Goal: Answer question/provide support

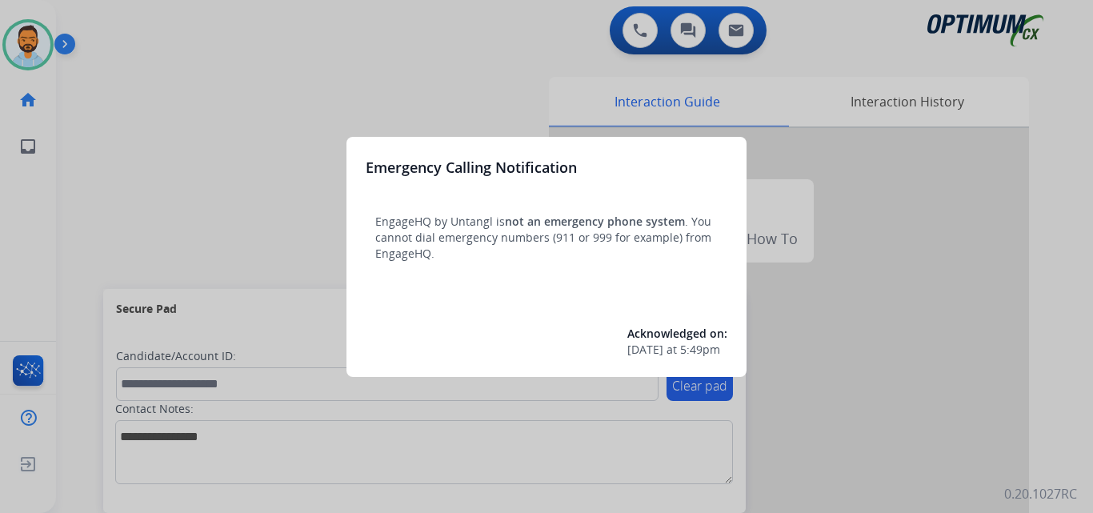
click at [164, 178] on div at bounding box center [546, 256] width 1093 height 513
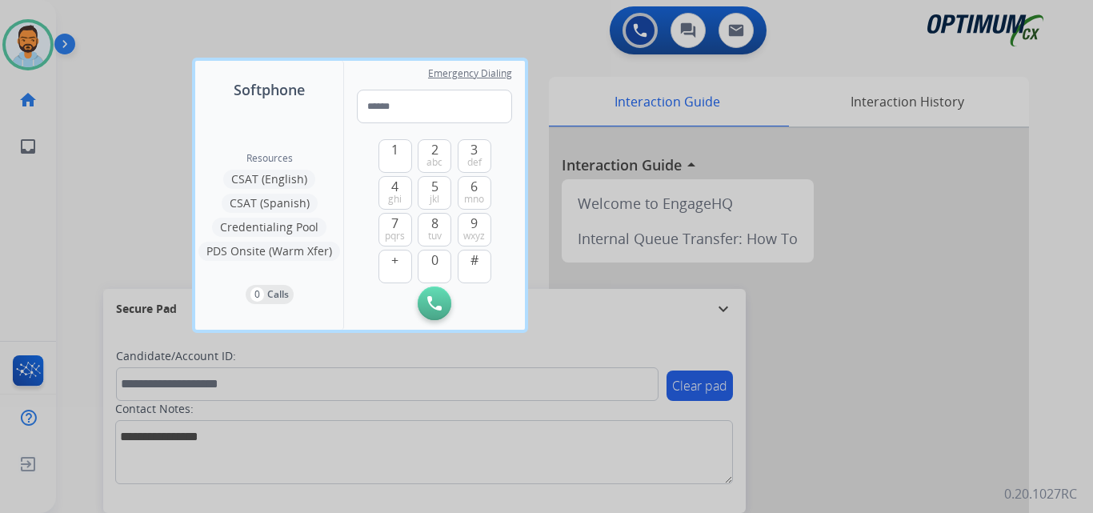
click at [163, 178] on div at bounding box center [546, 256] width 1093 height 513
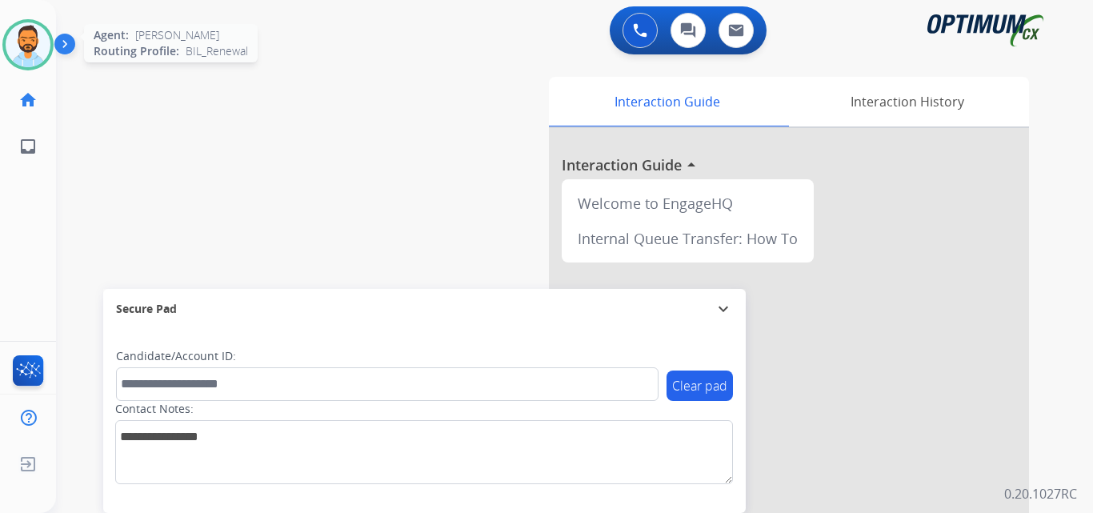
click at [53, 37] on div "Agent: [PERSON_NAME] Profile: BIL_Renewal" at bounding box center [27, 44] width 51 height 51
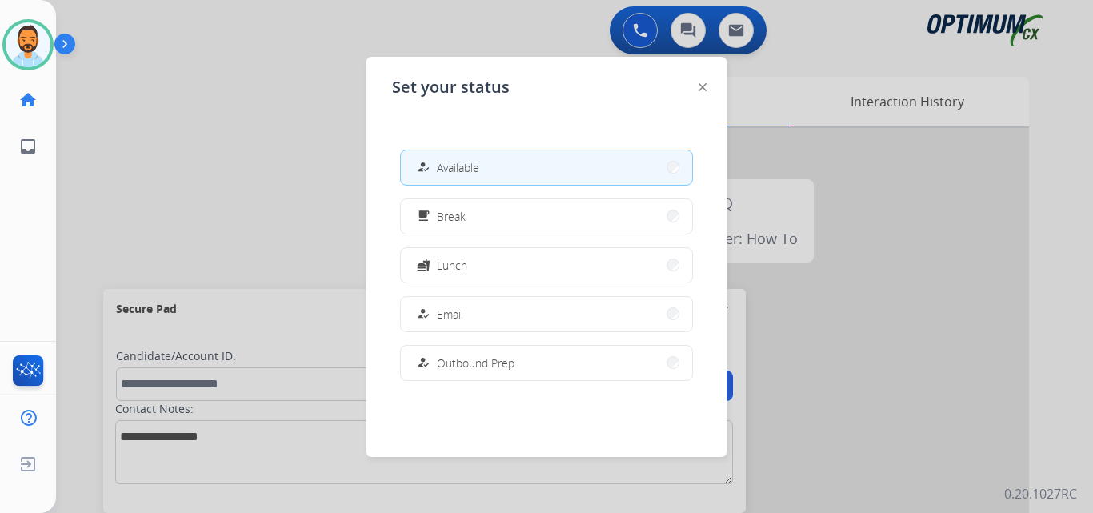
click at [146, 173] on div at bounding box center [546, 256] width 1093 height 513
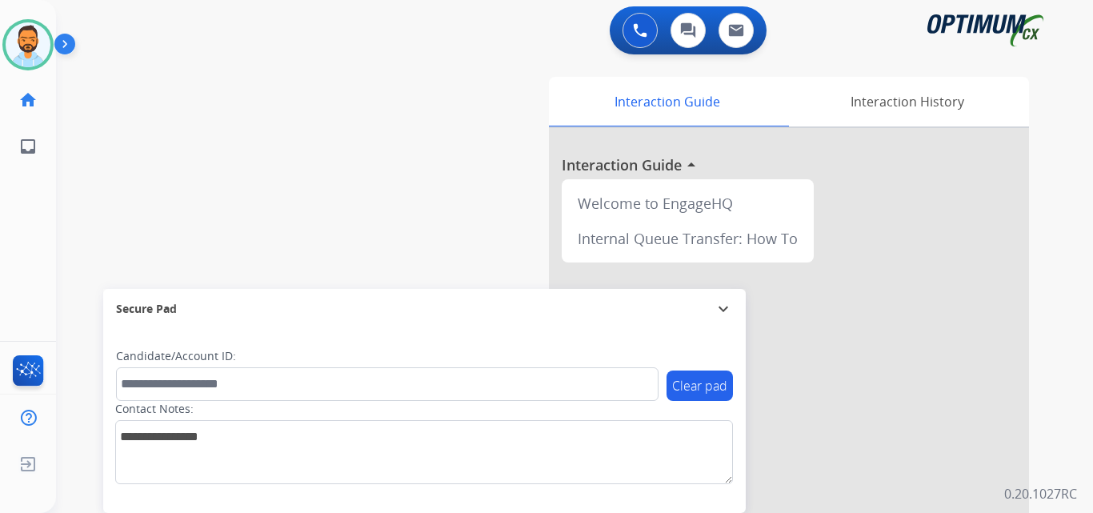
click at [70, 44] on img at bounding box center [67, 47] width 27 height 30
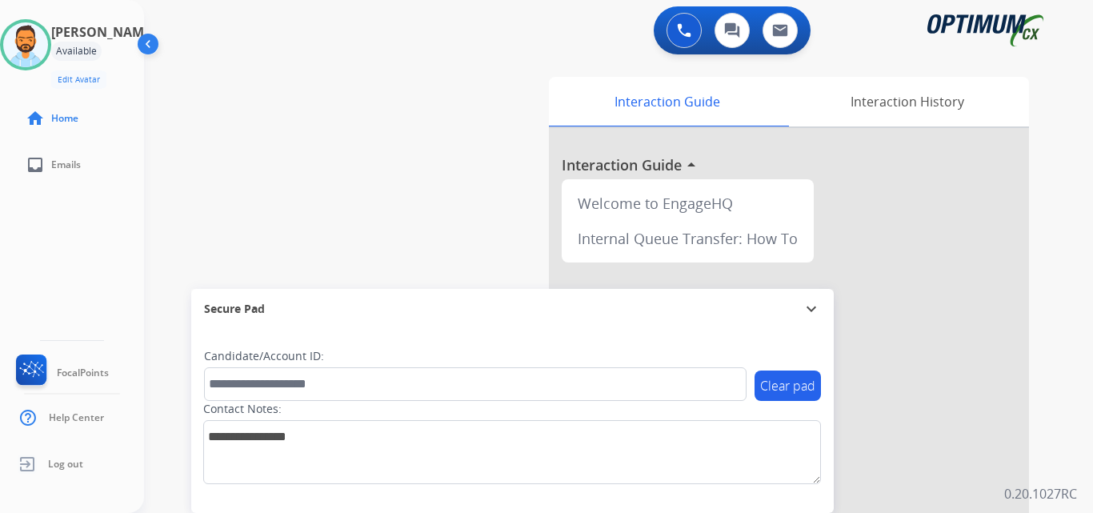
click at [196, 120] on div "swap_horiz Break voice bridge close_fullscreen Connect 3-Way Call merge_type Se…" at bounding box center [599, 391] width 911 height 667
click at [182, 255] on div "swap_horiz Break voice bridge close_fullscreen Connect 3-Way Call merge_type Se…" at bounding box center [599, 391] width 911 height 667
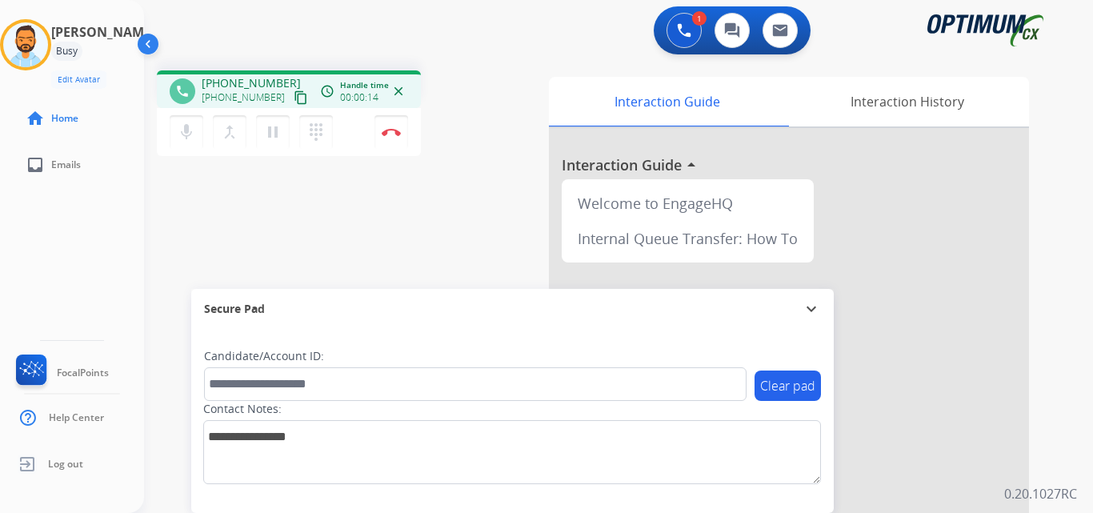
click at [294, 93] on mat-icon "content_copy" at bounding box center [301, 97] width 14 height 14
click at [392, 131] on img at bounding box center [391, 132] width 19 height 8
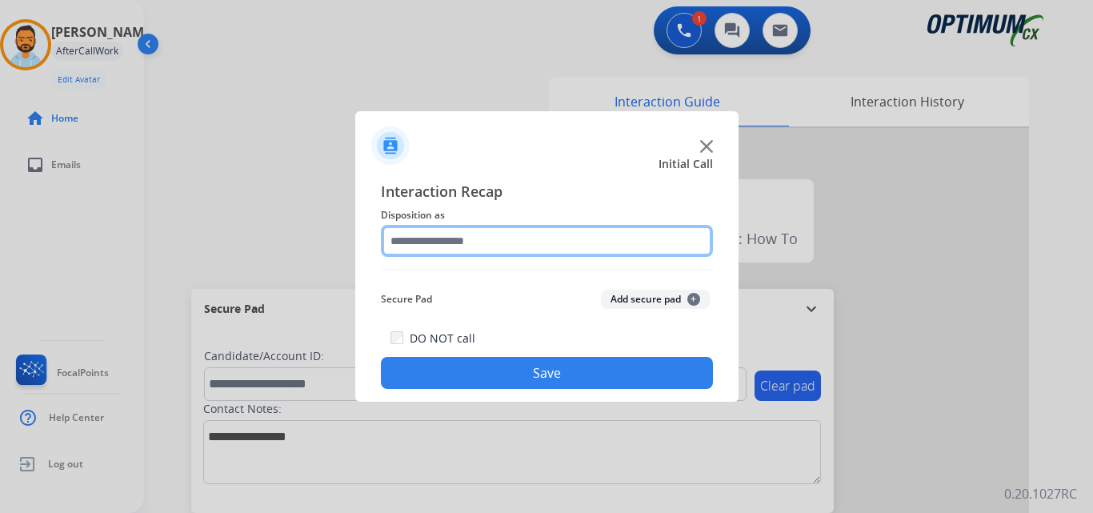
click at [530, 235] on input "text" at bounding box center [547, 241] width 332 height 32
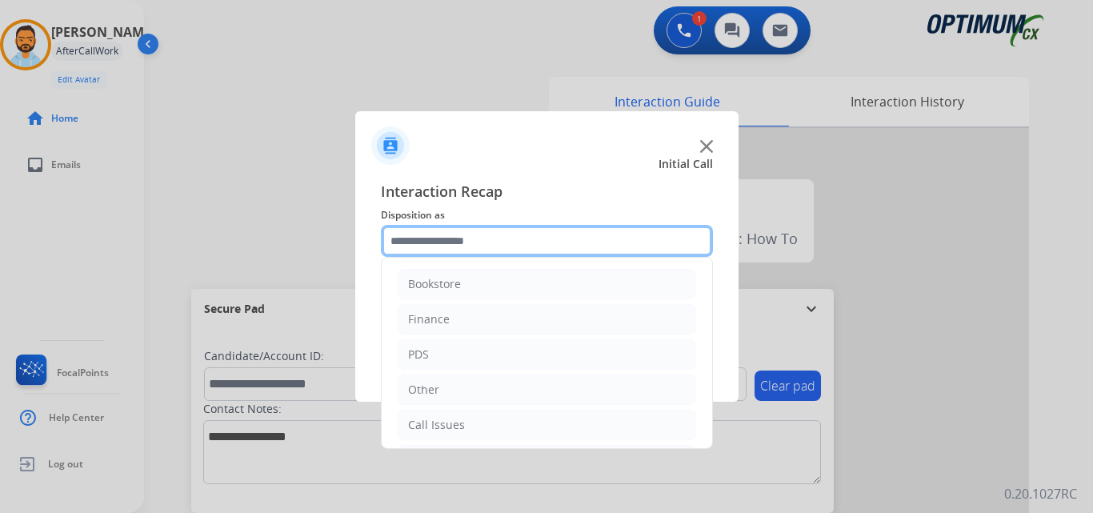
scroll to position [109, 0]
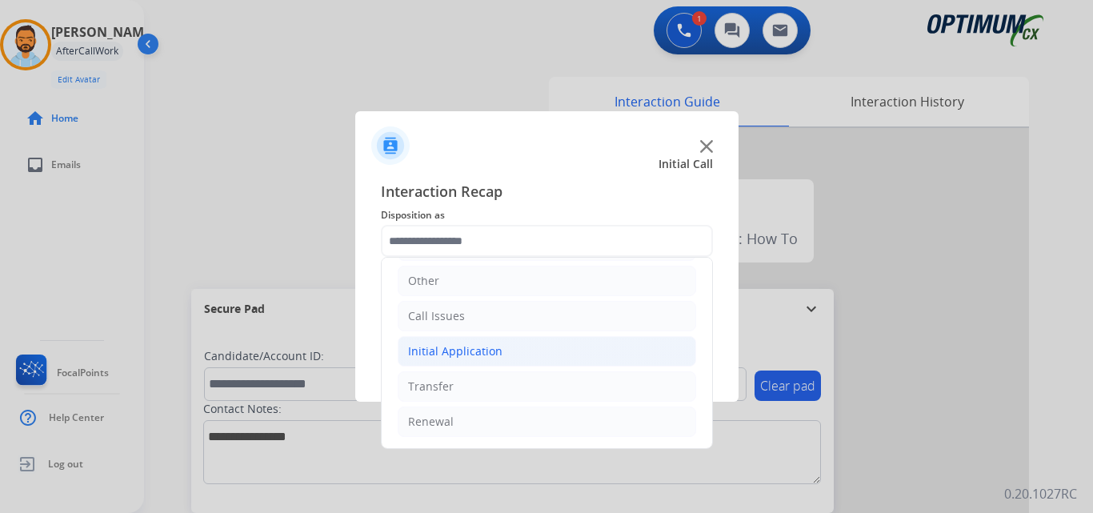
click at [511, 338] on li "Initial Application" at bounding box center [547, 351] width 298 height 30
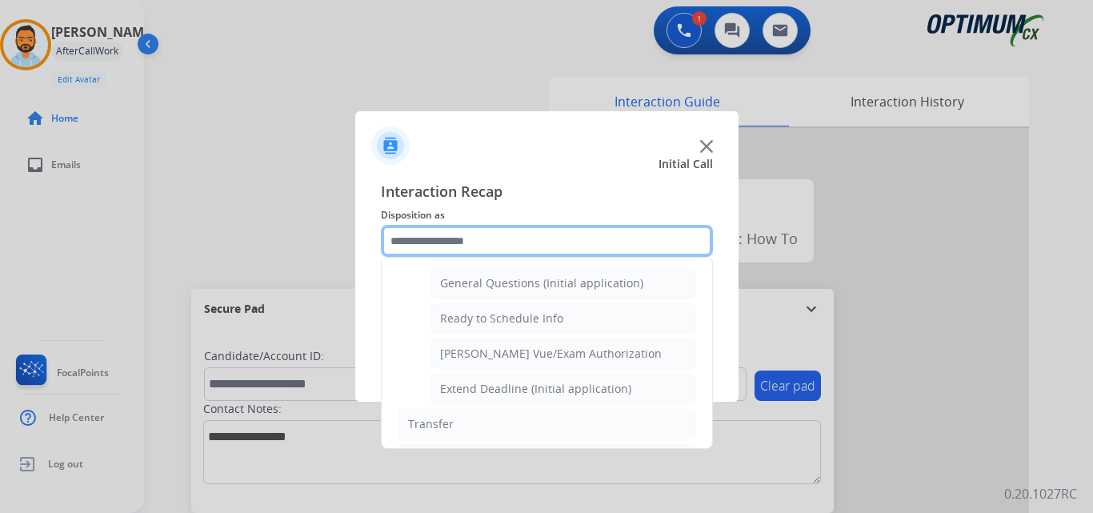
scroll to position [931, 0]
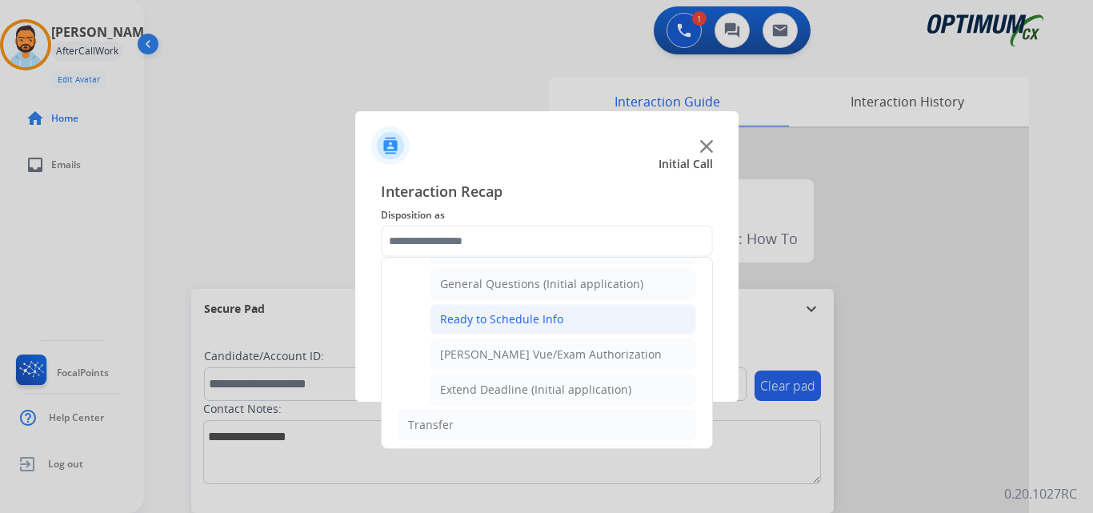
click at [542, 316] on div "Ready to Schedule Info" at bounding box center [501, 319] width 123 height 16
type input "**********"
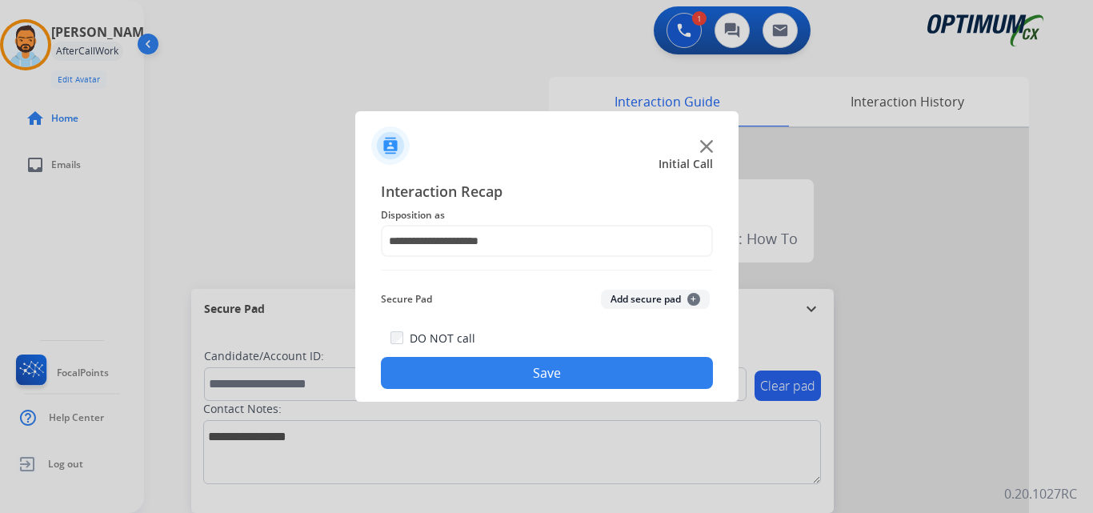
click at [509, 379] on button "Save" at bounding box center [547, 373] width 332 height 32
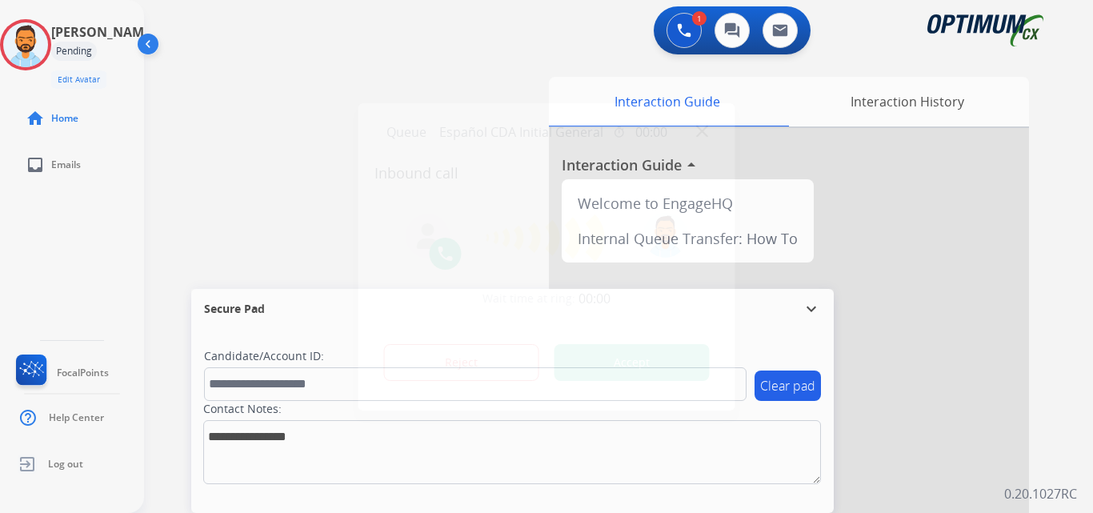
click at [624, 363] on button "Accept" at bounding box center [632, 362] width 155 height 37
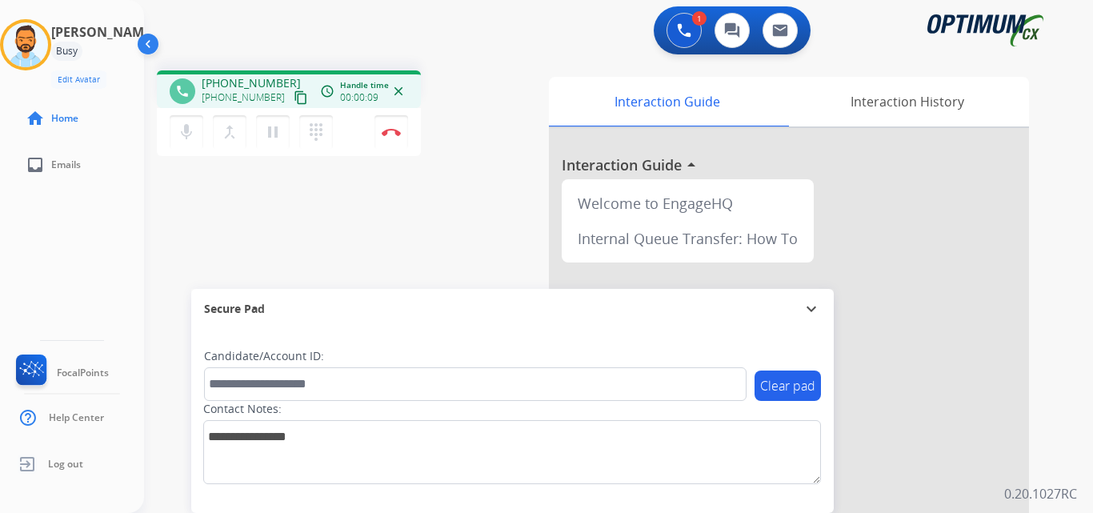
click at [294, 104] on mat-icon "content_copy" at bounding box center [301, 97] width 14 height 14
click at [398, 131] on img at bounding box center [391, 132] width 19 height 8
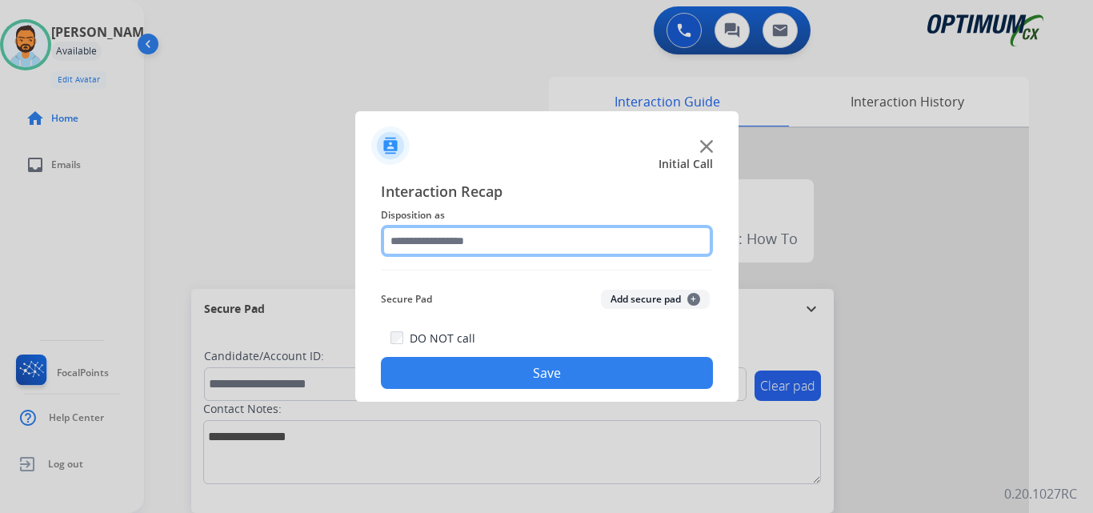
click at [532, 235] on input "text" at bounding box center [547, 241] width 332 height 32
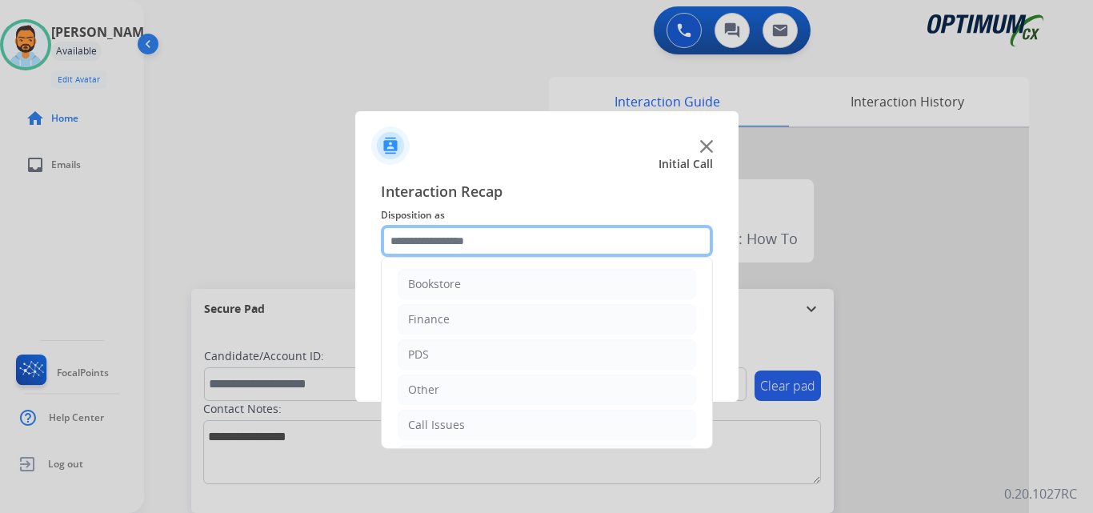
scroll to position [109, 0]
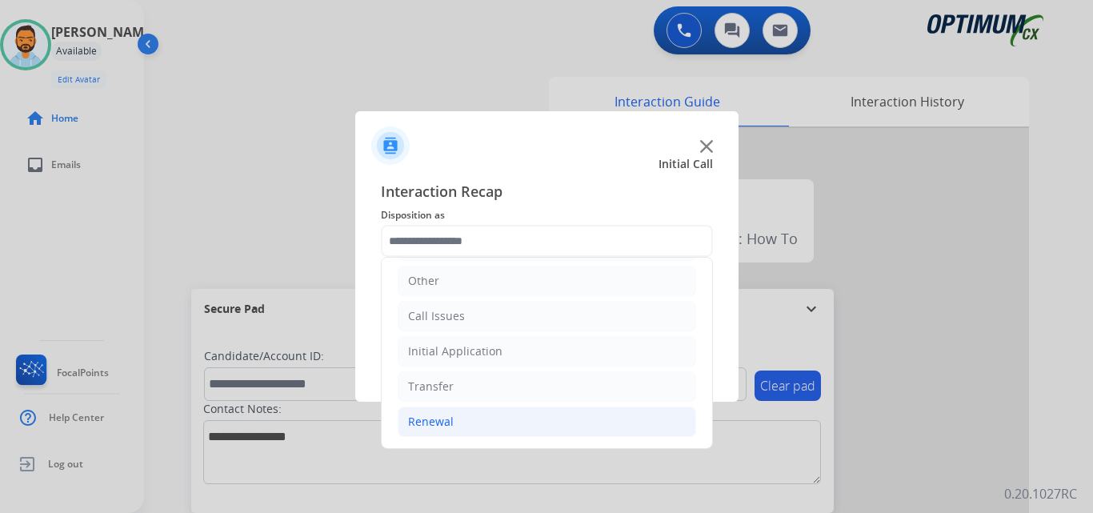
click at [446, 422] on div "Renewal" at bounding box center [431, 422] width 46 height 16
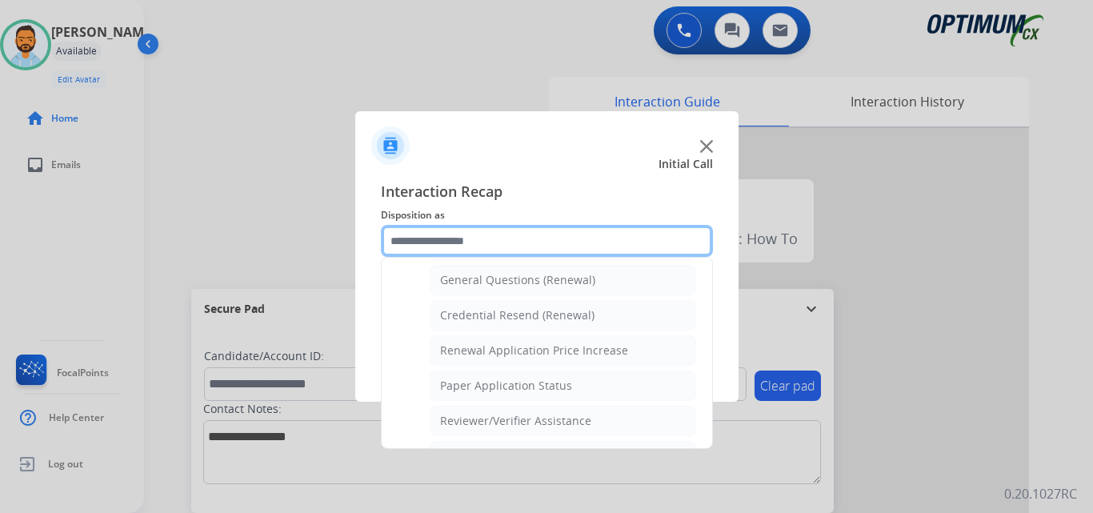
scroll to position [469, 0]
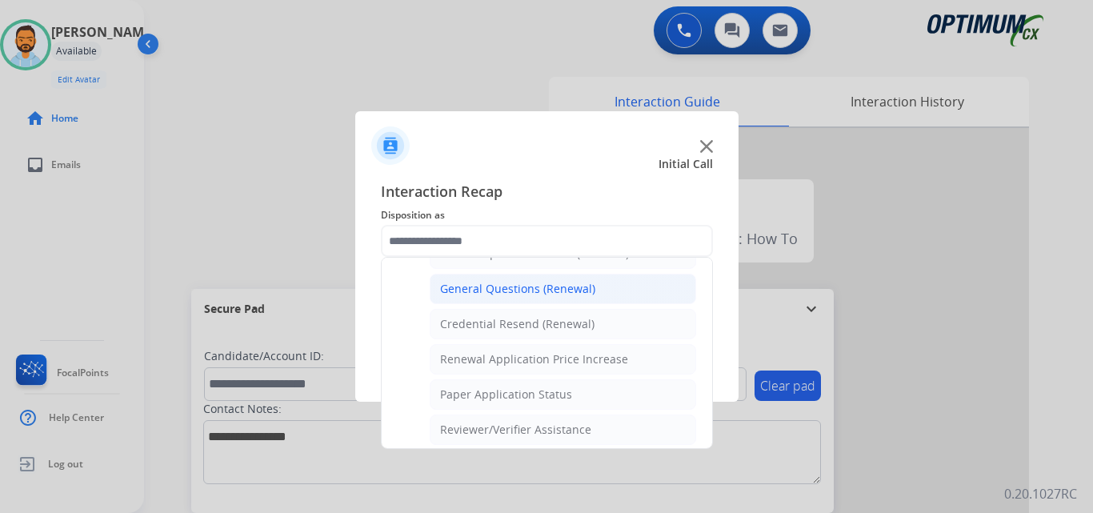
click at [492, 290] on div "General Questions (Renewal)" at bounding box center [517, 289] width 155 height 16
type input "**********"
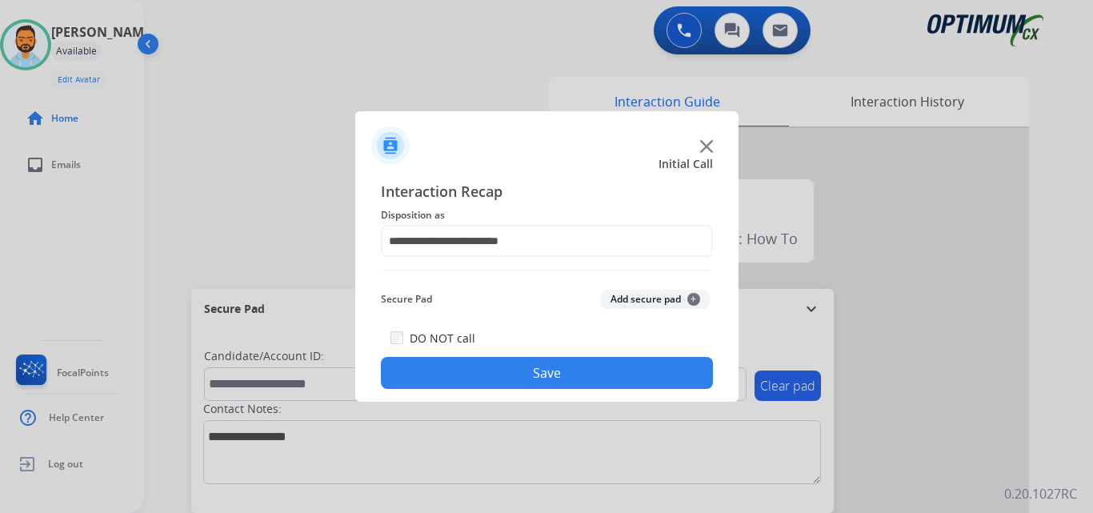
click at [500, 368] on button "Save" at bounding box center [547, 373] width 332 height 32
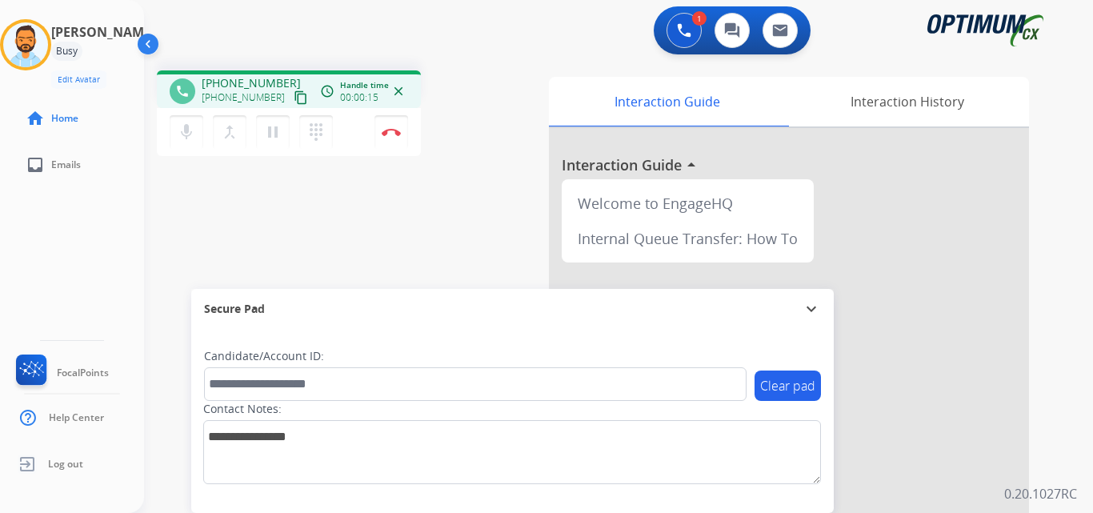
click at [294, 98] on mat-icon "content_copy" at bounding box center [301, 97] width 14 height 14
click at [294, 101] on mat-icon "content_copy" at bounding box center [301, 97] width 14 height 14
click at [389, 138] on button "Disconnect" at bounding box center [391, 132] width 34 height 34
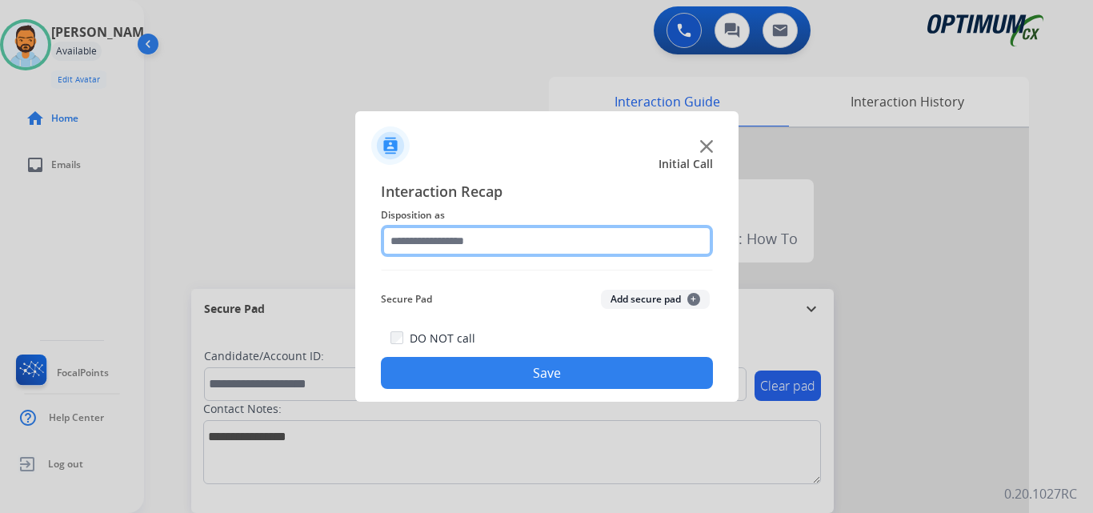
click at [529, 243] on input "text" at bounding box center [547, 241] width 332 height 32
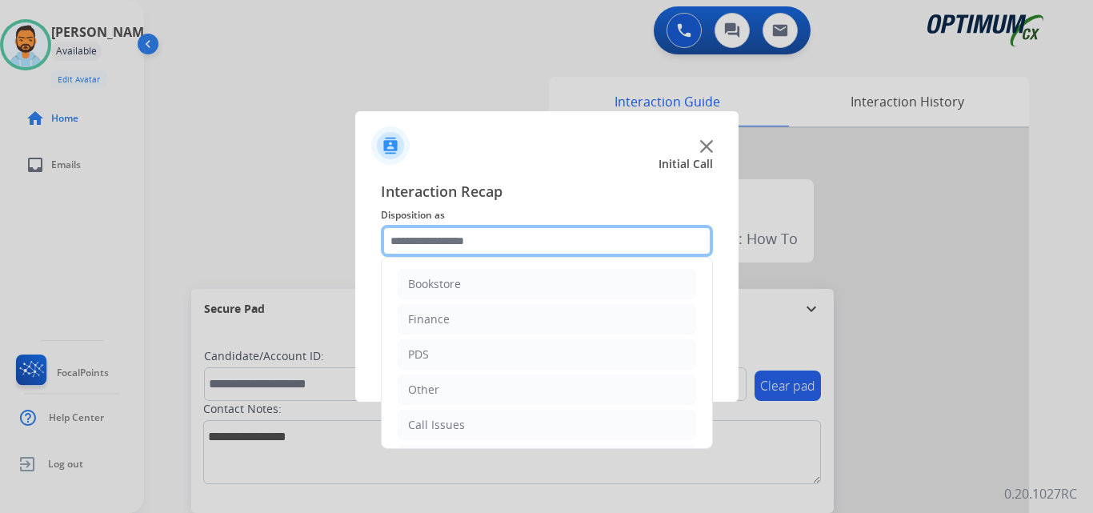
scroll to position [109, 0]
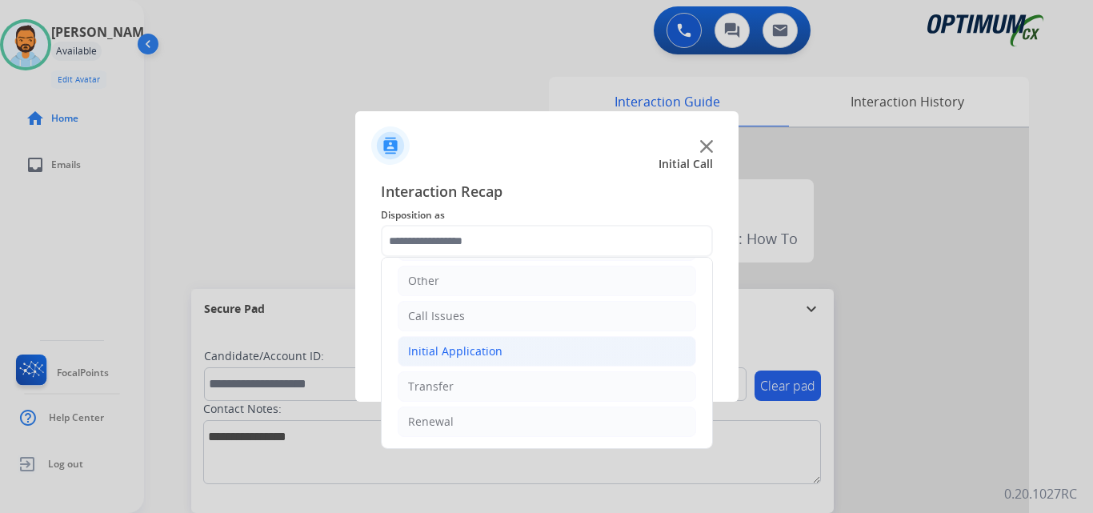
click at [486, 356] on div "Initial Application" at bounding box center [455, 351] width 94 height 16
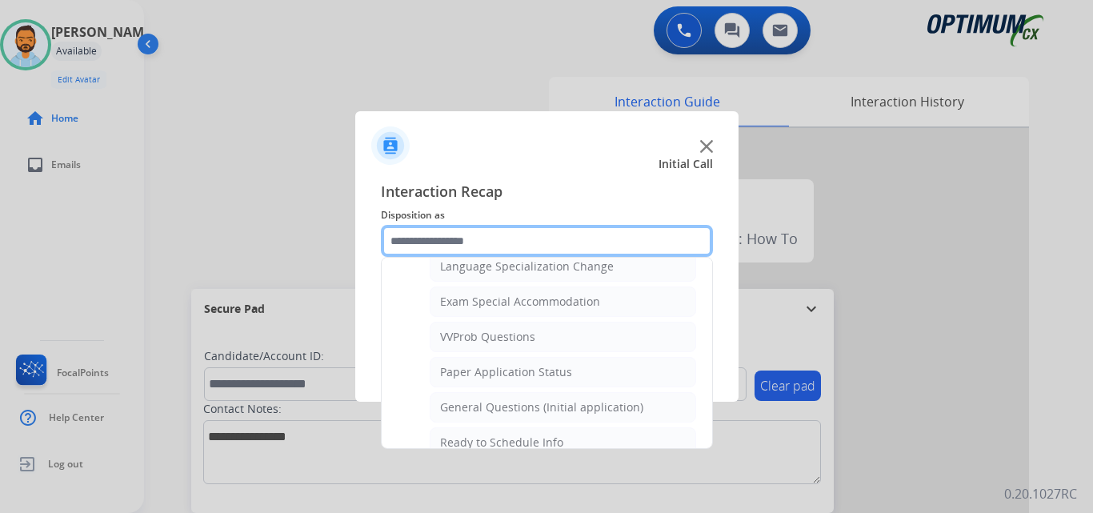
scroll to position [811, 0]
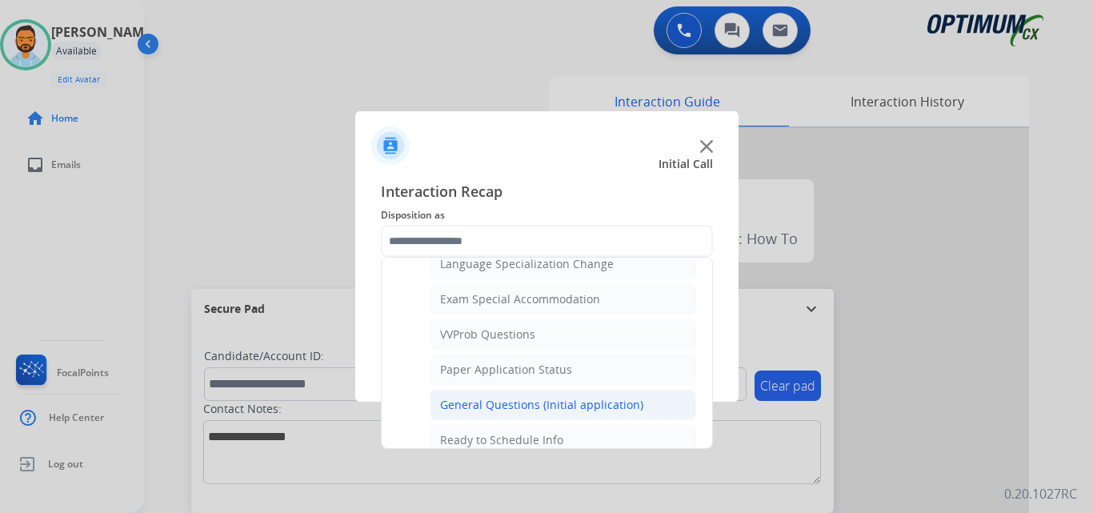
click at [536, 412] on div "General Questions (Initial application)" at bounding box center [541, 405] width 203 height 16
type input "**********"
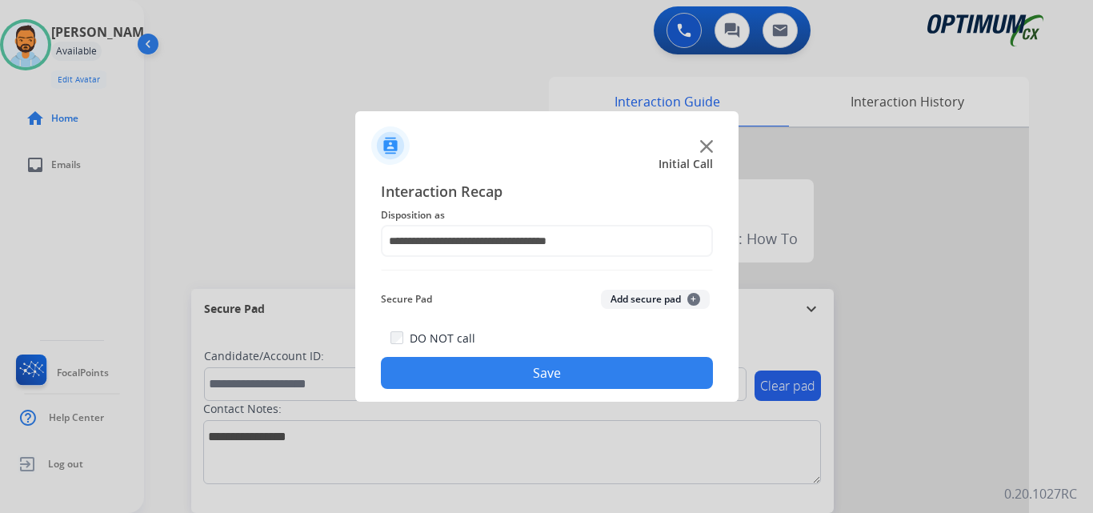
click at [499, 365] on button "Save" at bounding box center [547, 373] width 332 height 32
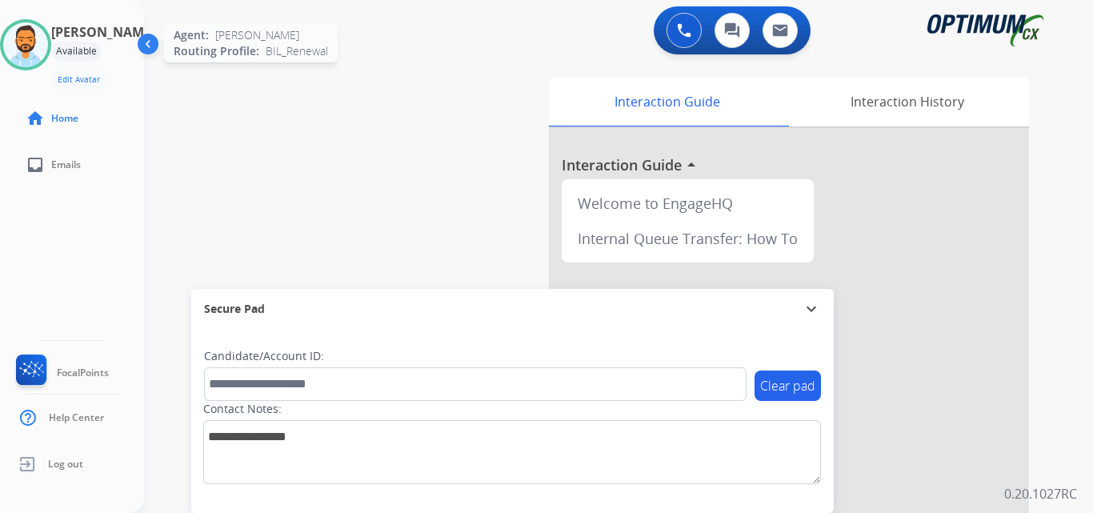
click at [48, 36] on img at bounding box center [25, 44] width 45 height 45
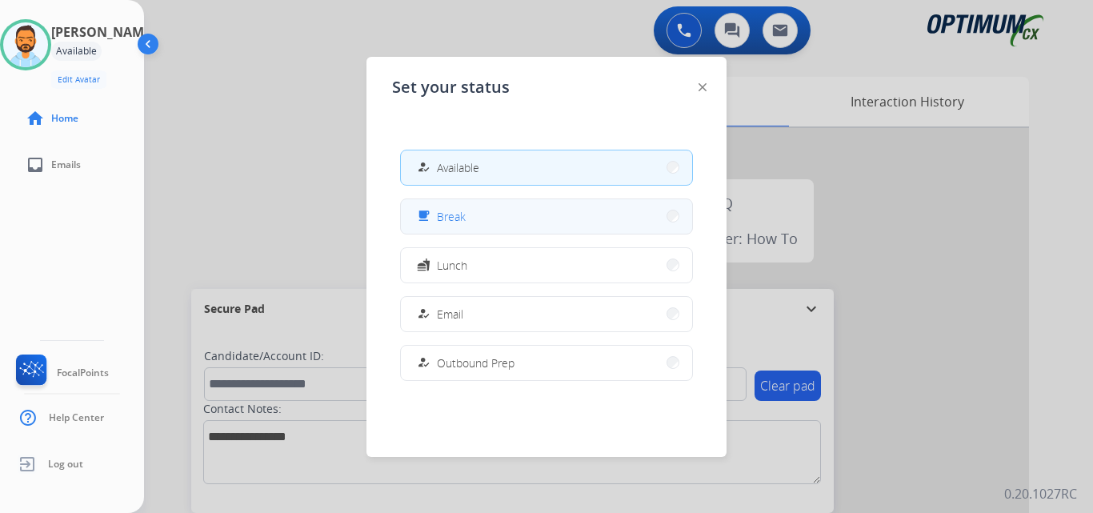
click at [526, 218] on button "free_breakfast Break" at bounding box center [546, 216] width 291 height 34
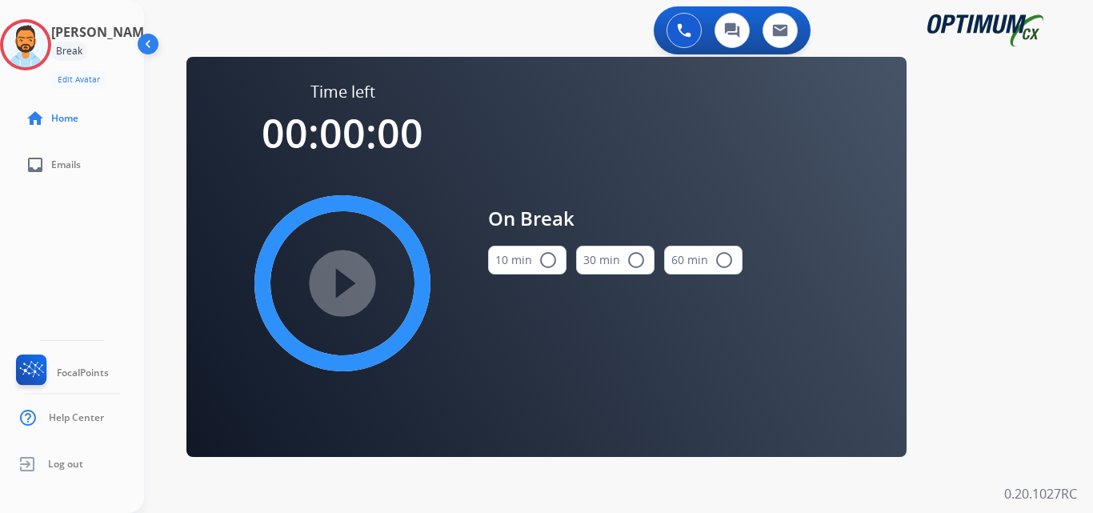
click at [531, 255] on button "10 min radio_button_unchecked" at bounding box center [527, 260] width 78 height 29
click at [338, 274] on mat-icon "play_circle_filled" at bounding box center [342, 283] width 19 height 19
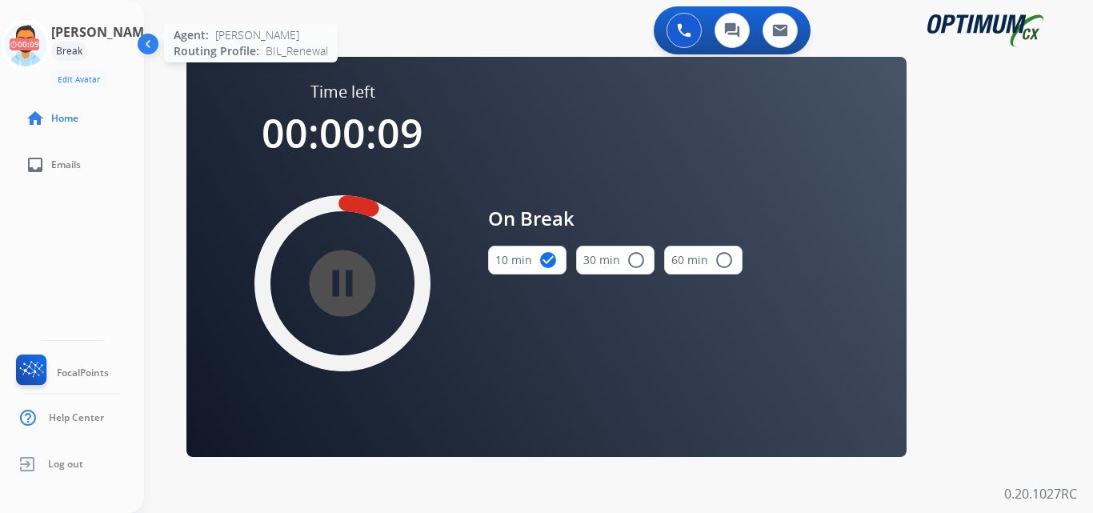
click at [50, 30] on icon at bounding box center [26, 45] width 52 height 52
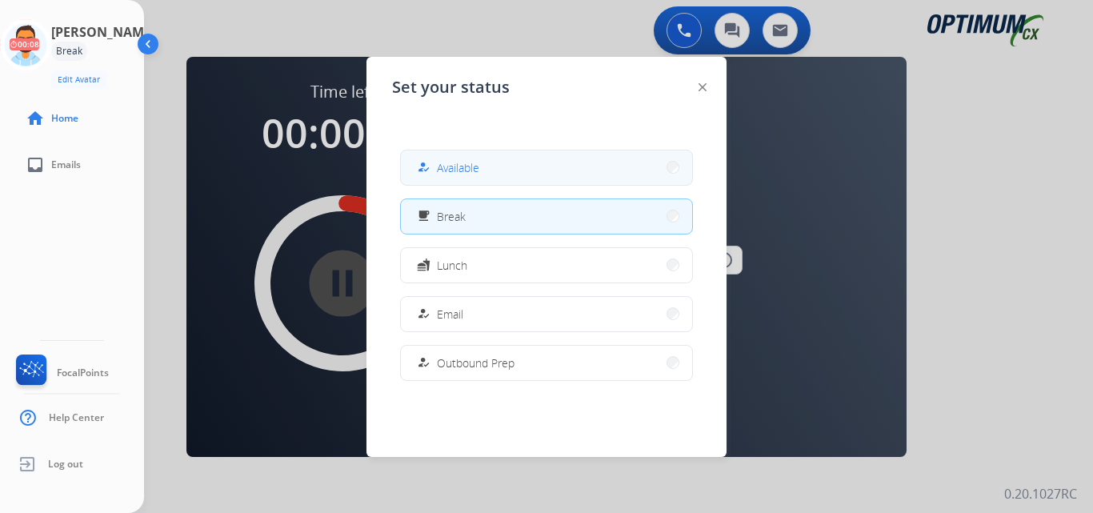
click at [458, 177] on button "how_to_reg Available" at bounding box center [546, 167] width 291 height 34
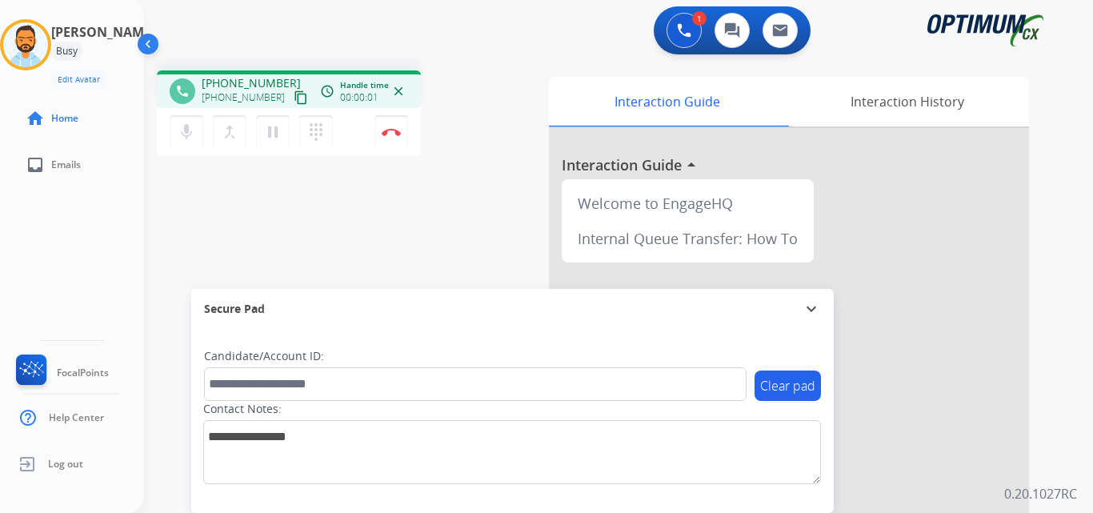
click at [291, 94] on button "content_copy" at bounding box center [300, 97] width 19 height 19
click at [291, 101] on button "content_copy" at bounding box center [300, 97] width 19 height 19
click at [386, 134] on img at bounding box center [391, 132] width 19 height 8
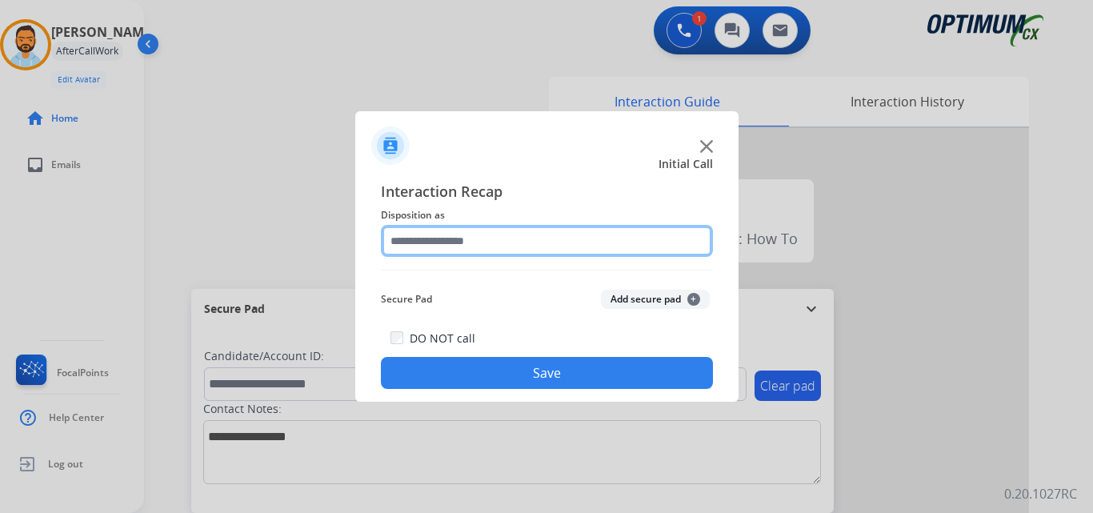
click at [560, 243] on input "text" at bounding box center [547, 241] width 332 height 32
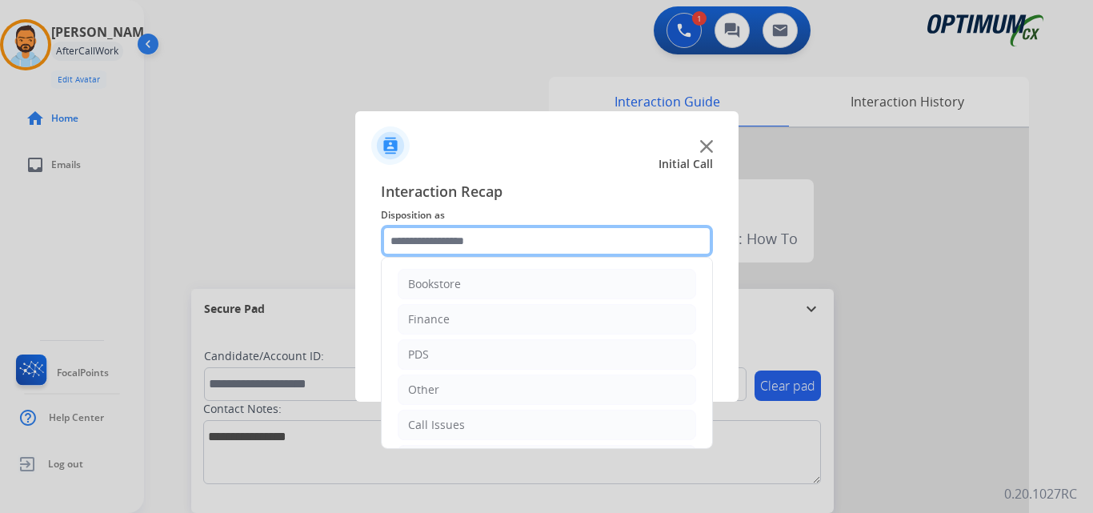
scroll to position [109, 0]
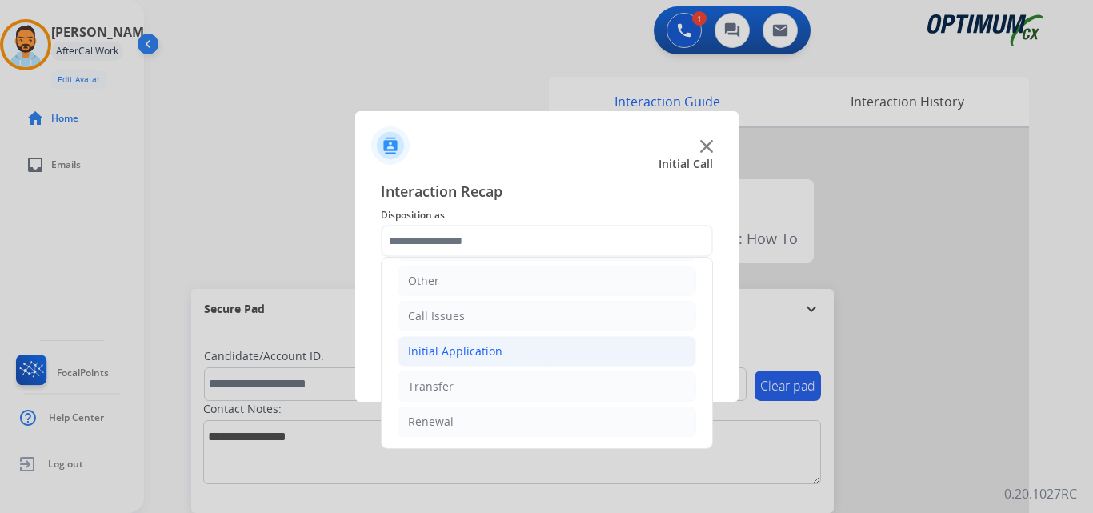
click at [500, 341] on li "Initial Application" at bounding box center [547, 351] width 298 height 30
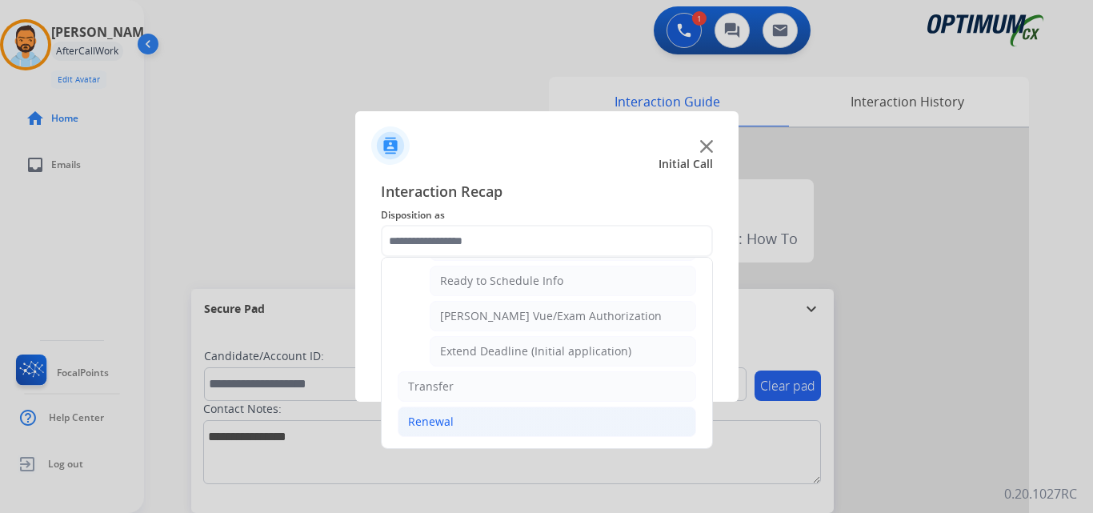
click at [449, 433] on li "Renewal" at bounding box center [547, 422] width 298 height 30
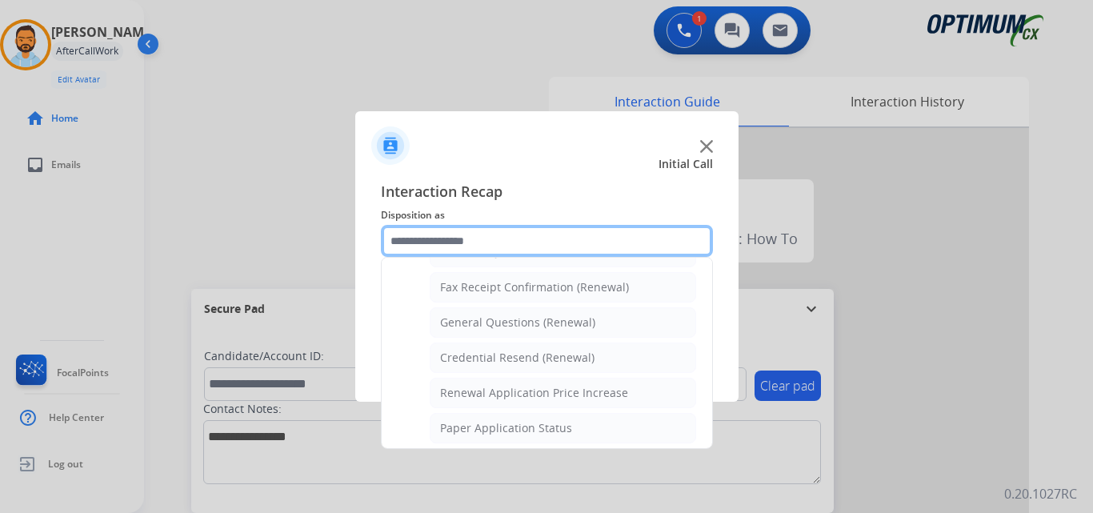
scroll to position [427, 0]
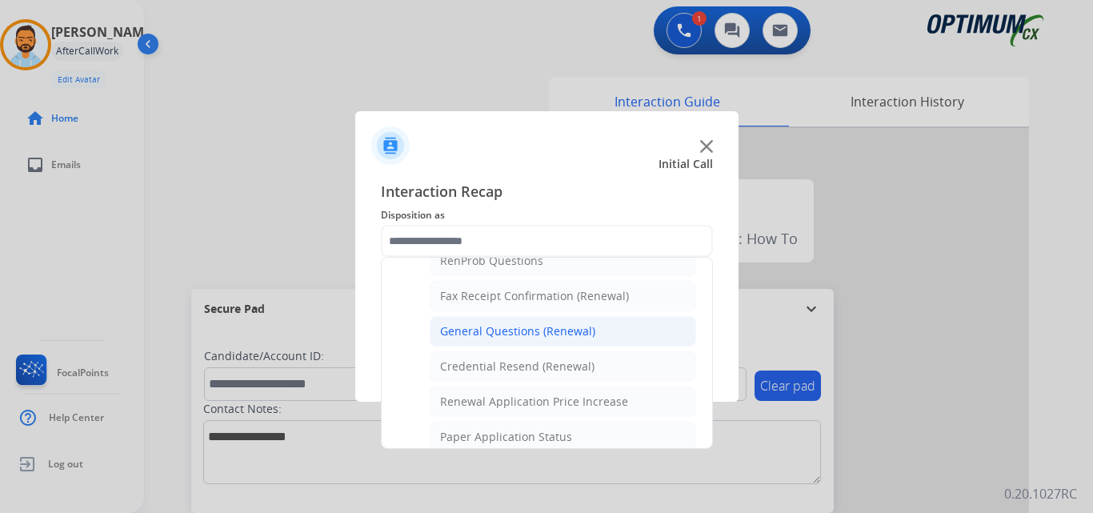
click at [530, 341] on li "General Questions (Renewal)" at bounding box center [563, 331] width 266 height 30
type input "**********"
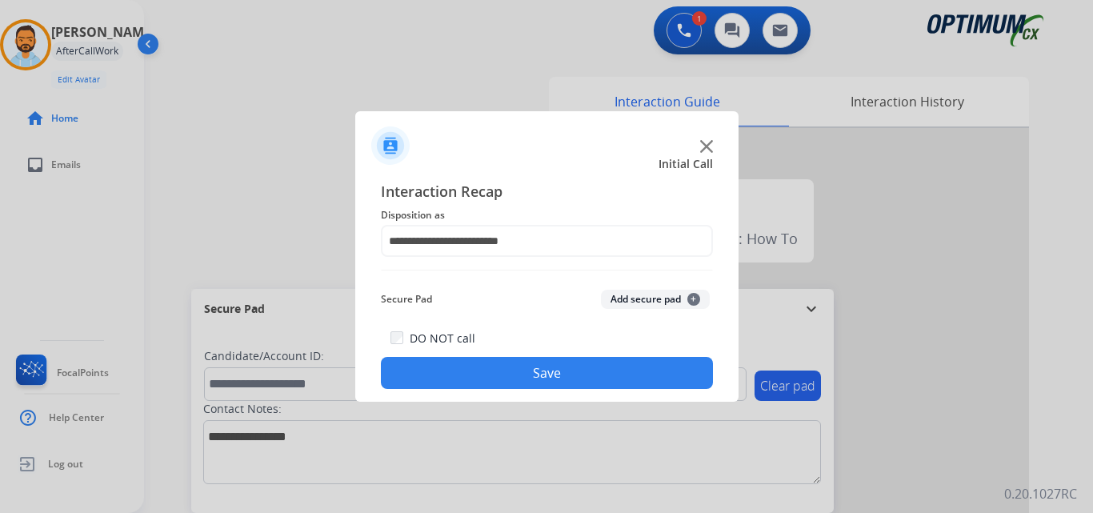
click at [519, 378] on button "Save" at bounding box center [547, 373] width 332 height 32
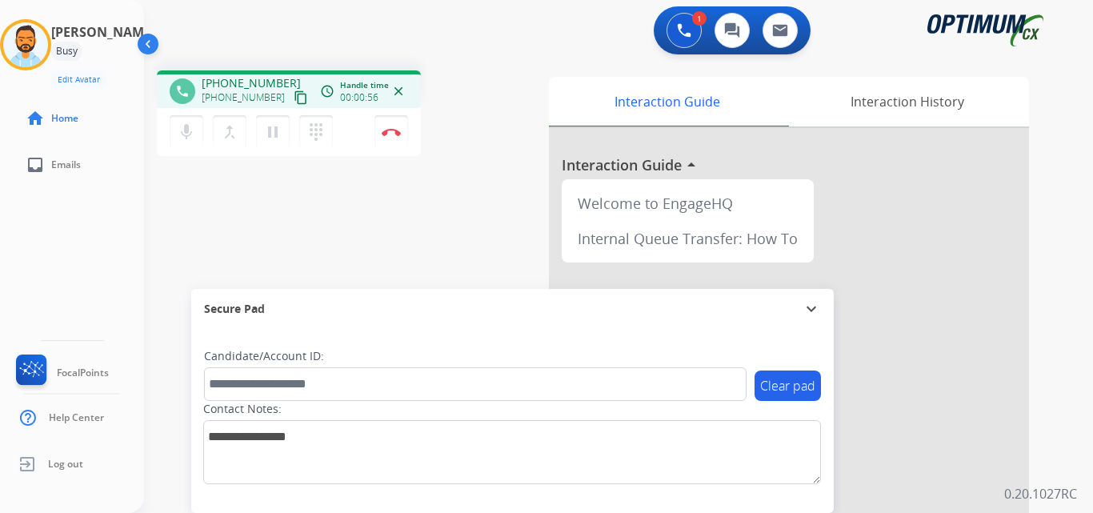
click at [294, 100] on mat-icon "content_copy" at bounding box center [301, 97] width 14 height 14
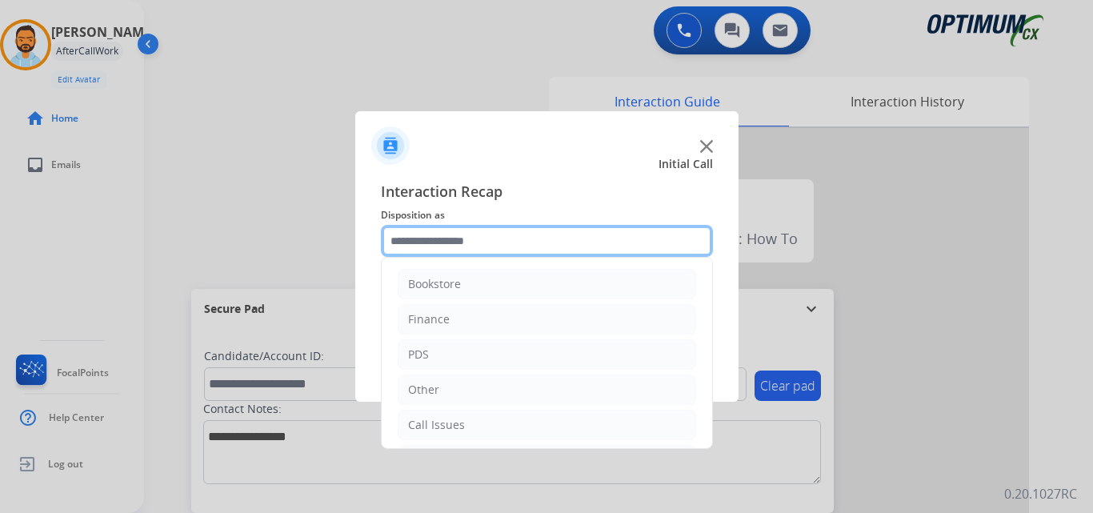
click at [517, 241] on input "text" at bounding box center [547, 241] width 332 height 32
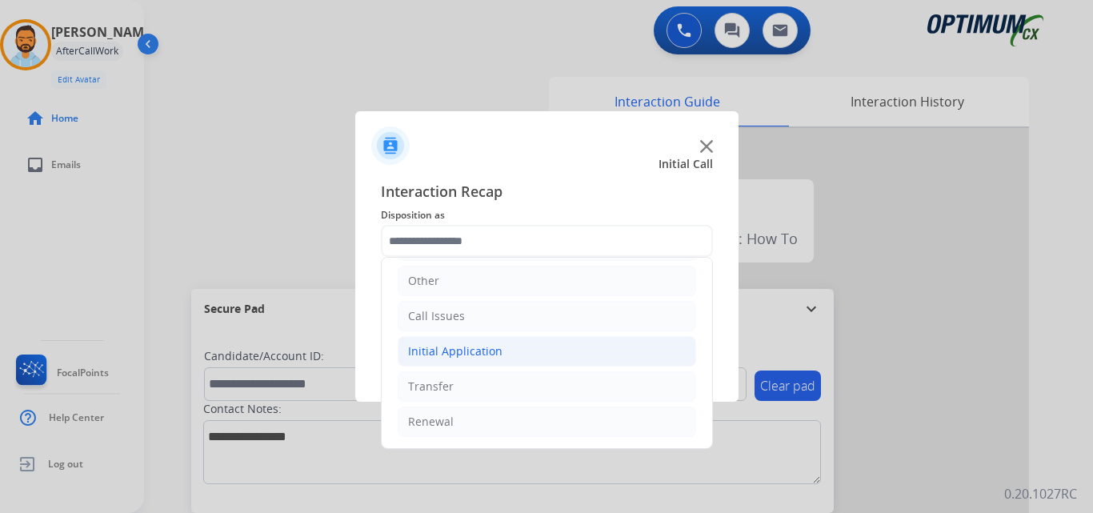
click at [504, 352] on li "Initial Application" at bounding box center [547, 351] width 298 height 30
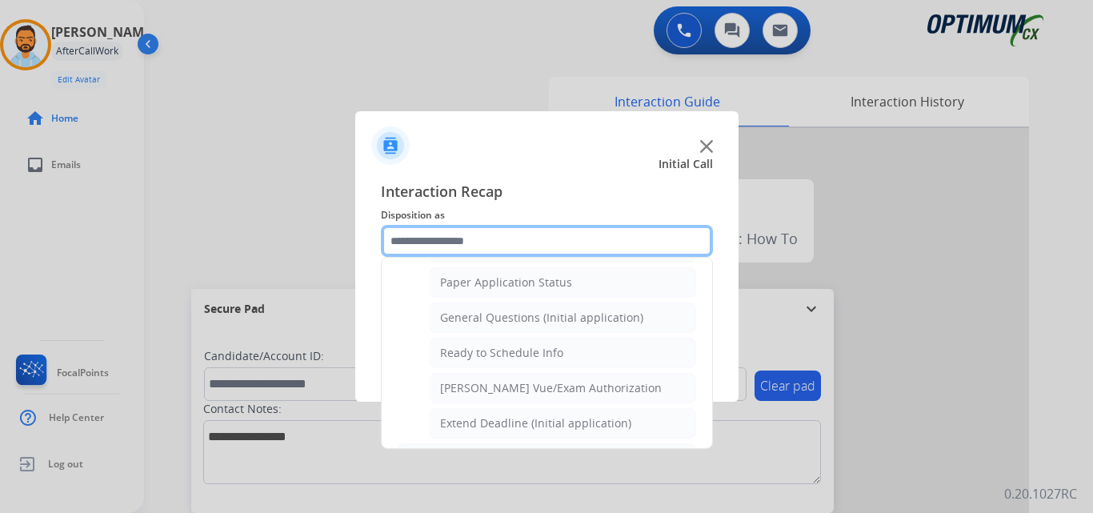
scroll to position [896, 0]
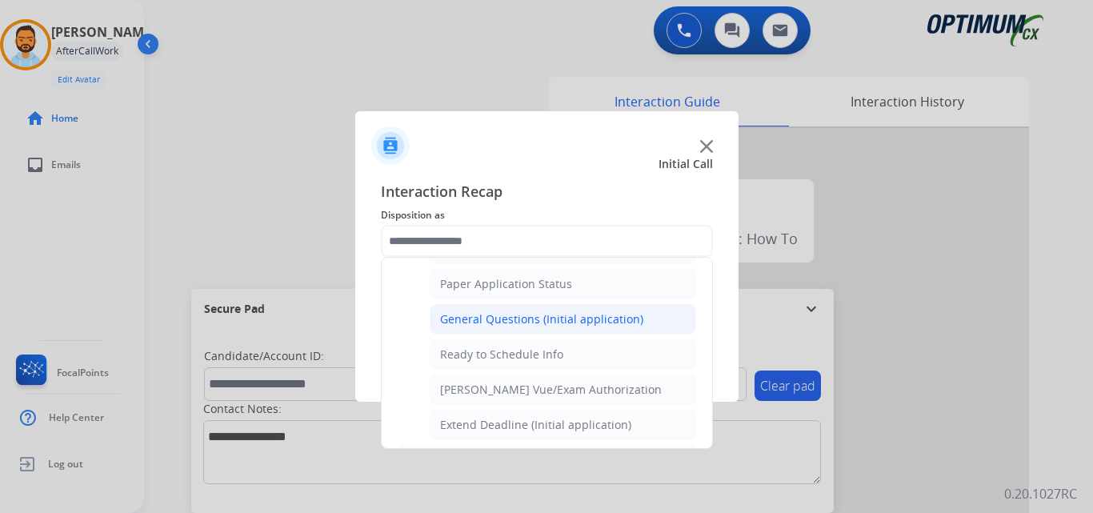
click at [560, 309] on li "General Questions (Initial application)" at bounding box center [563, 319] width 266 height 30
type input "**********"
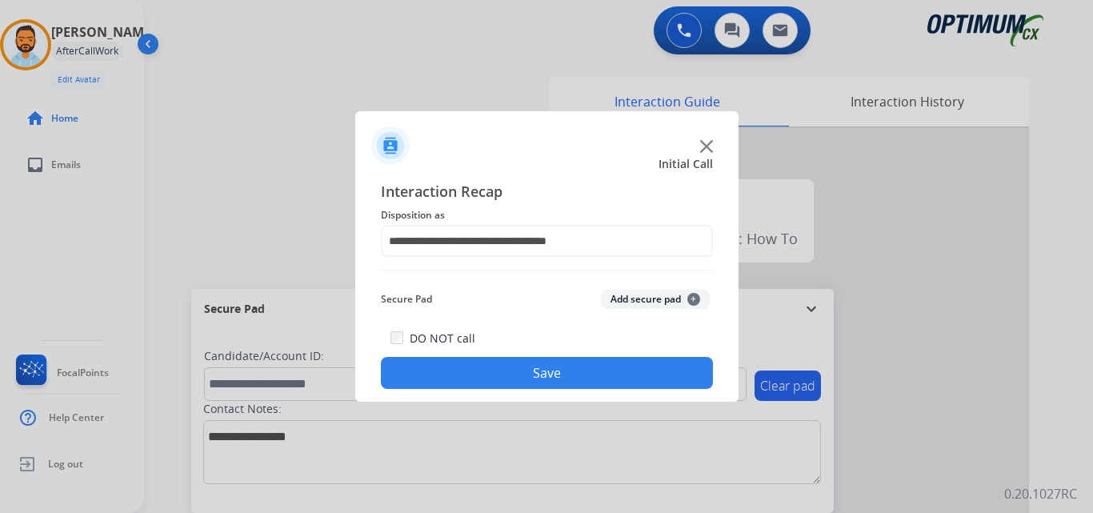
click at [533, 374] on button "Save" at bounding box center [547, 373] width 332 height 32
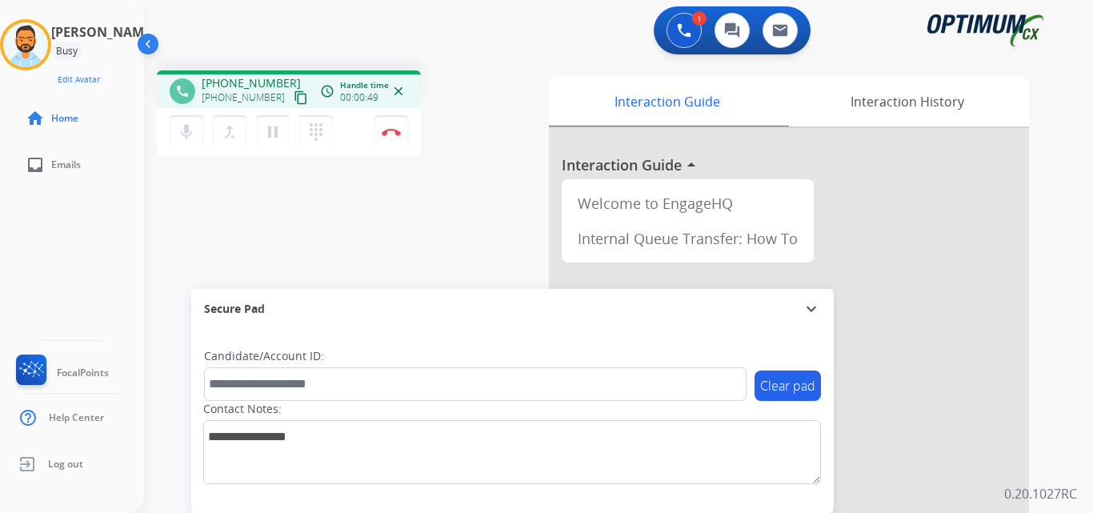
click at [294, 96] on mat-icon "content_copy" at bounding box center [301, 97] width 14 height 14
click at [399, 126] on button "Disconnect" at bounding box center [391, 132] width 34 height 34
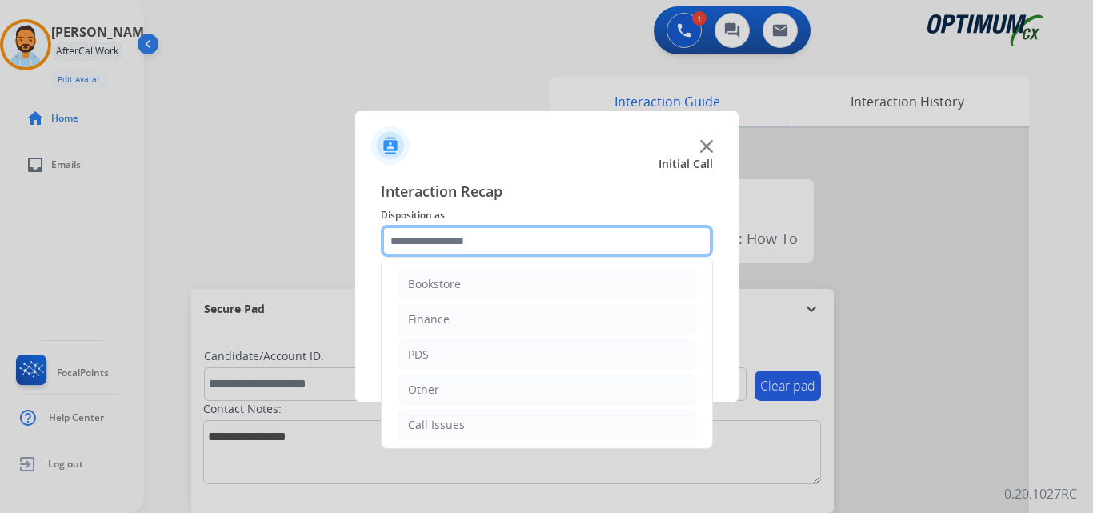
click at [599, 232] on input "text" at bounding box center [547, 241] width 332 height 32
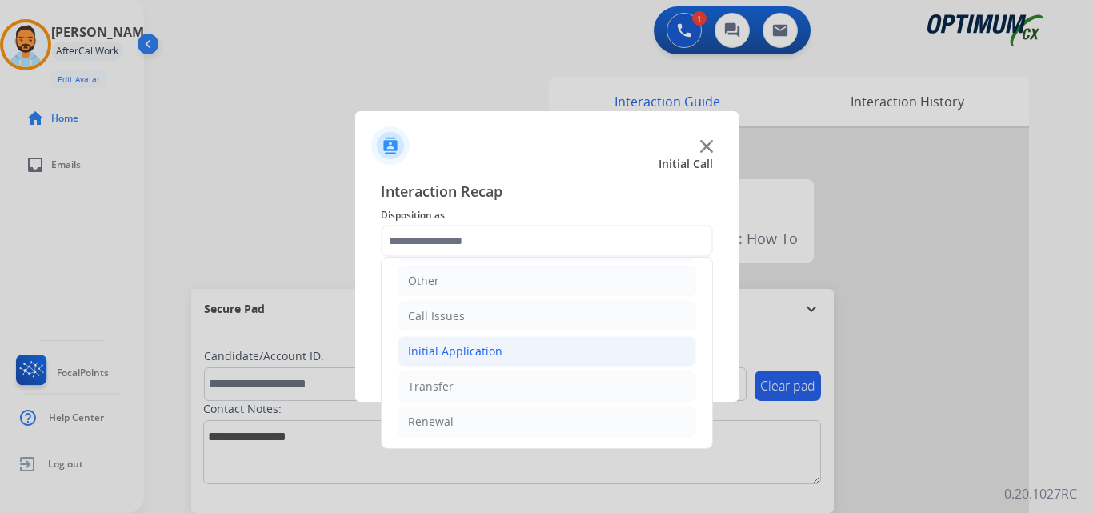
click at [502, 362] on li "Initial Application" at bounding box center [547, 351] width 298 height 30
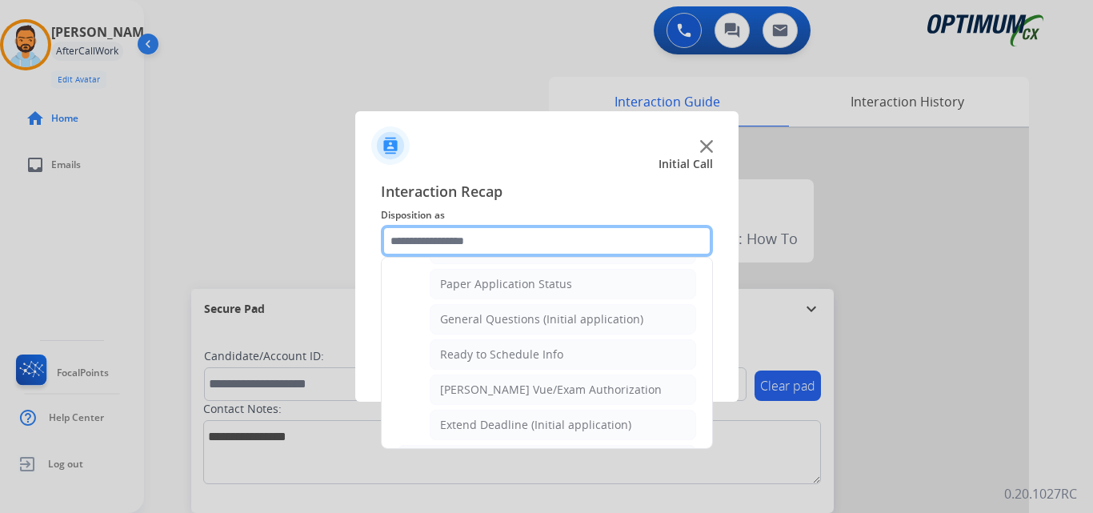
scroll to position [884, 0]
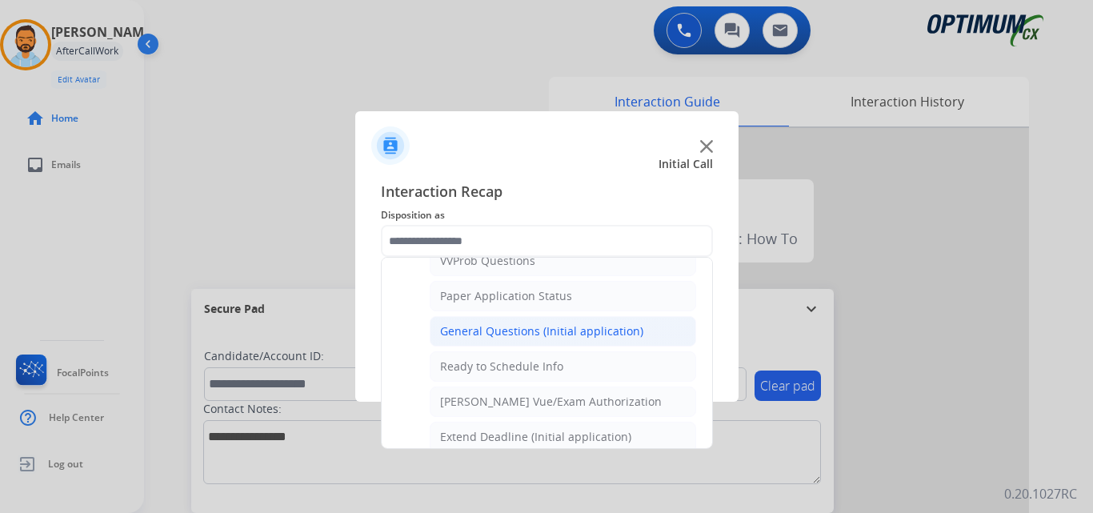
click at [549, 333] on div "General Questions (Initial application)" at bounding box center [541, 331] width 203 height 16
type input "**********"
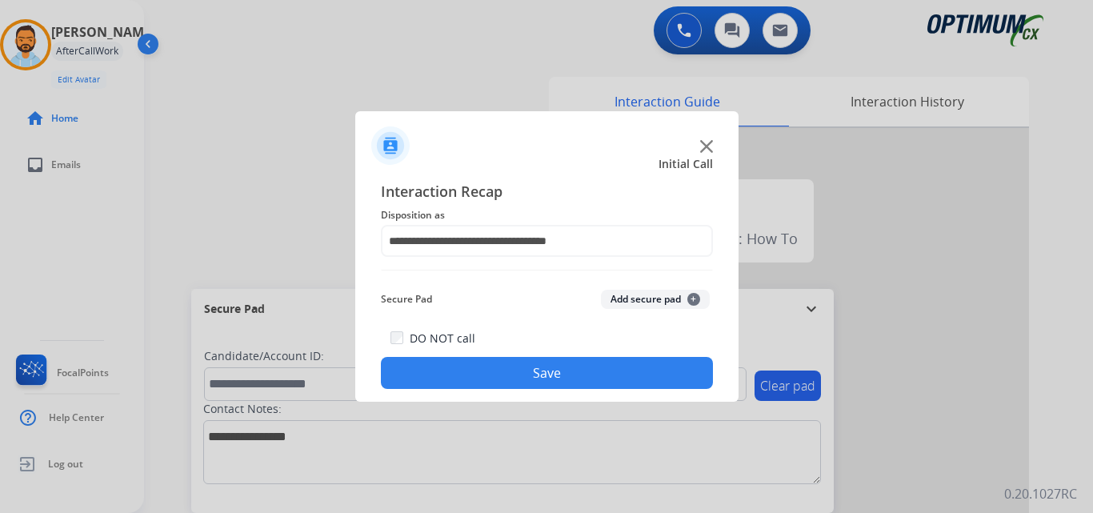
click at [534, 380] on button "Save" at bounding box center [547, 373] width 332 height 32
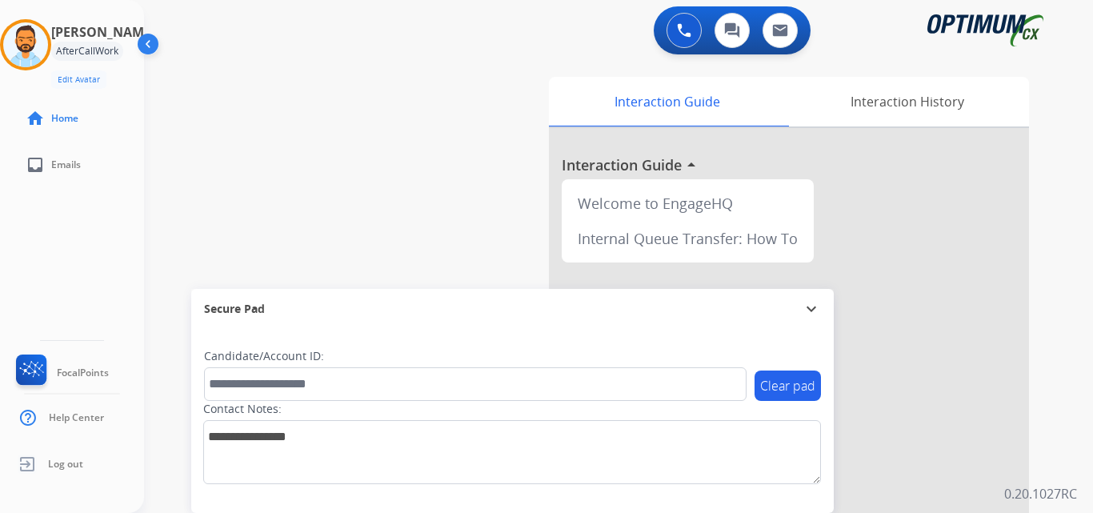
click at [335, 212] on div "swap_horiz Break voice bridge close_fullscreen Connect 3-Way Call merge_type Se…" at bounding box center [599, 391] width 911 height 667
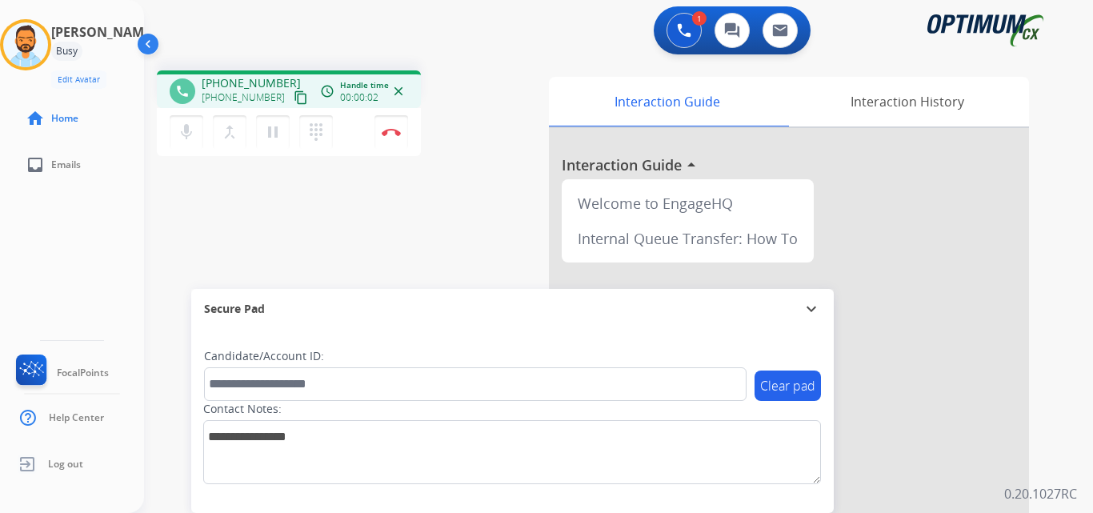
click at [294, 102] on mat-icon "content_copy" at bounding box center [301, 97] width 14 height 14
click at [294, 96] on mat-icon "content_copy" at bounding box center [301, 97] width 14 height 14
click at [390, 134] on img at bounding box center [391, 132] width 19 height 8
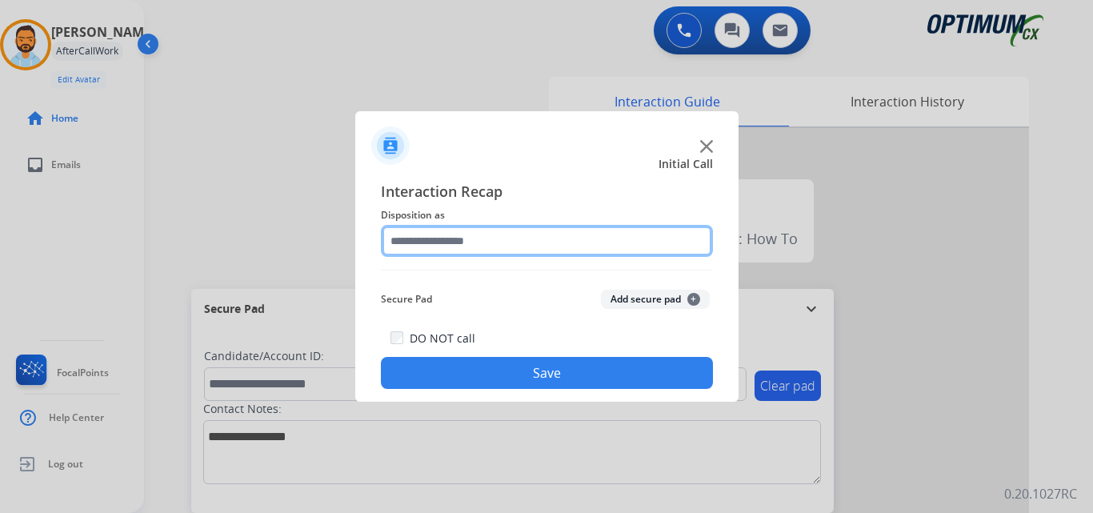
click at [451, 242] on input "text" at bounding box center [547, 241] width 332 height 32
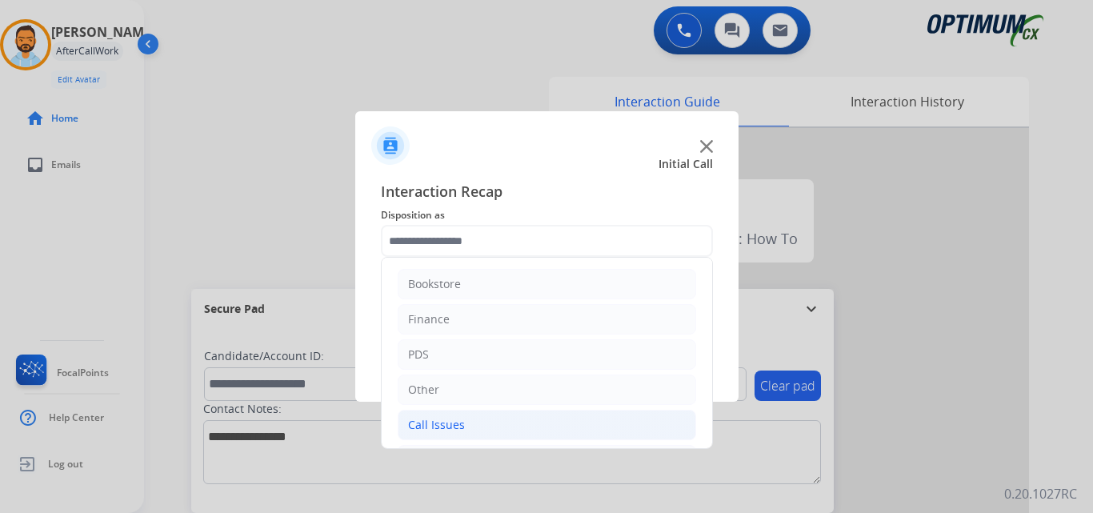
click at [424, 428] on div "Call Issues" at bounding box center [436, 425] width 57 height 16
click at [423, 394] on div "Other" at bounding box center [423, 390] width 31 height 16
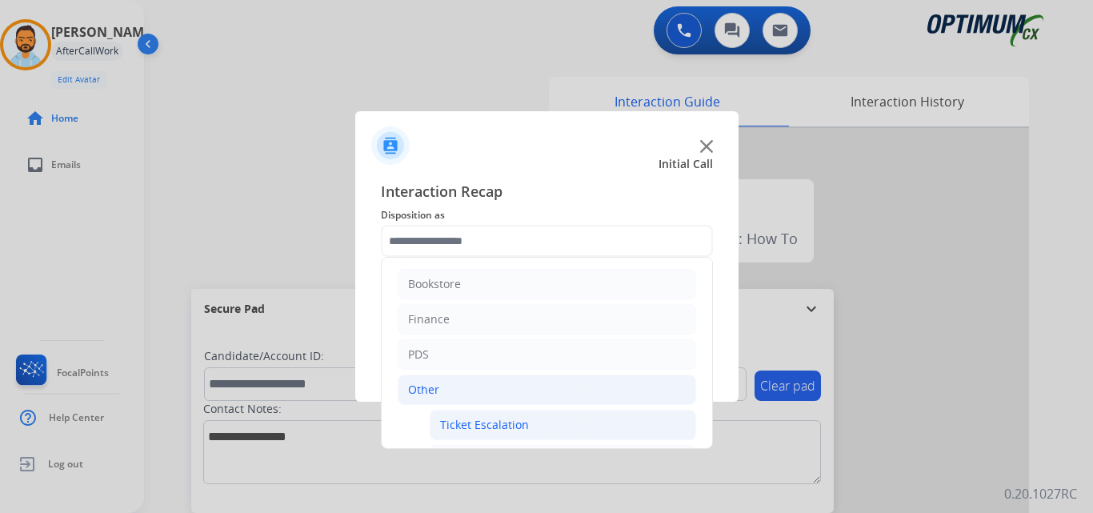
click at [432, 426] on li "Ticket Escalation" at bounding box center [563, 425] width 266 height 30
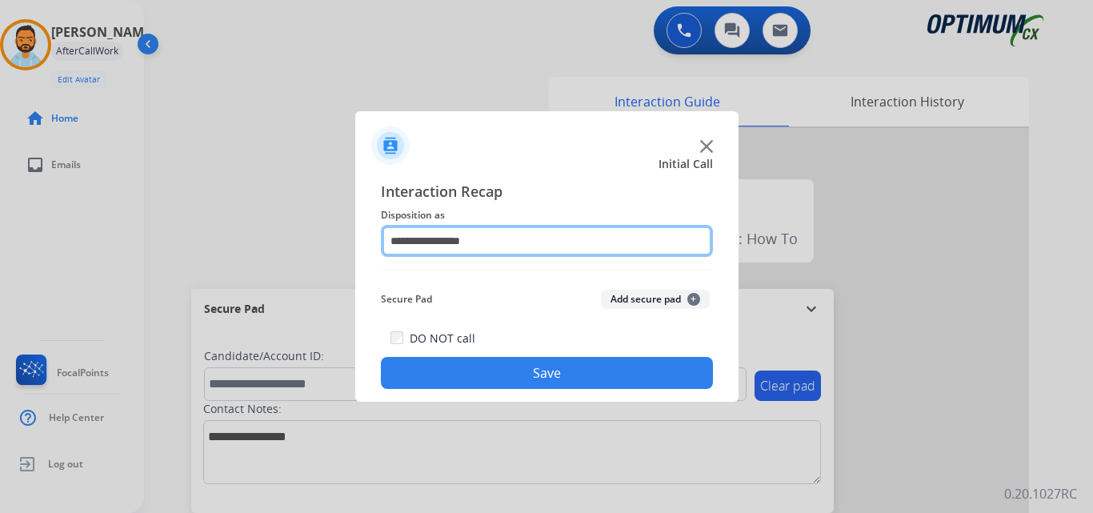
click at [431, 236] on input "**********" at bounding box center [547, 241] width 332 height 32
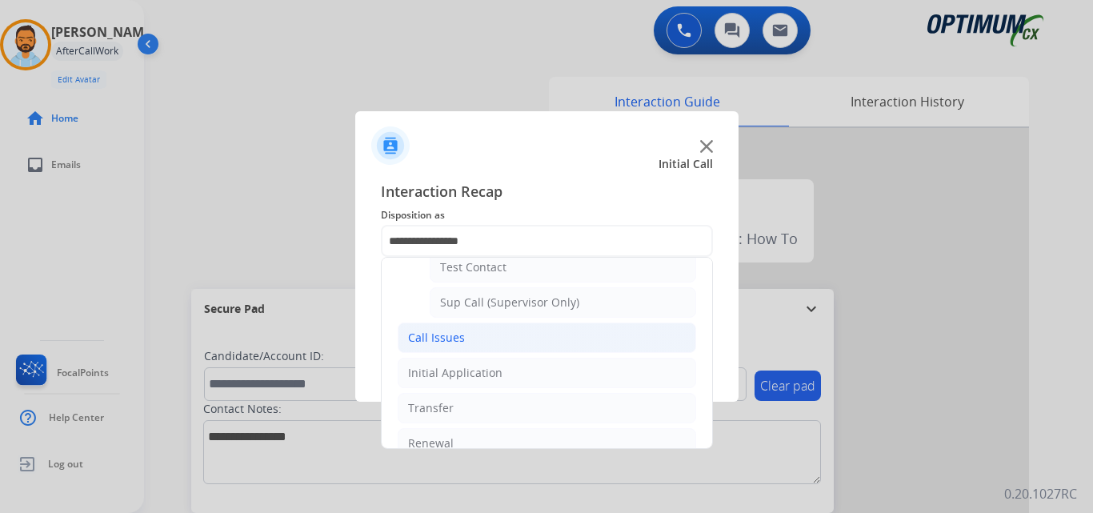
click at [437, 336] on div "Call Issues" at bounding box center [436, 338] width 57 height 16
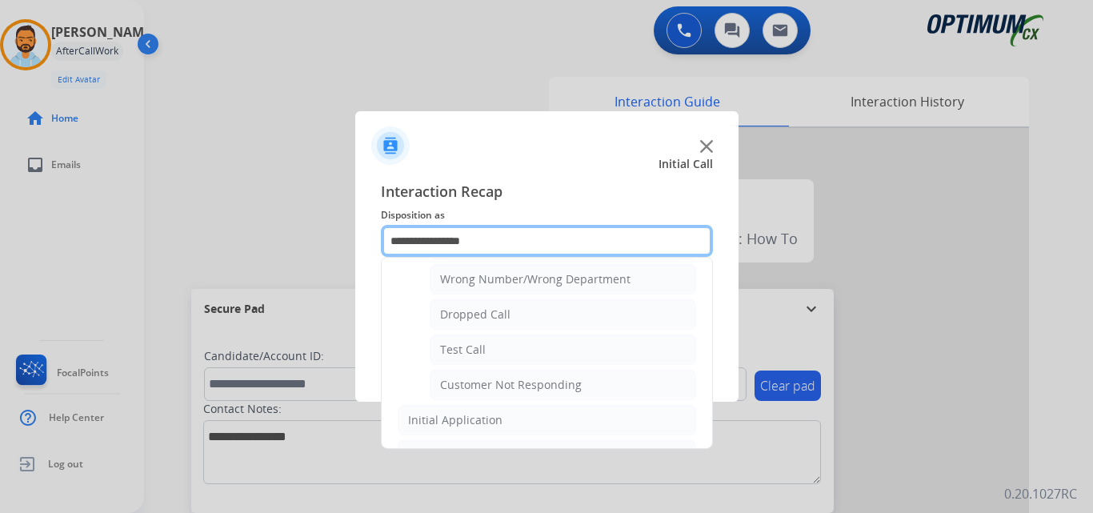
scroll to position [208, 0]
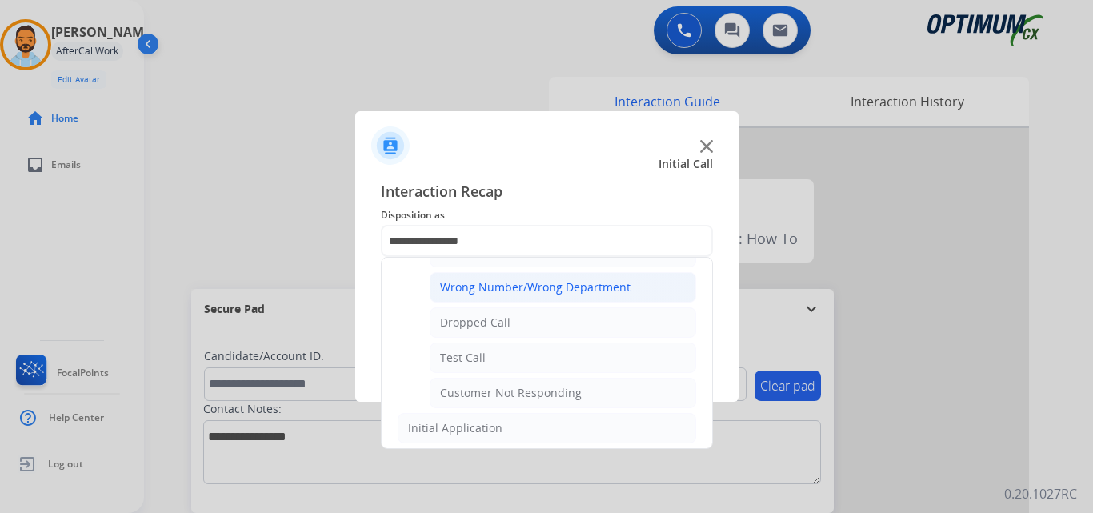
click at [469, 291] on div "Wrong Number/Wrong Department" at bounding box center [535, 287] width 190 height 16
type input "**********"
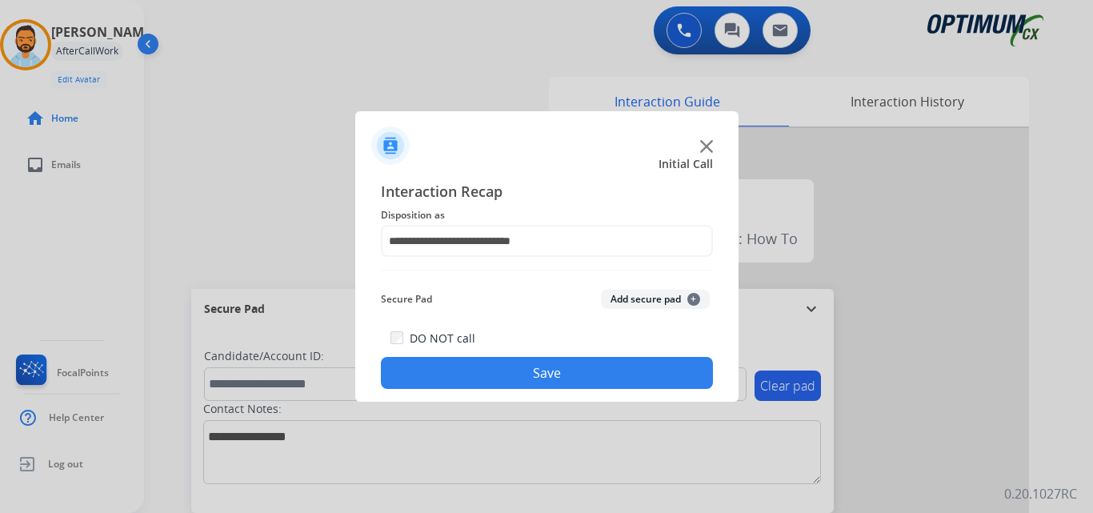
click at [467, 381] on button "Save" at bounding box center [547, 373] width 332 height 32
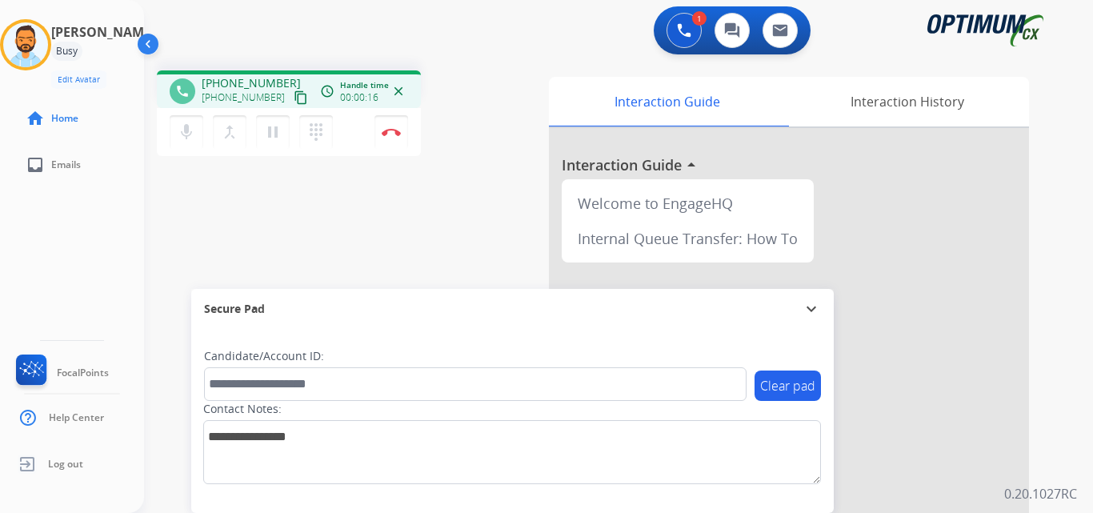
click at [294, 92] on mat-icon "content_copy" at bounding box center [301, 97] width 14 height 14
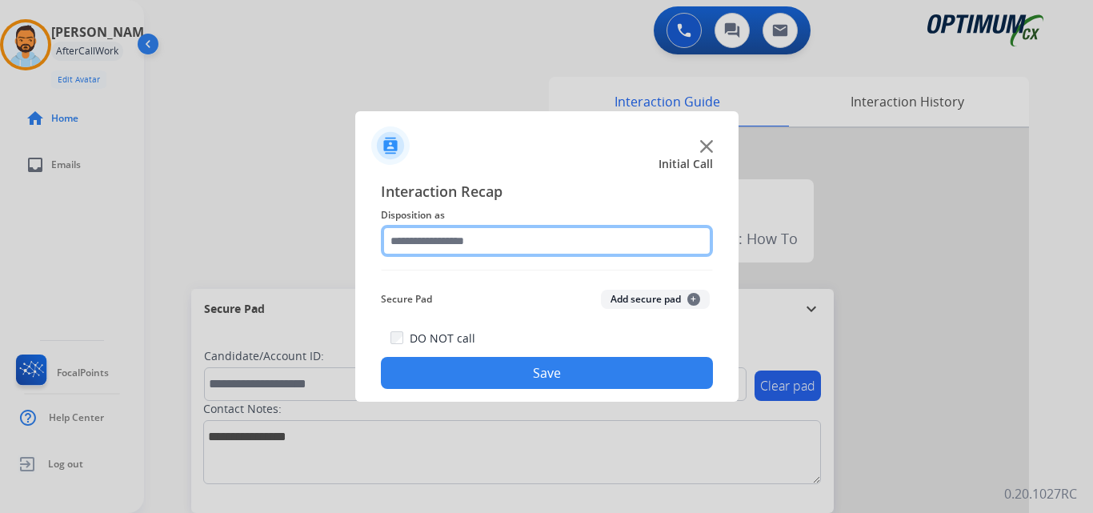
click at [472, 247] on input "text" at bounding box center [547, 241] width 332 height 32
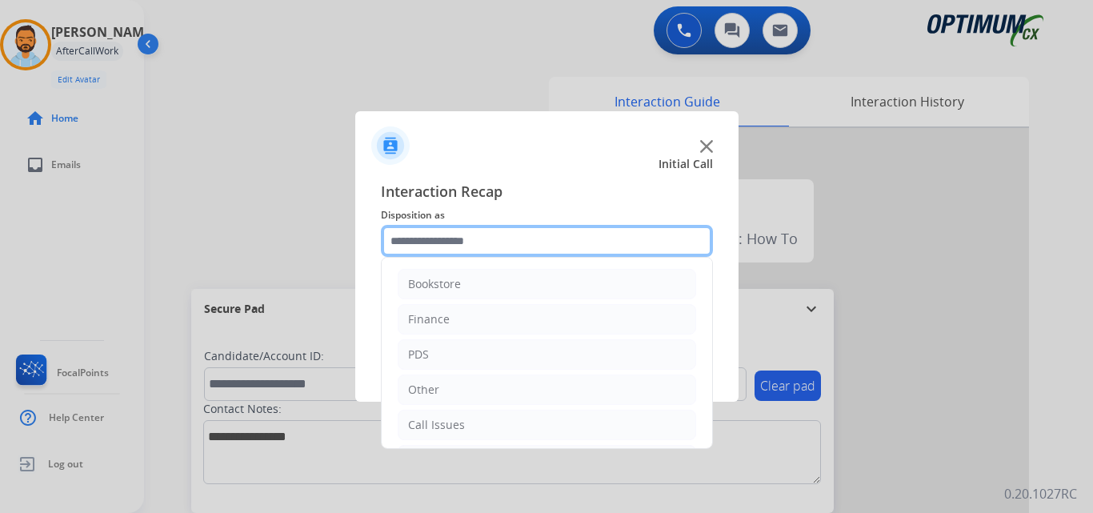
scroll to position [109, 0]
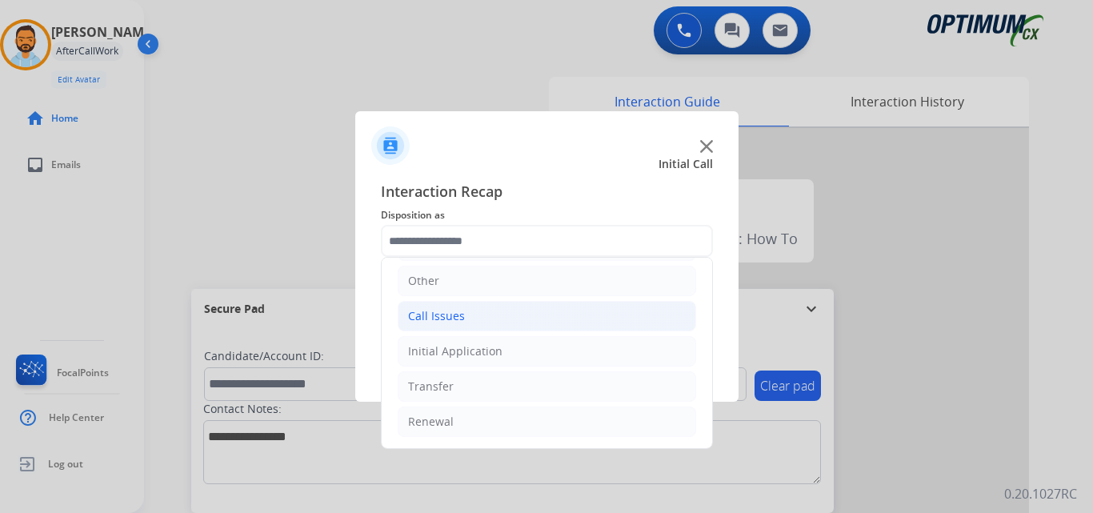
click at [514, 312] on li "Call Issues" at bounding box center [547, 316] width 298 height 30
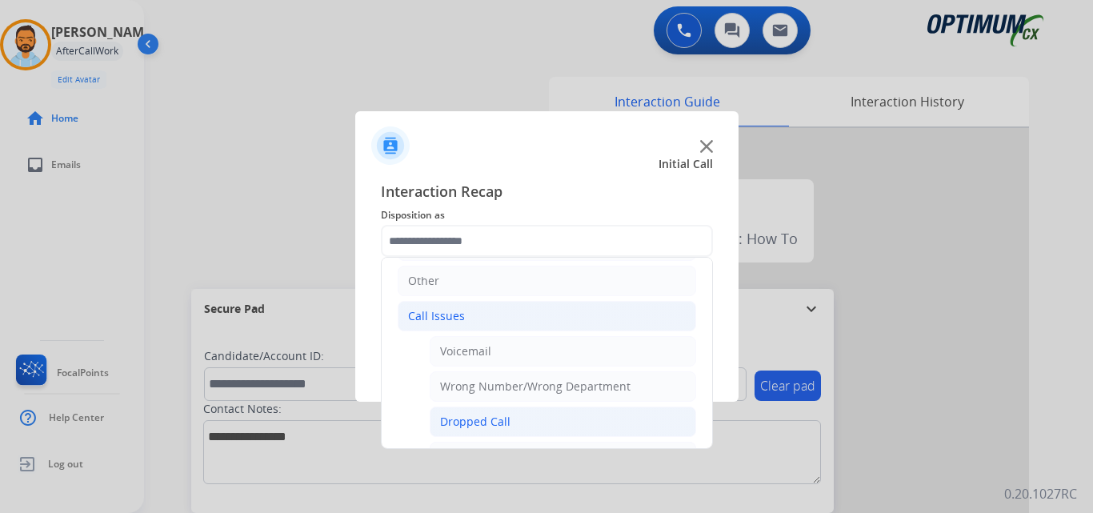
click at [543, 425] on li "Dropped Call" at bounding box center [563, 422] width 266 height 30
type input "**********"
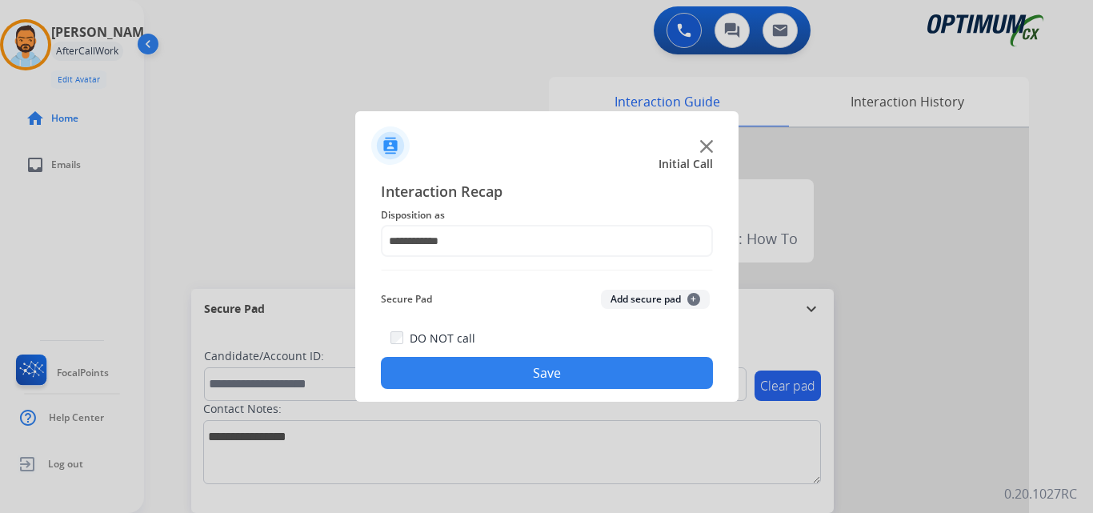
click at [556, 378] on button "Save" at bounding box center [547, 373] width 332 height 32
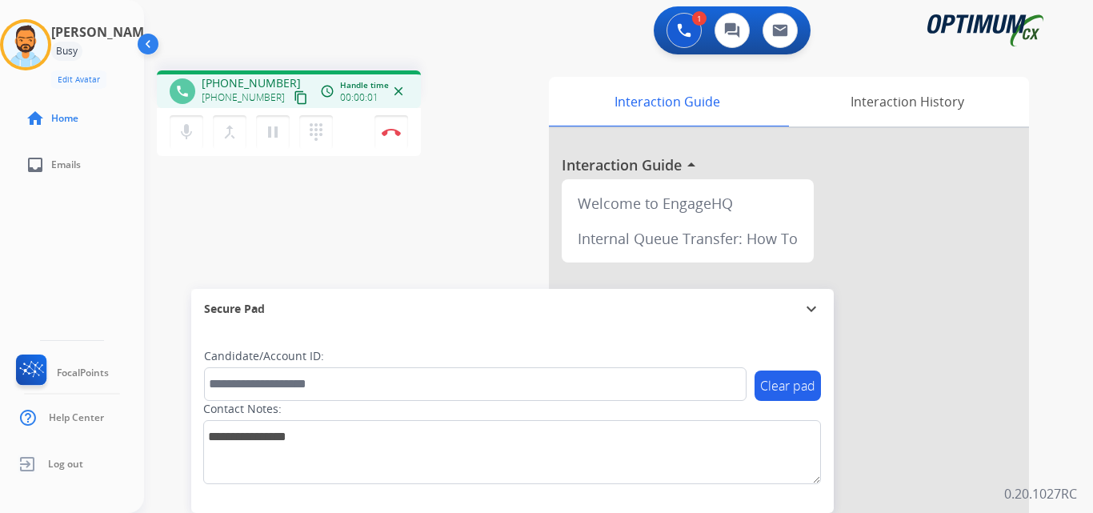
click at [294, 98] on mat-icon "content_copy" at bounding box center [301, 97] width 14 height 14
click at [391, 129] on img at bounding box center [391, 132] width 19 height 8
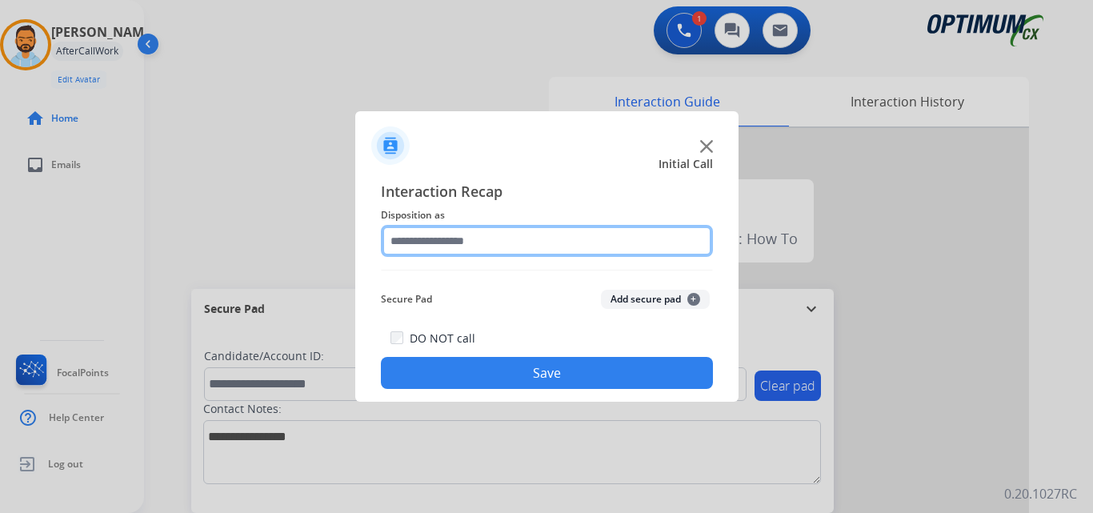
click at [473, 246] on input "text" at bounding box center [547, 241] width 332 height 32
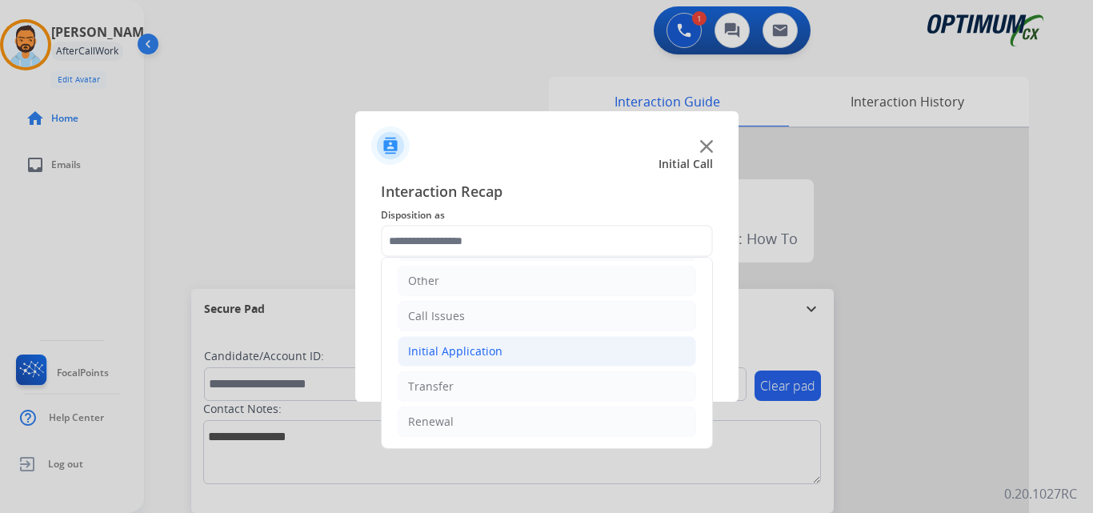
click at [499, 344] on li "Initial Application" at bounding box center [547, 351] width 298 height 30
click at [493, 360] on li "Initial Application" at bounding box center [547, 351] width 298 height 30
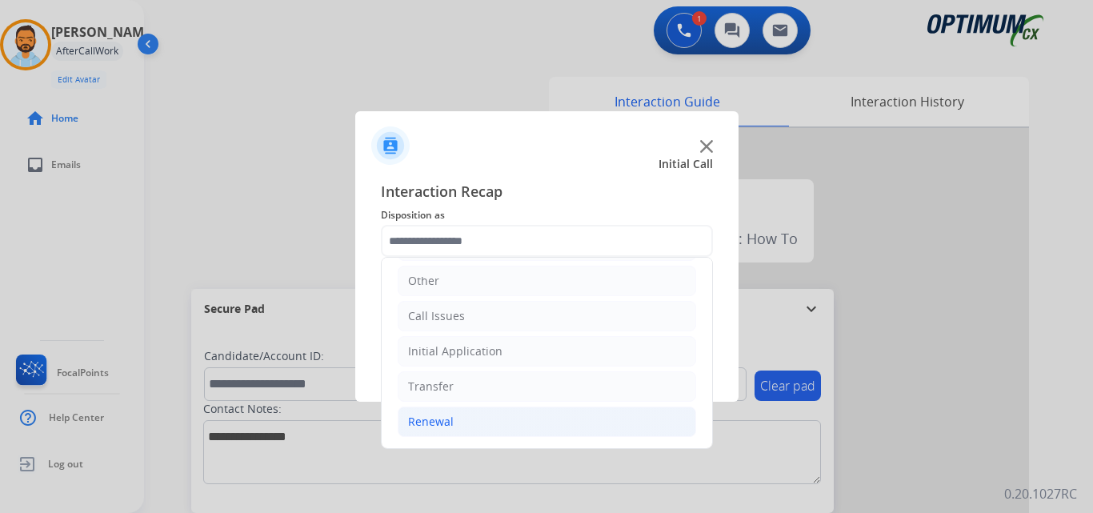
click at [465, 431] on li "Renewal" at bounding box center [547, 422] width 298 height 30
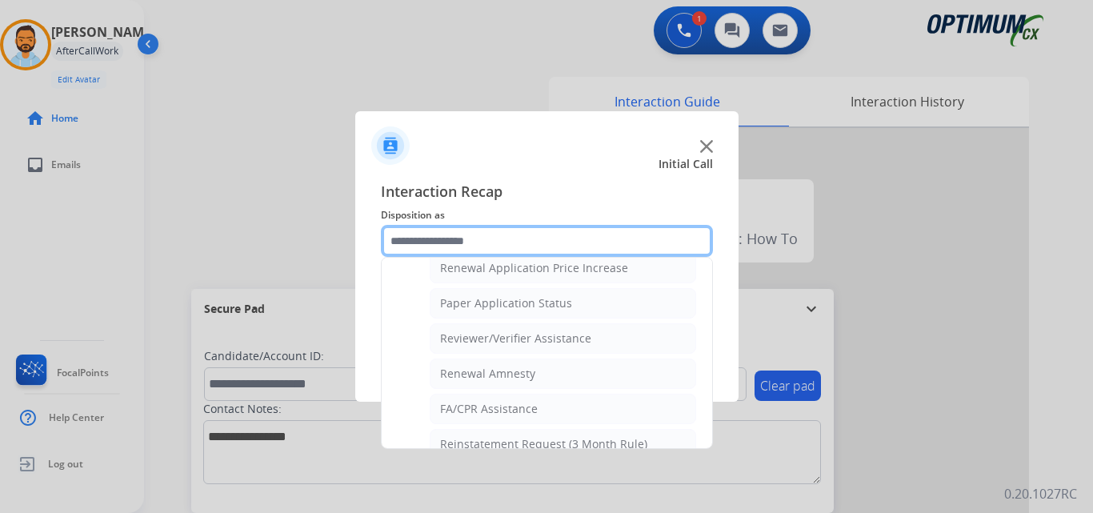
scroll to position [547, 0]
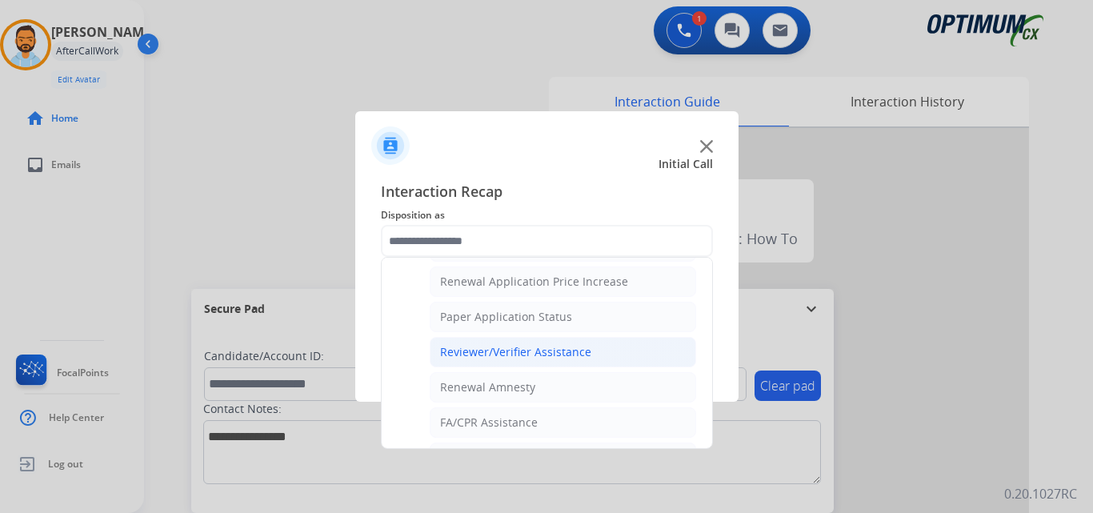
click at [571, 360] on div "Reviewer/Verifier Assistance" at bounding box center [515, 352] width 151 height 16
type input "**********"
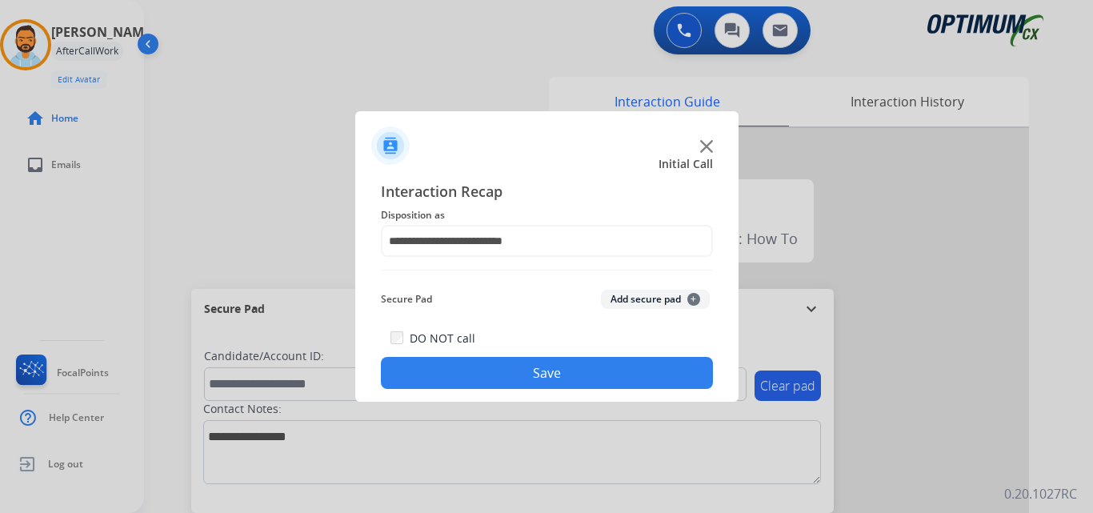
click at [559, 373] on button "Save" at bounding box center [547, 373] width 332 height 32
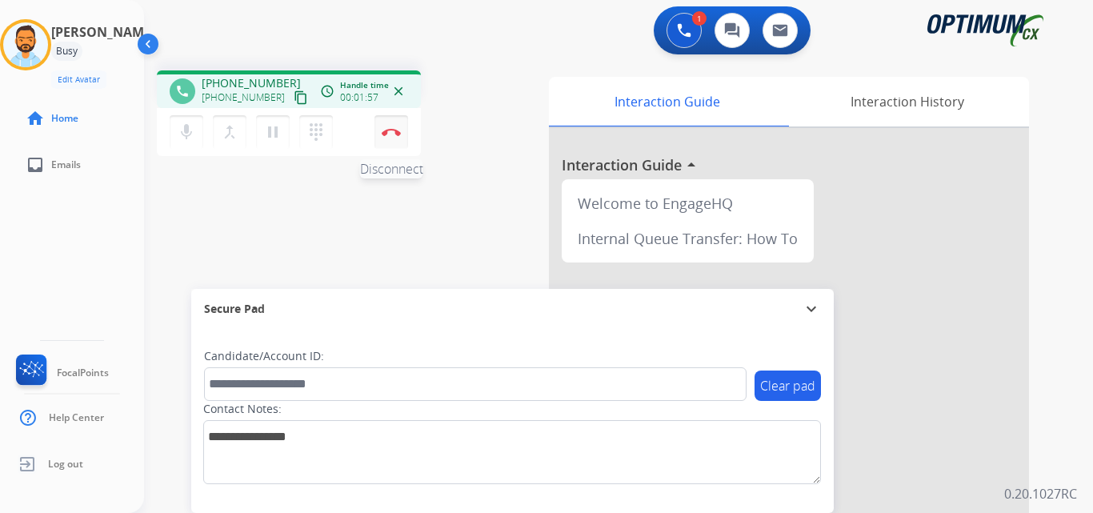
click at [387, 129] on img at bounding box center [391, 132] width 19 height 8
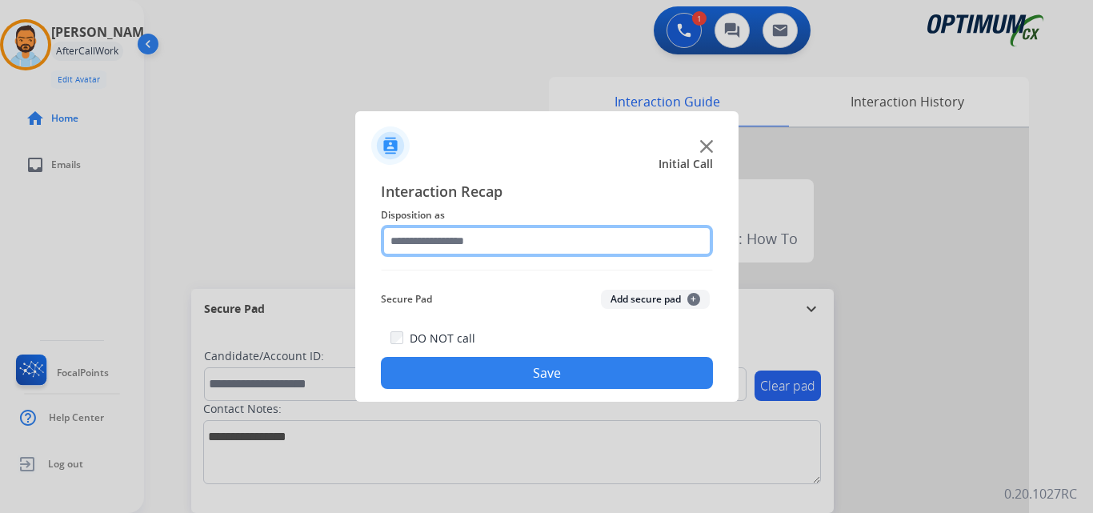
click at [567, 237] on input "text" at bounding box center [547, 241] width 332 height 32
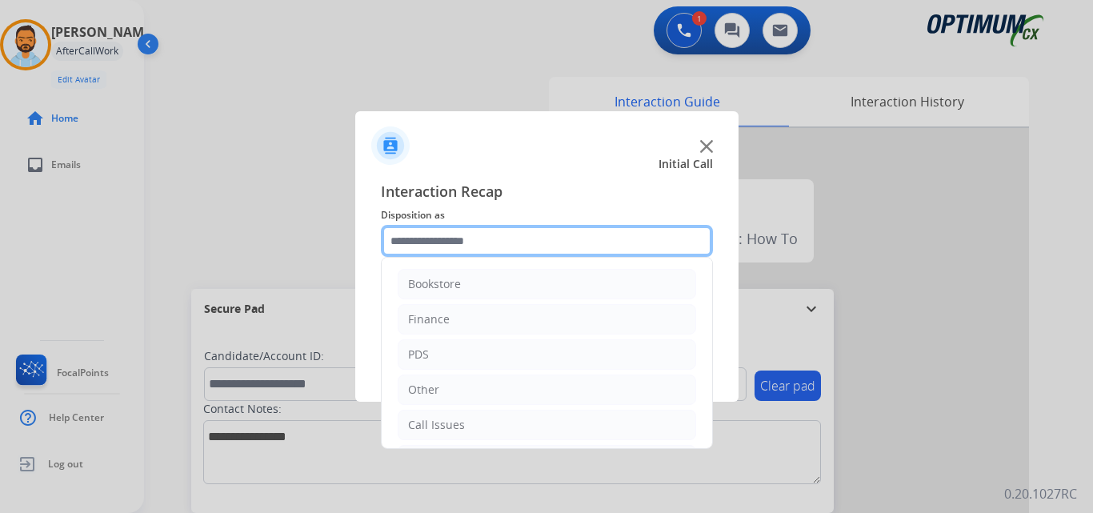
scroll to position [109, 0]
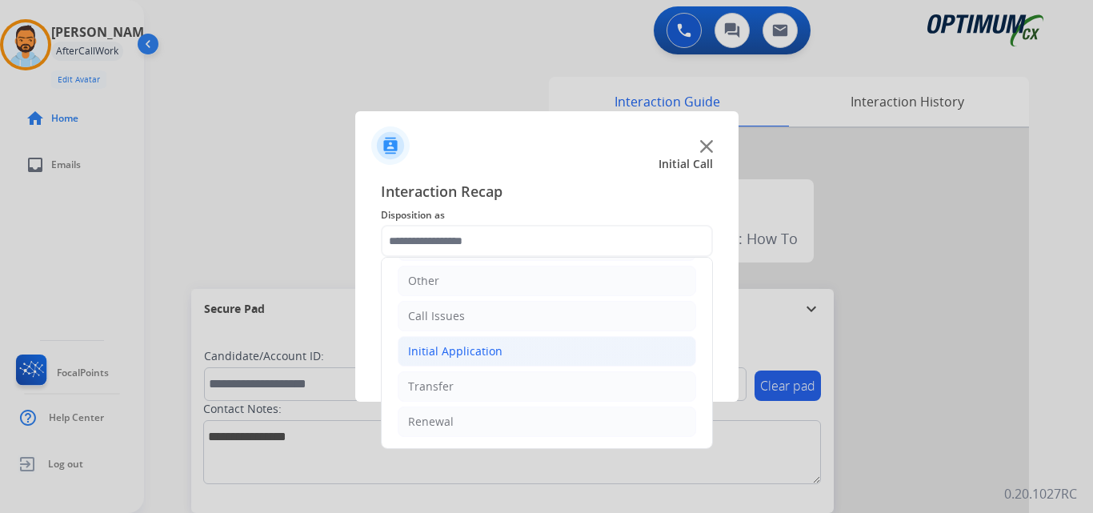
click at [514, 352] on li "Initial Application" at bounding box center [547, 351] width 298 height 30
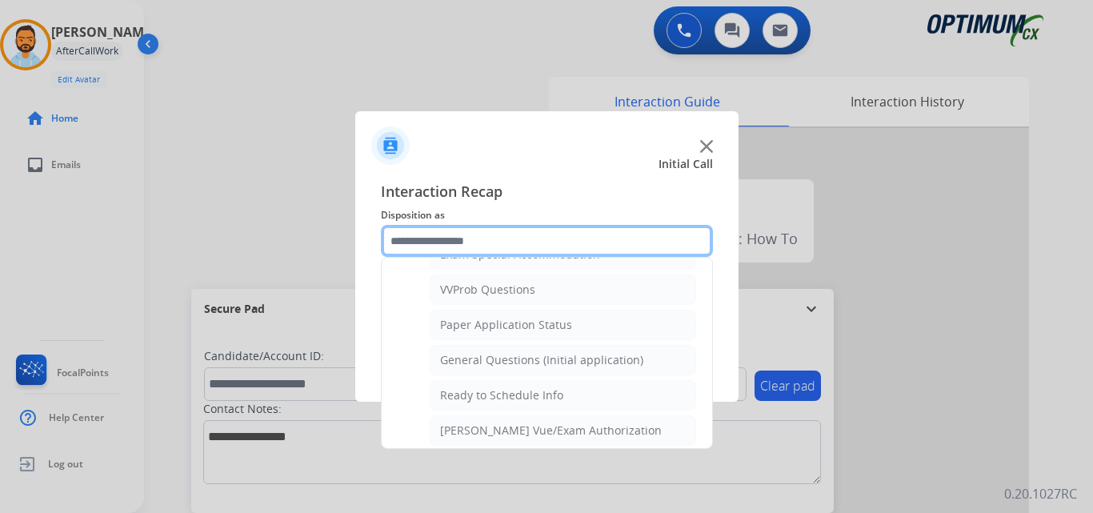
scroll to position [853, 0]
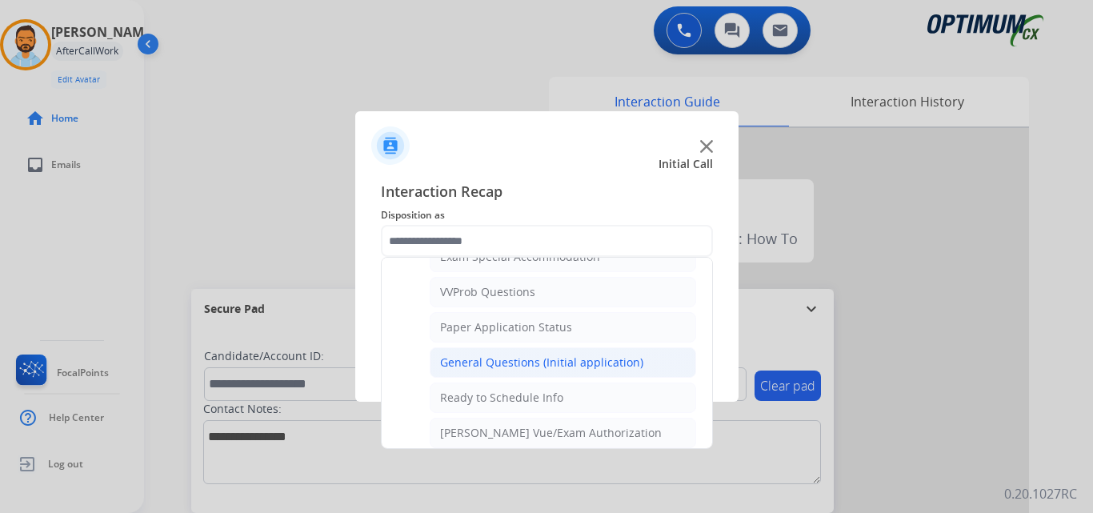
click at [538, 362] on div "General Questions (Initial application)" at bounding box center [541, 362] width 203 height 16
type input "**********"
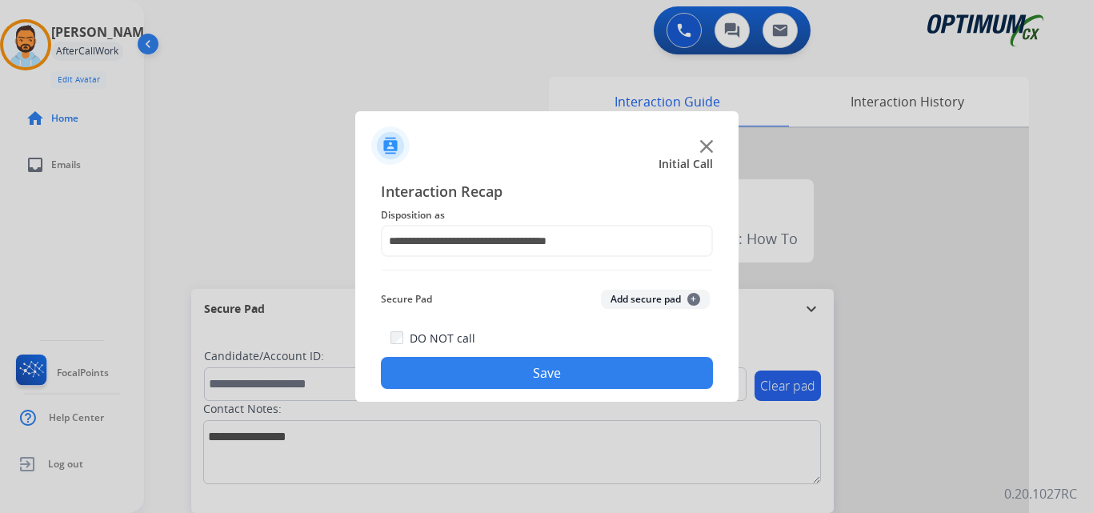
click at [517, 379] on button "Save" at bounding box center [547, 373] width 332 height 32
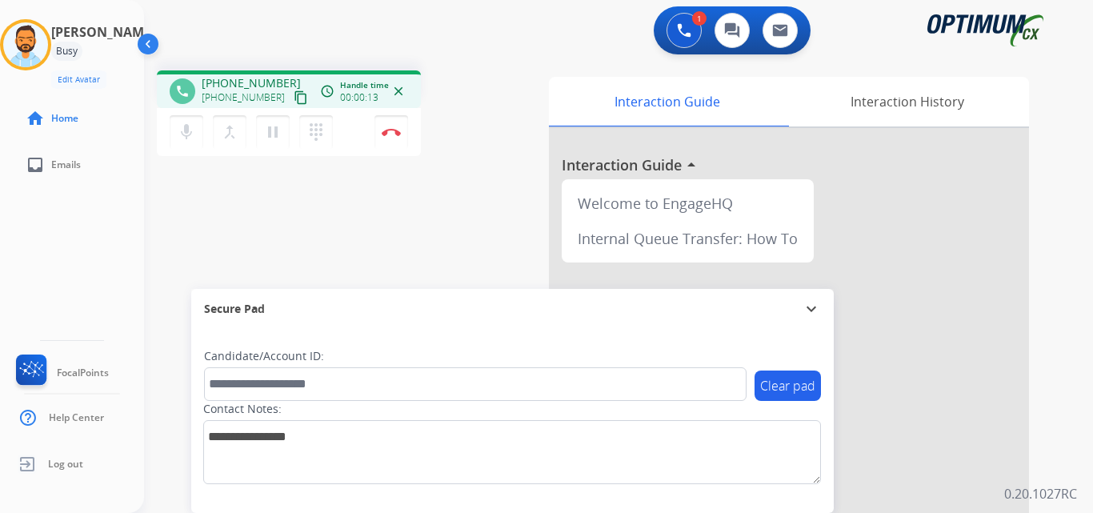
click at [294, 100] on mat-icon "content_copy" at bounding box center [301, 97] width 14 height 14
click at [341, 47] on div "1 Voice Interactions 0 Chat Interactions 0 Email Interactions" at bounding box center [608, 31] width 891 height 51
click at [391, 130] on img at bounding box center [391, 132] width 19 height 8
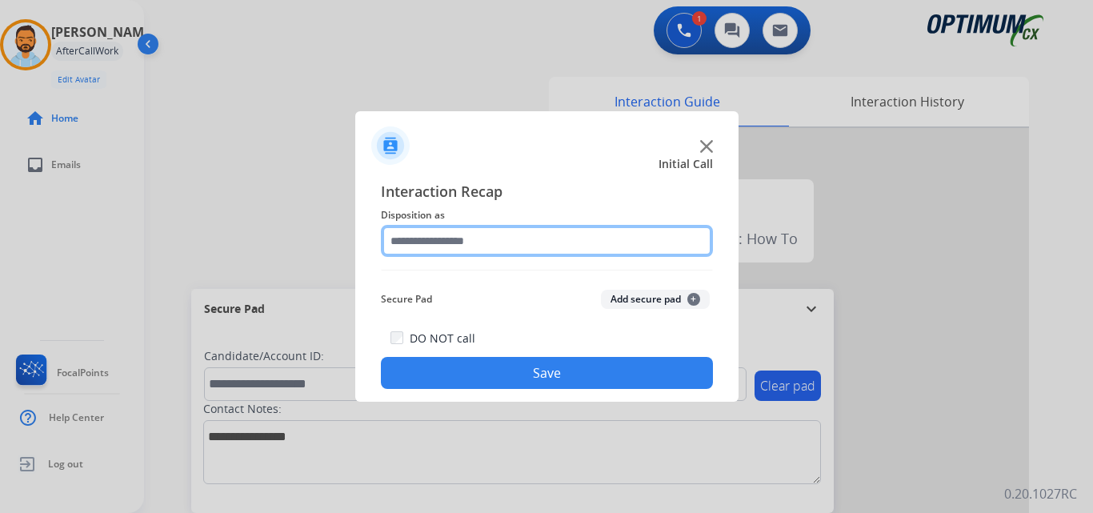
click at [576, 242] on input "text" at bounding box center [547, 241] width 332 height 32
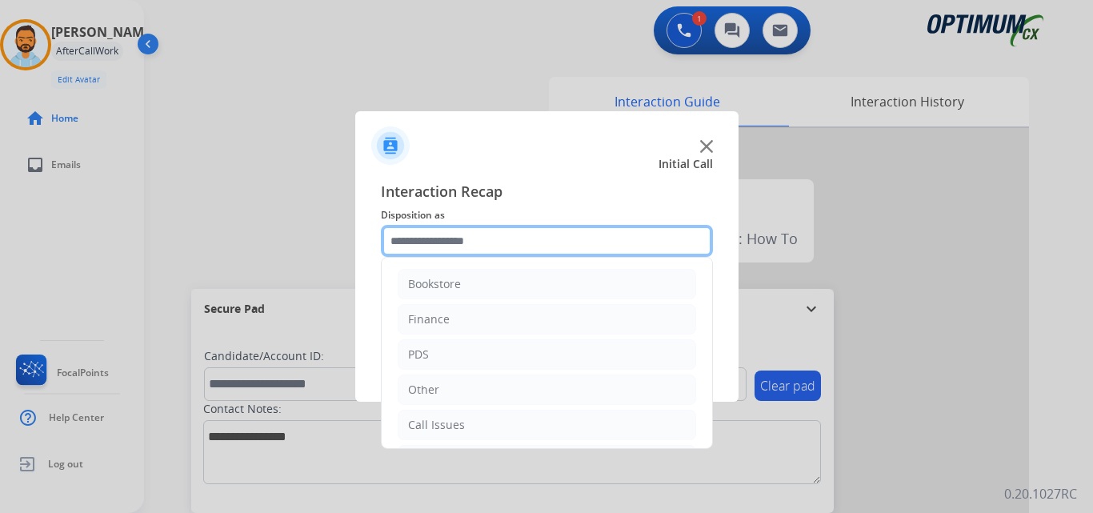
scroll to position [109, 0]
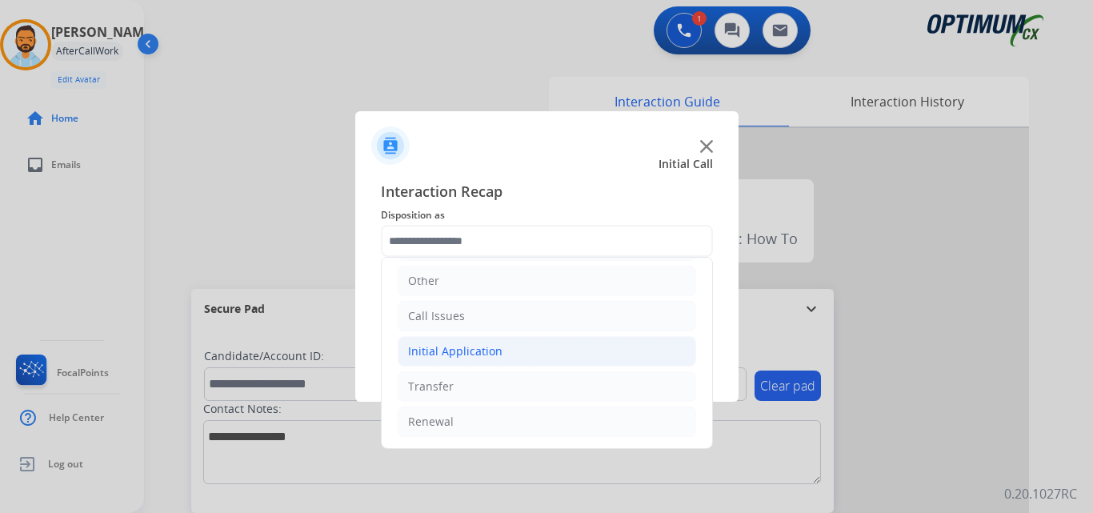
click at [501, 341] on li "Initial Application" at bounding box center [547, 351] width 298 height 30
click at [499, 350] on li "Initial Application" at bounding box center [547, 351] width 298 height 30
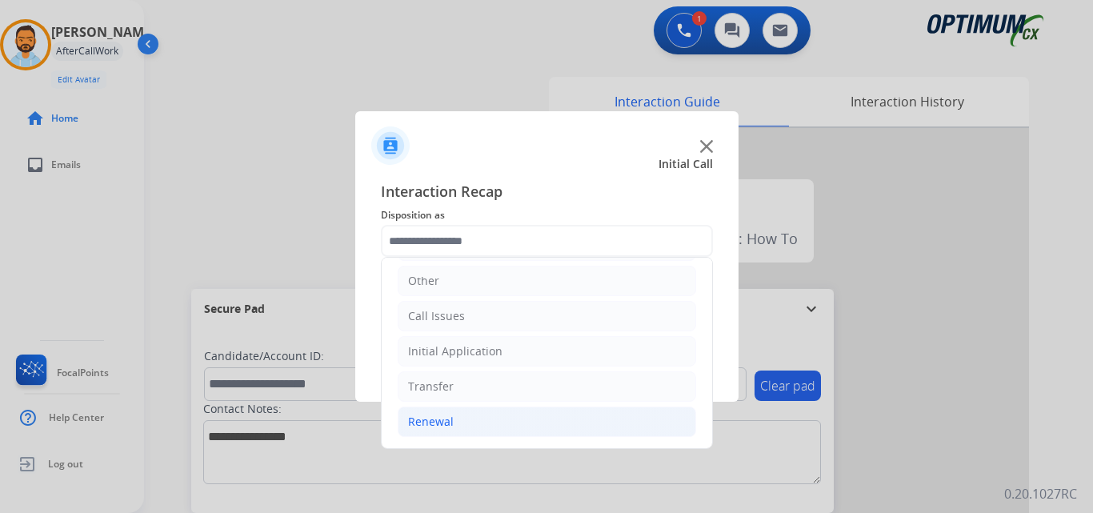
click at [470, 435] on li "Renewal" at bounding box center [547, 422] width 298 height 30
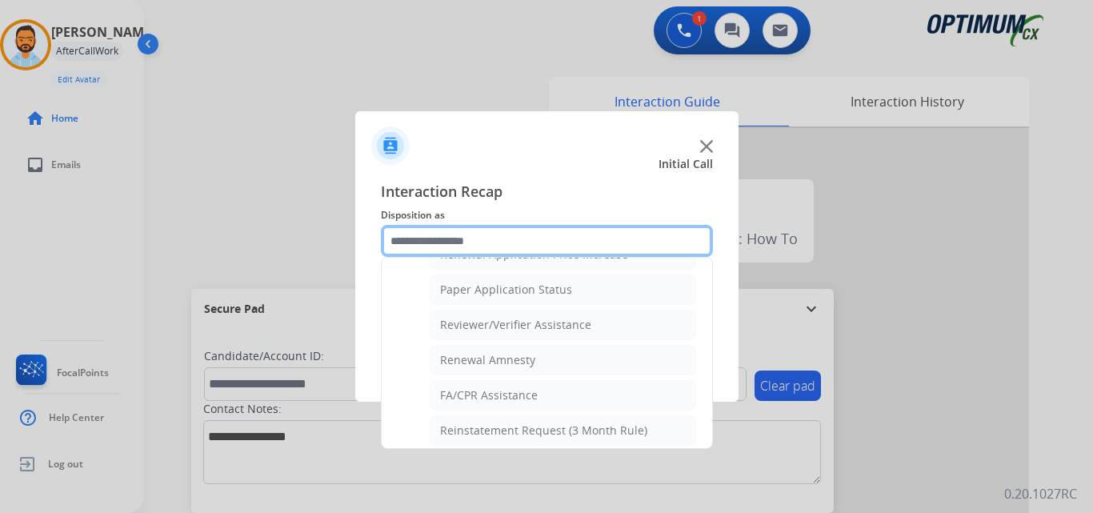
scroll to position [618, 0]
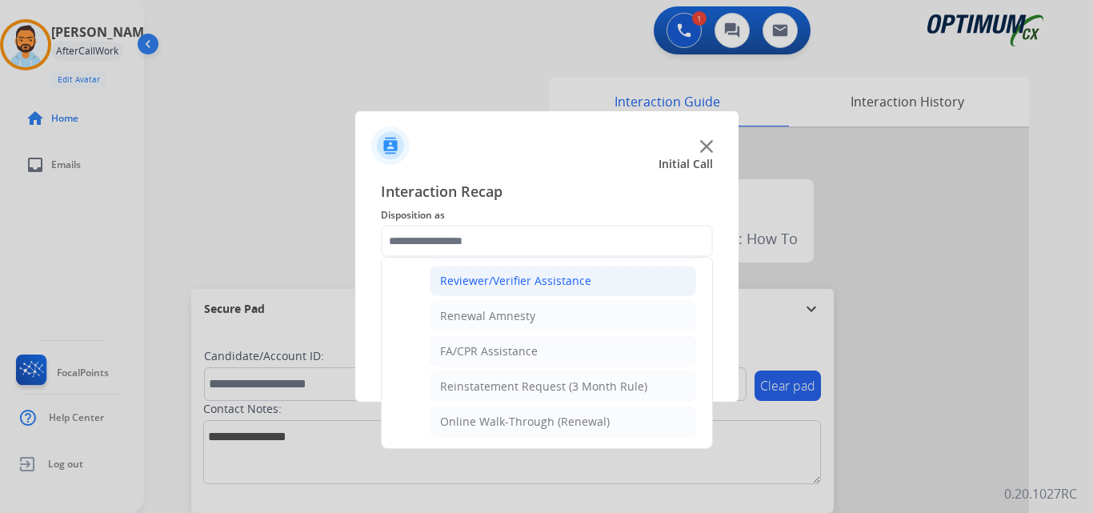
click at [535, 278] on div "Reviewer/Verifier Assistance" at bounding box center [515, 281] width 151 height 16
type input "**********"
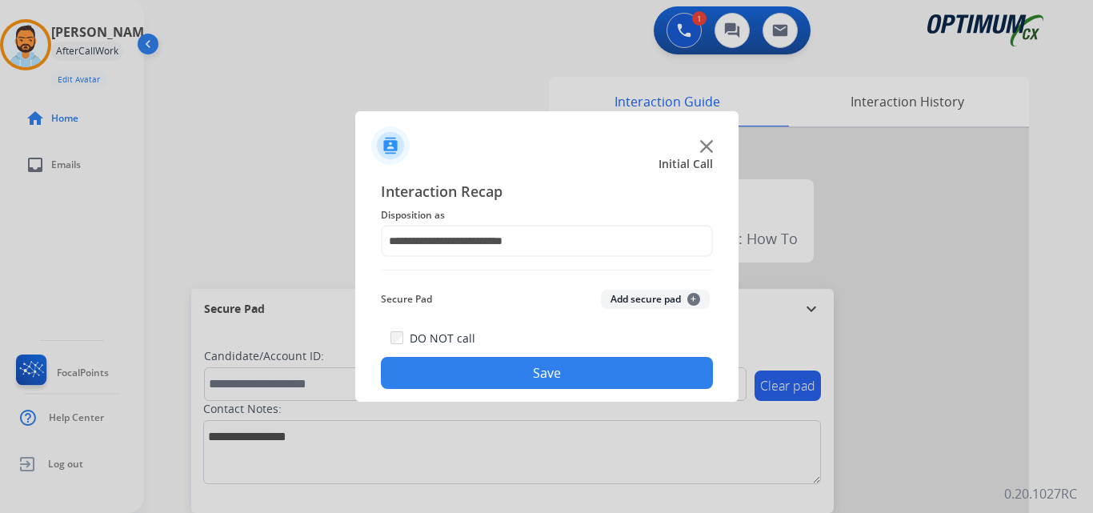
click at [512, 370] on button "Save" at bounding box center [547, 373] width 332 height 32
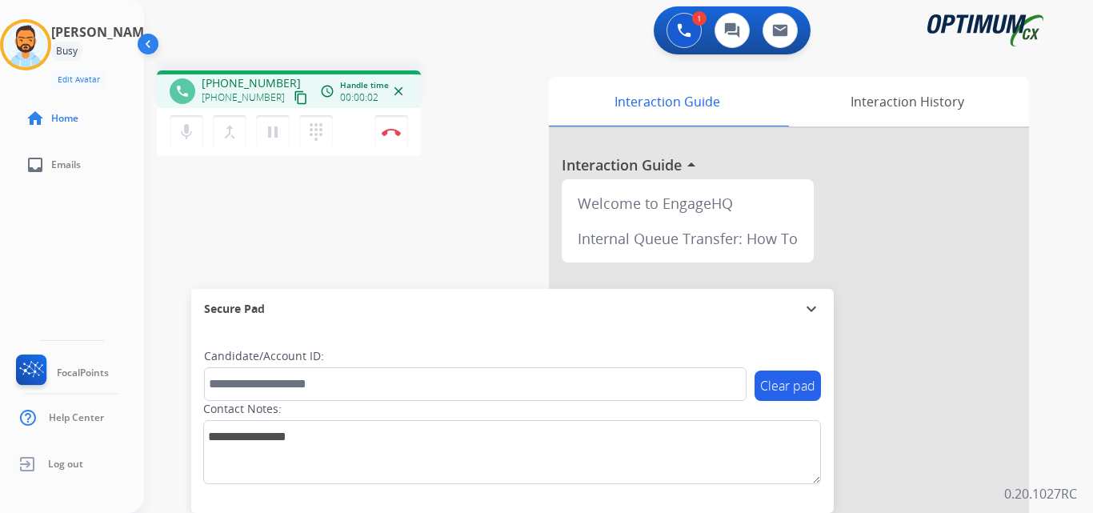
click at [294, 102] on mat-icon "content_copy" at bounding box center [301, 97] width 14 height 14
click at [393, 133] on img at bounding box center [391, 132] width 19 height 8
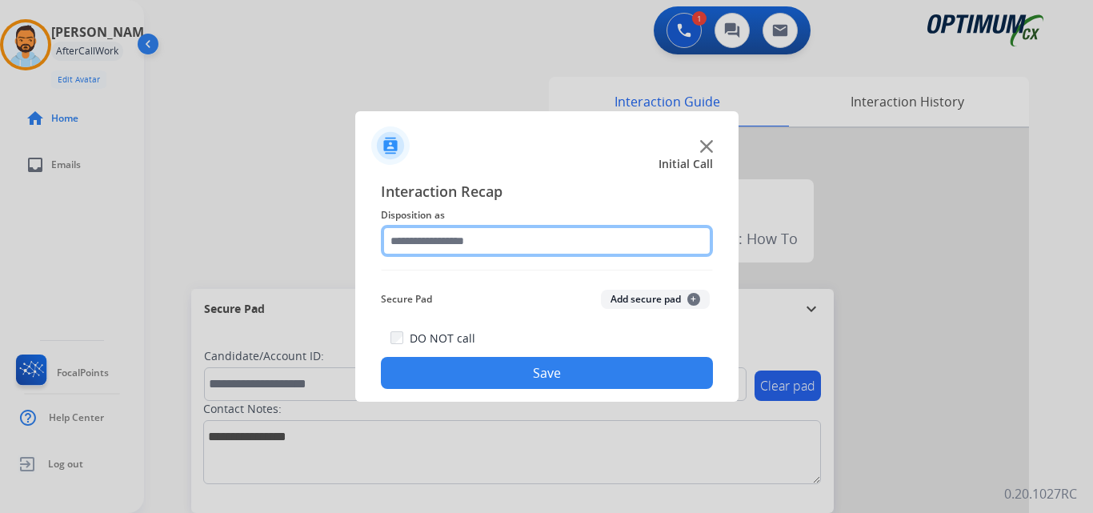
click at [495, 247] on input "text" at bounding box center [547, 241] width 332 height 32
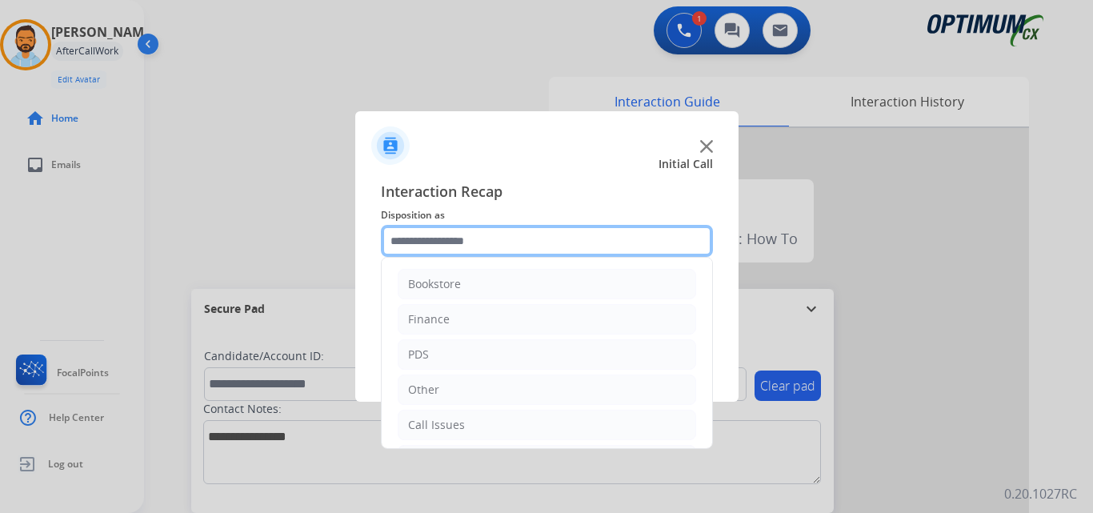
scroll to position [109, 0]
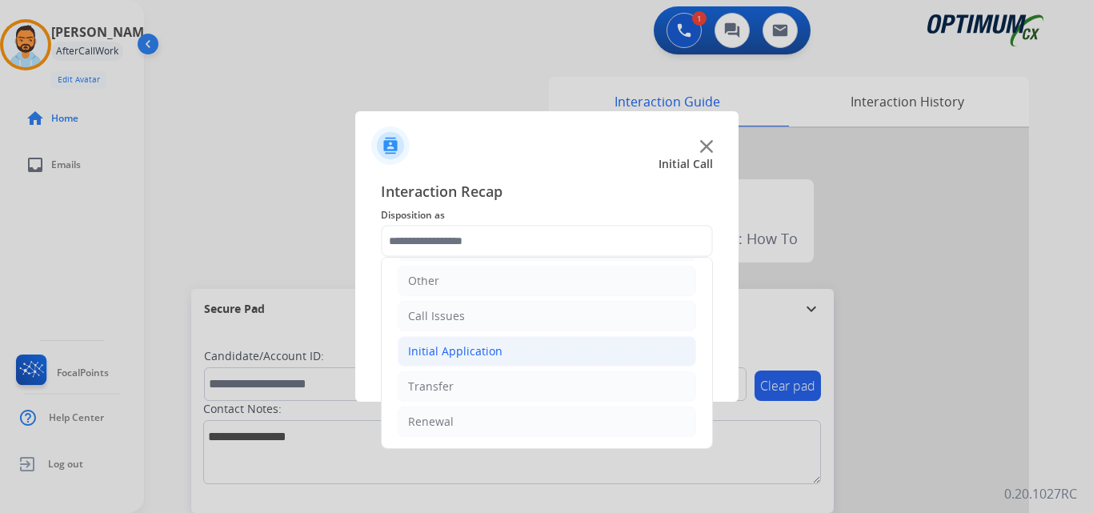
click at [491, 355] on div "Initial Application" at bounding box center [455, 351] width 94 height 16
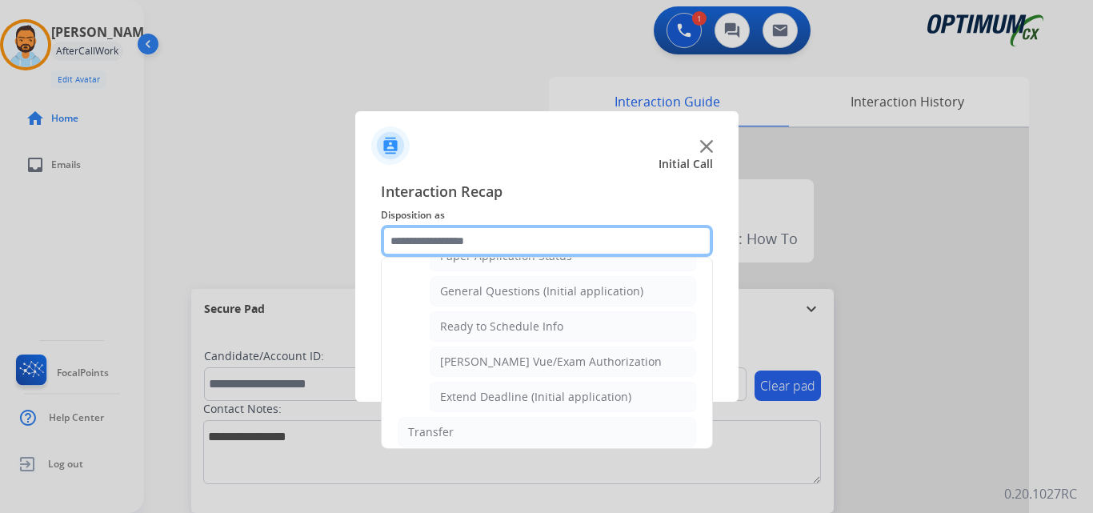
scroll to position [923, 0]
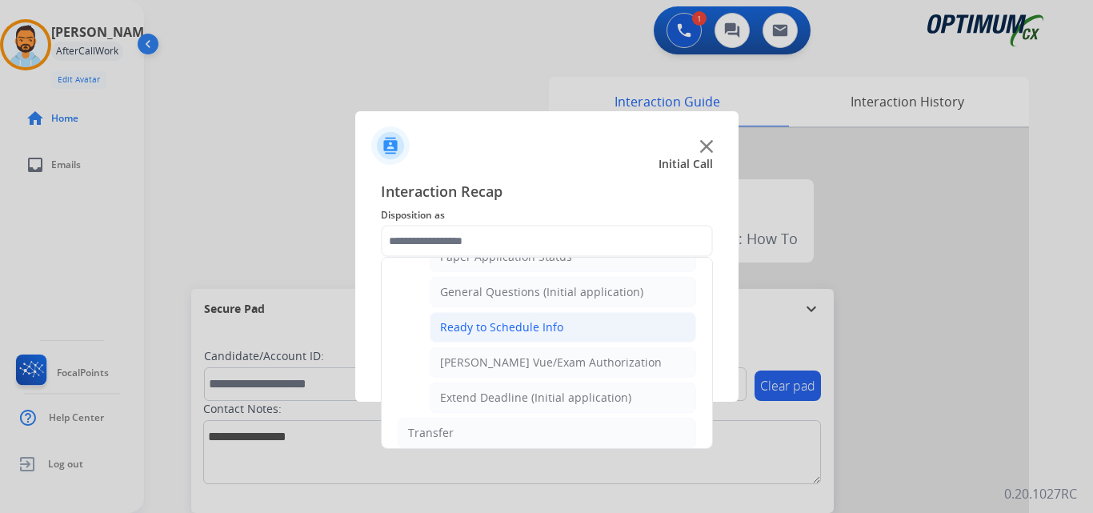
click at [522, 333] on div "Ready to Schedule Info" at bounding box center [501, 327] width 123 height 16
type input "**********"
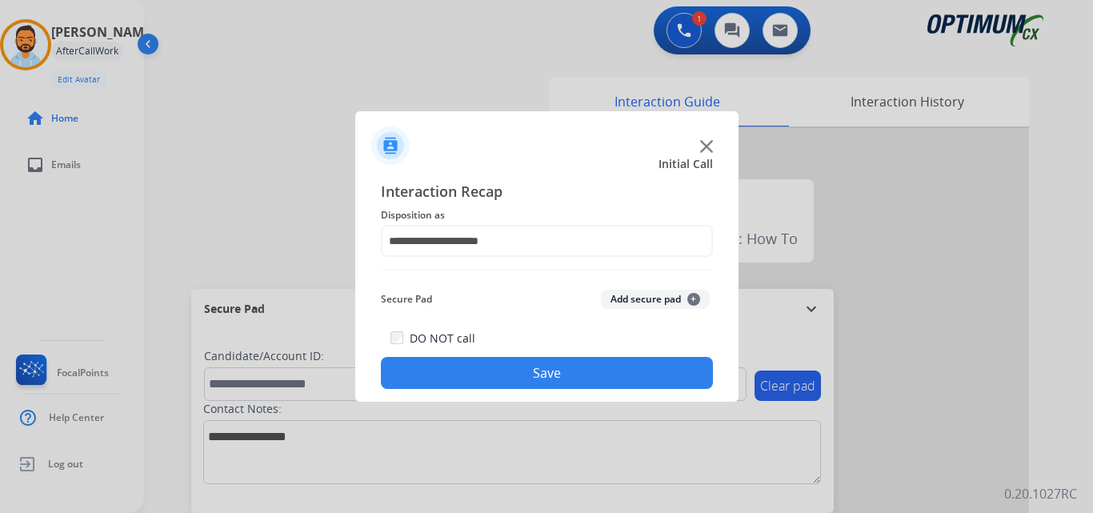
click at [499, 375] on button "Save" at bounding box center [547, 373] width 332 height 32
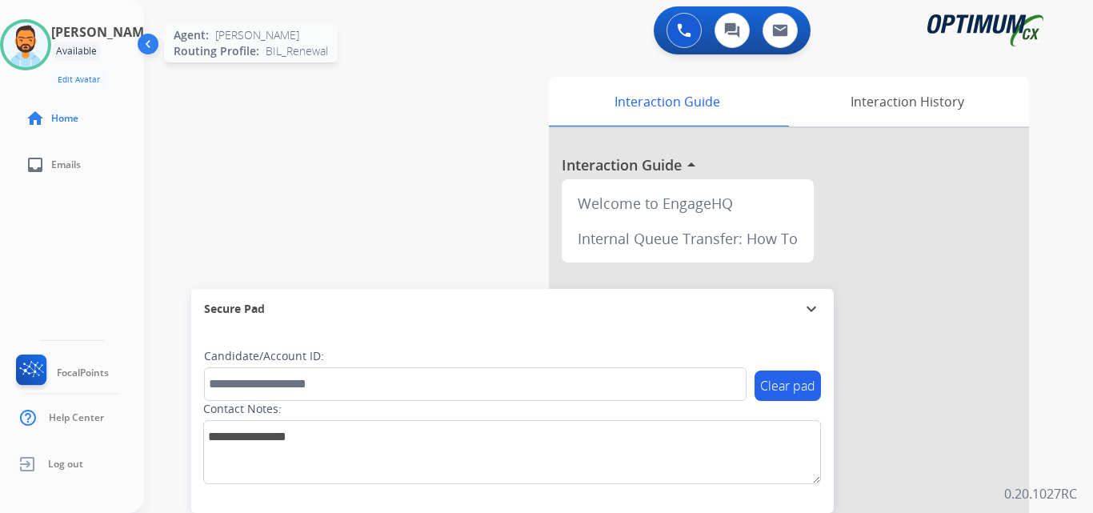
click at [42, 54] on img at bounding box center [25, 44] width 45 height 45
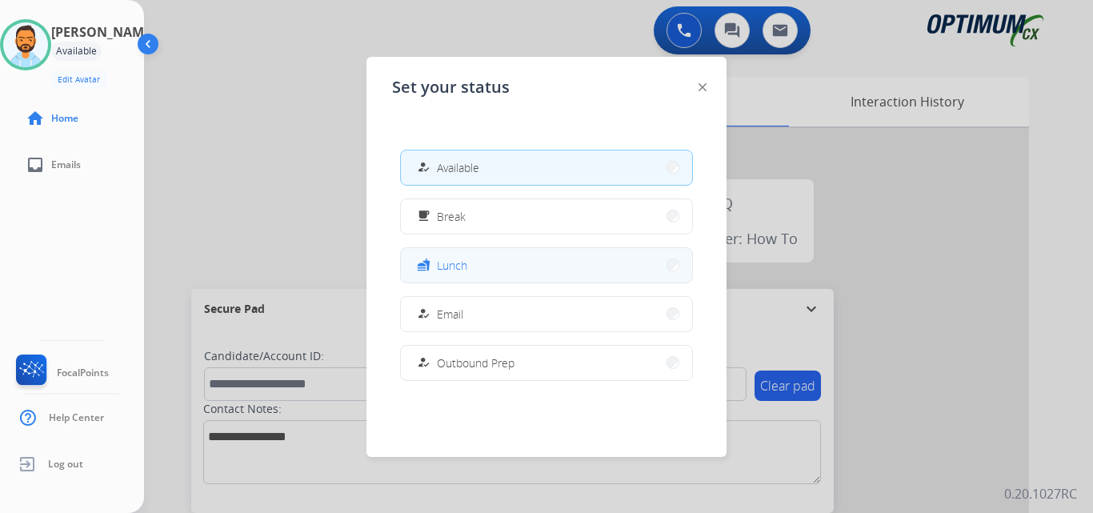
click at [505, 266] on button "fastfood Lunch" at bounding box center [546, 265] width 291 height 34
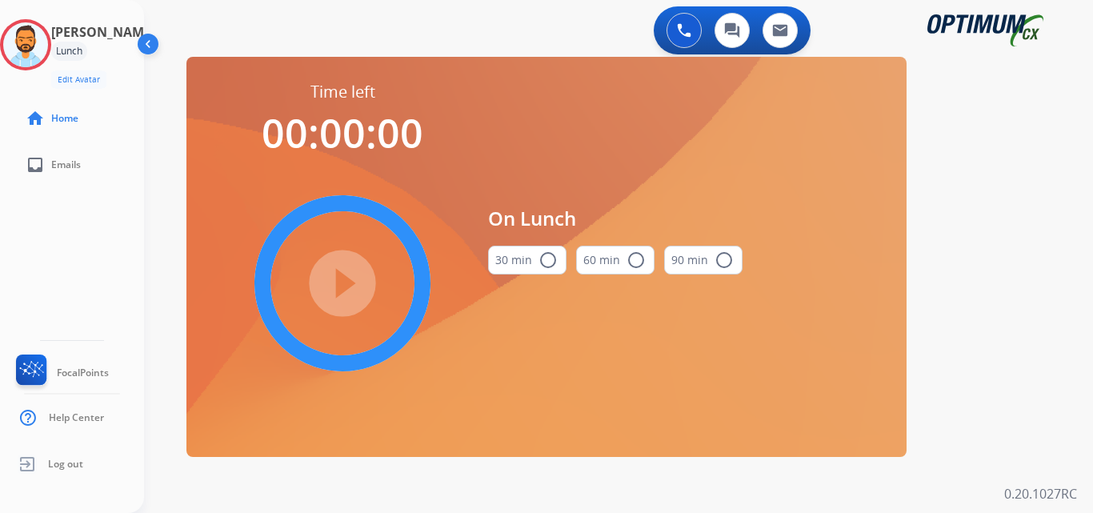
click at [544, 263] on mat-icon "radio_button_unchecked" at bounding box center [548, 259] width 19 height 19
click at [333, 282] on mat-icon "play_circle_filled" at bounding box center [342, 283] width 19 height 19
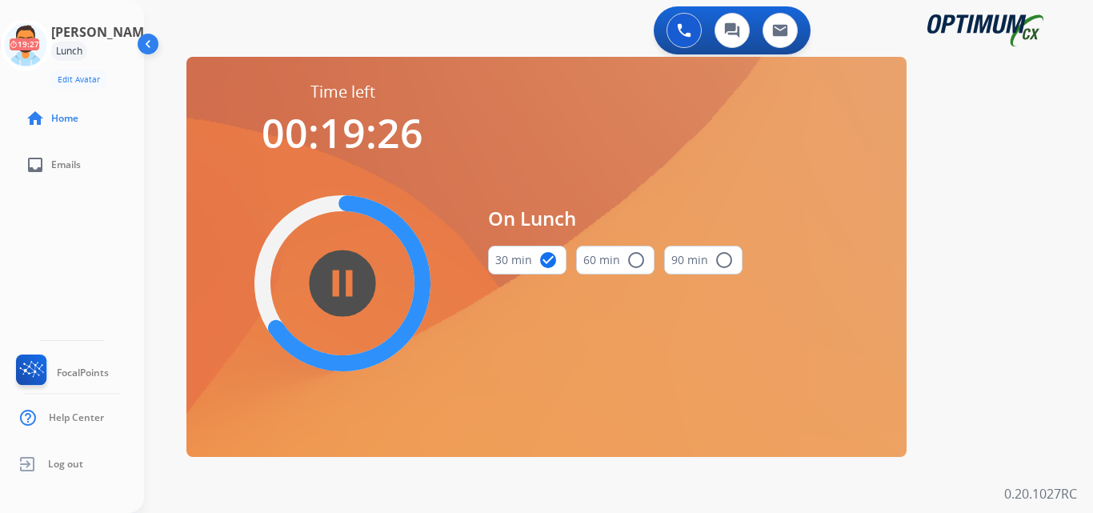
drag, startPoint x: 627, startPoint y: 291, endPoint x: 574, endPoint y: 18, distance: 278.1
click at [574, 18] on div "0 Voice Interactions 0 Chat Interactions 0 Email Interactions" at bounding box center [608, 31] width 891 height 51
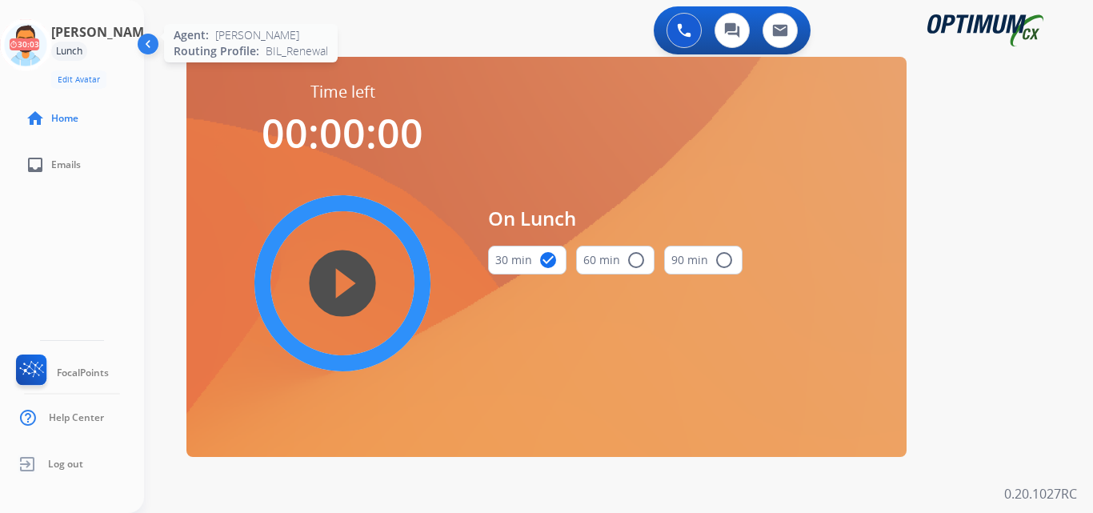
click at [38, 41] on icon at bounding box center [26, 45] width 52 height 52
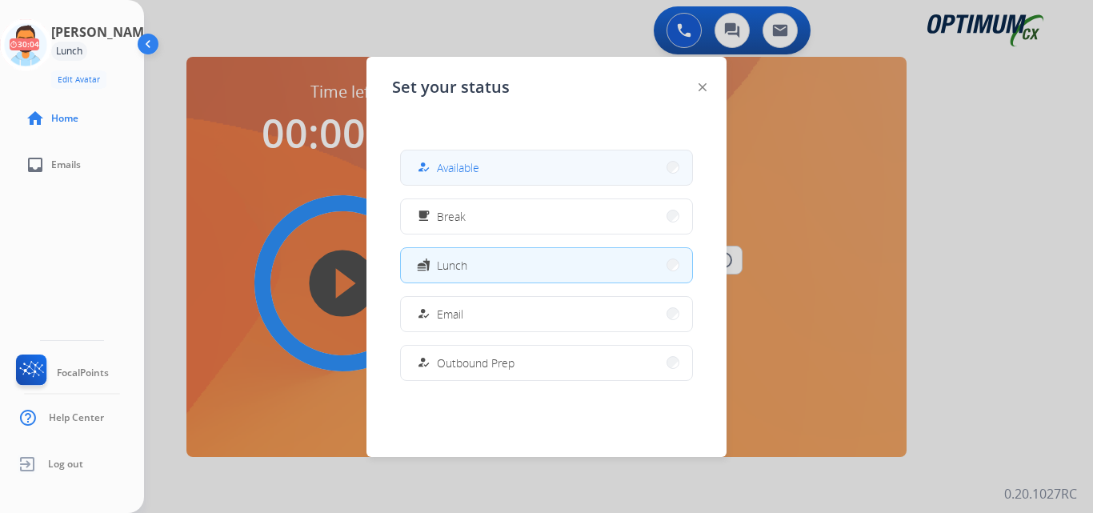
click at [455, 168] on span "Available" at bounding box center [458, 167] width 42 height 17
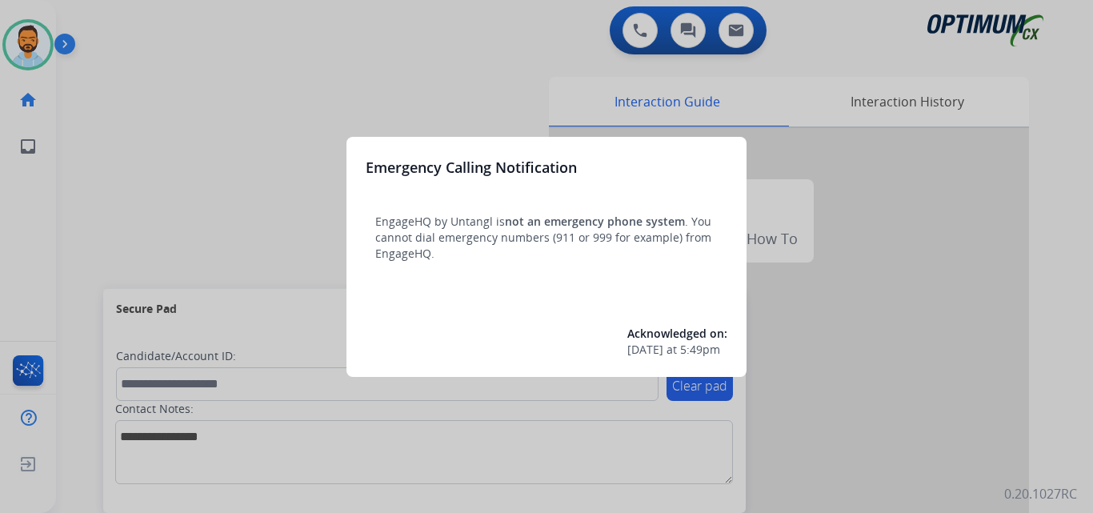
click at [156, 115] on div at bounding box center [546, 256] width 1093 height 513
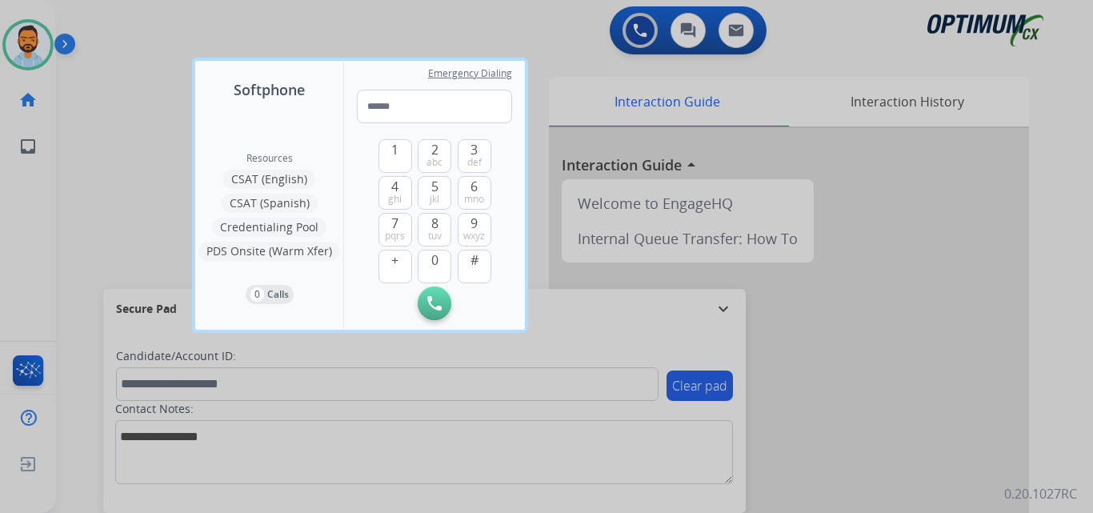
click at [119, 114] on div at bounding box center [546, 256] width 1093 height 513
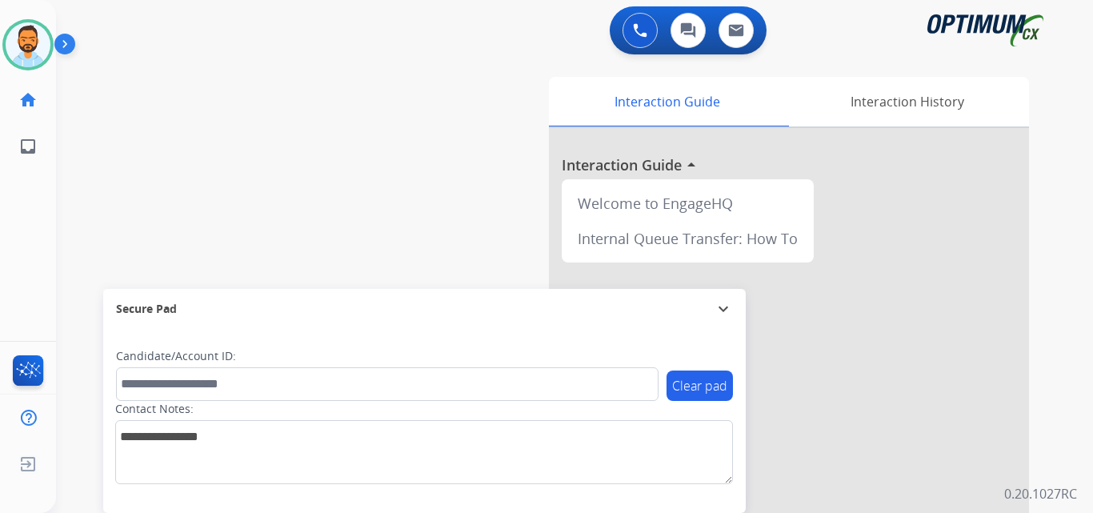
click at [76, 50] on img at bounding box center [67, 47] width 27 height 30
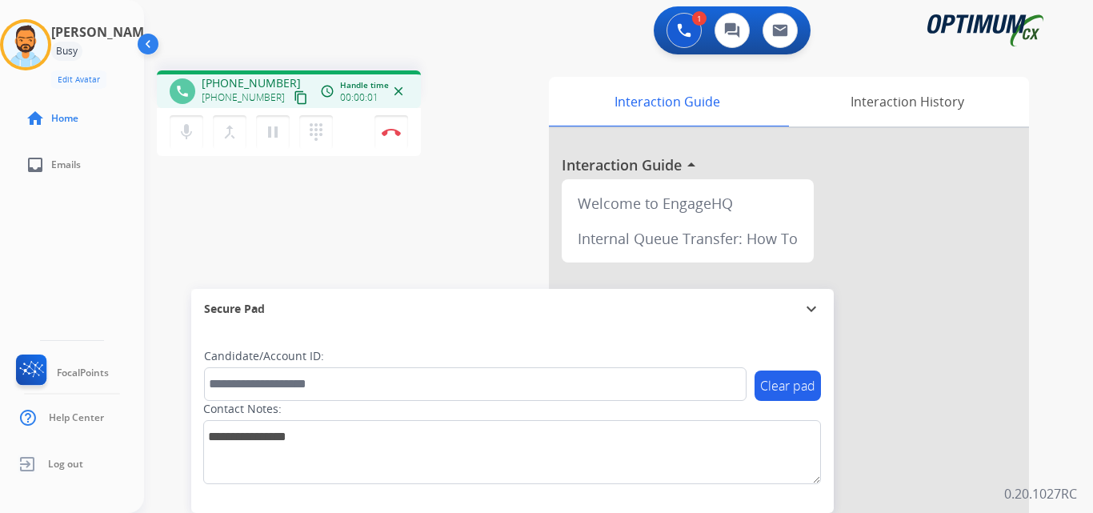
click at [294, 97] on mat-icon "content_copy" at bounding box center [301, 97] width 14 height 14
click at [396, 133] on img at bounding box center [391, 132] width 19 height 8
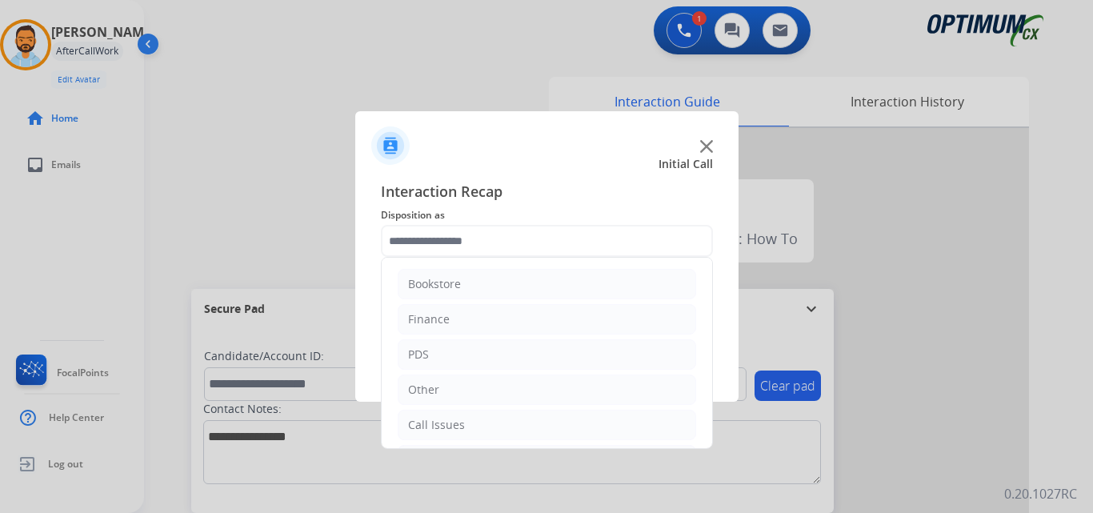
click at [427, 232] on input "text" at bounding box center [547, 241] width 332 height 32
click at [509, 346] on li "Initial Application" at bounding box center [547, 351] width 298 height 30
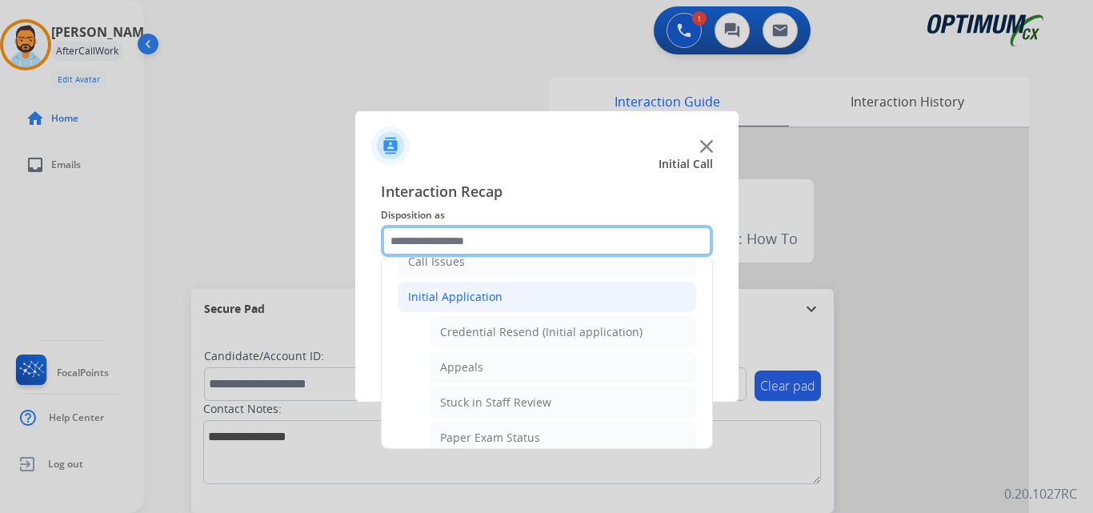
scroll to position [165, 0]
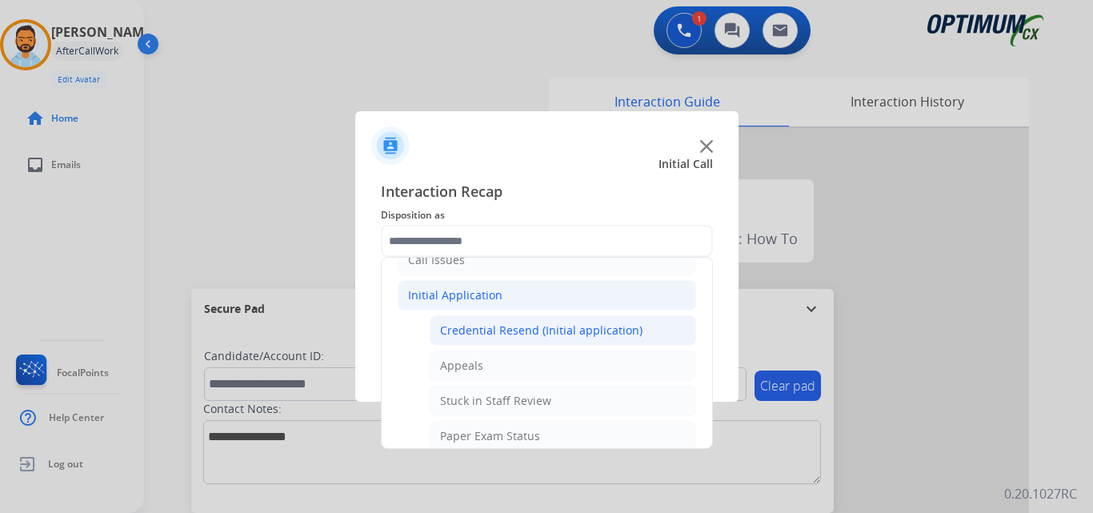
click at [484, 330] on div "Credential Resend (Initial application)" at bounding box center [541, 330] width 202 height 16
type input "**********"
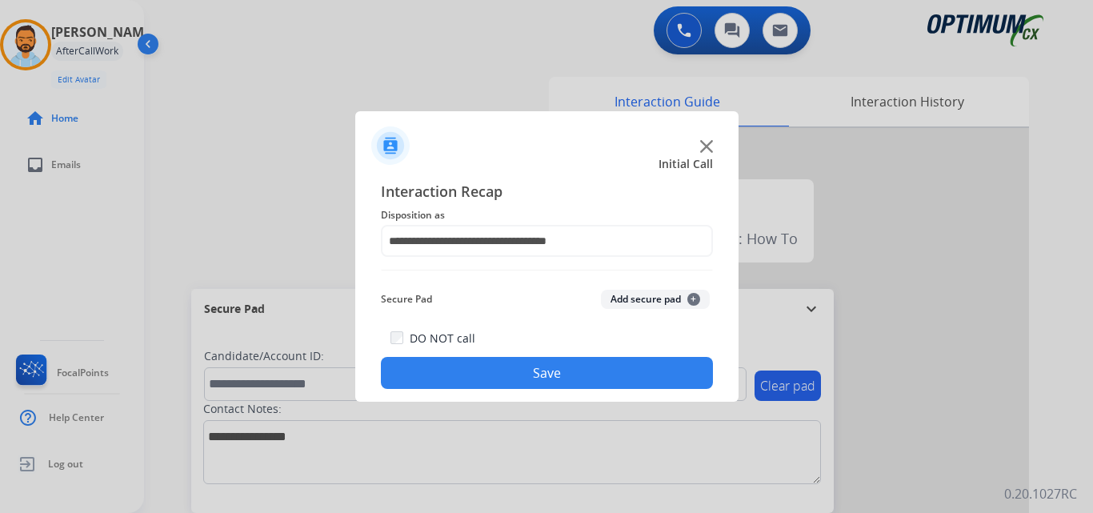
click at [484, 363] on button "Save" at bounding box center [547, 373] width 332 height 32
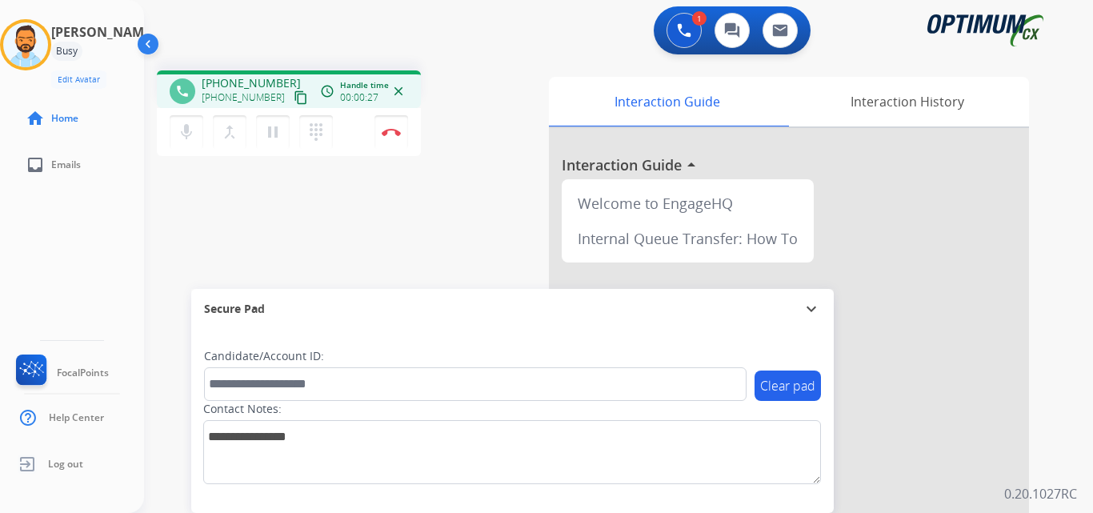
click at [291, 98] on button "content_copy" at bounding box center [300, 97] width 19 height 19
click at [388, 134] on img at bounding box center [391, 132] width 19 height 8
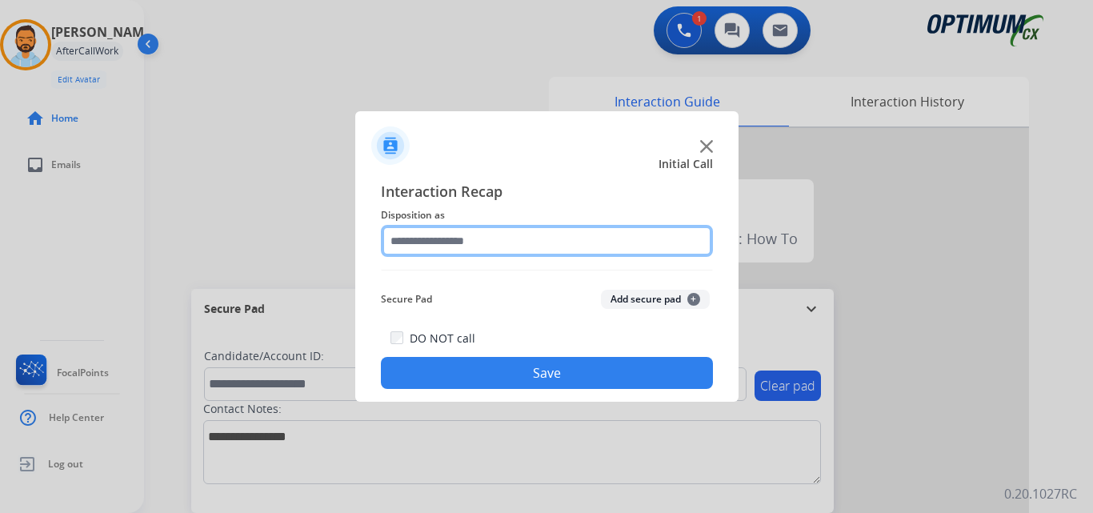
click at [596, 238] on input "text" at bounding box center [547, 241] width 332 height 32
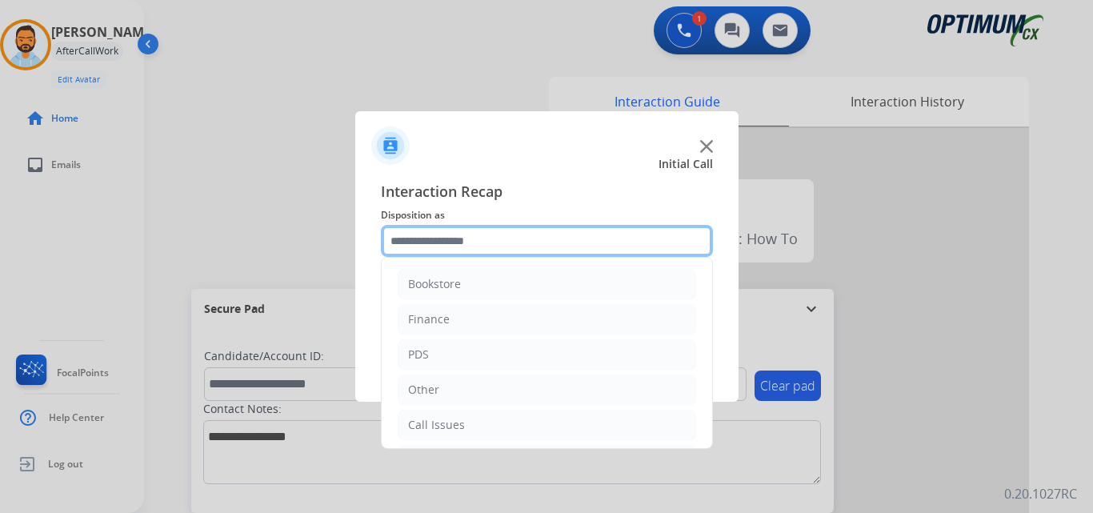
scroll to position [109, 0]
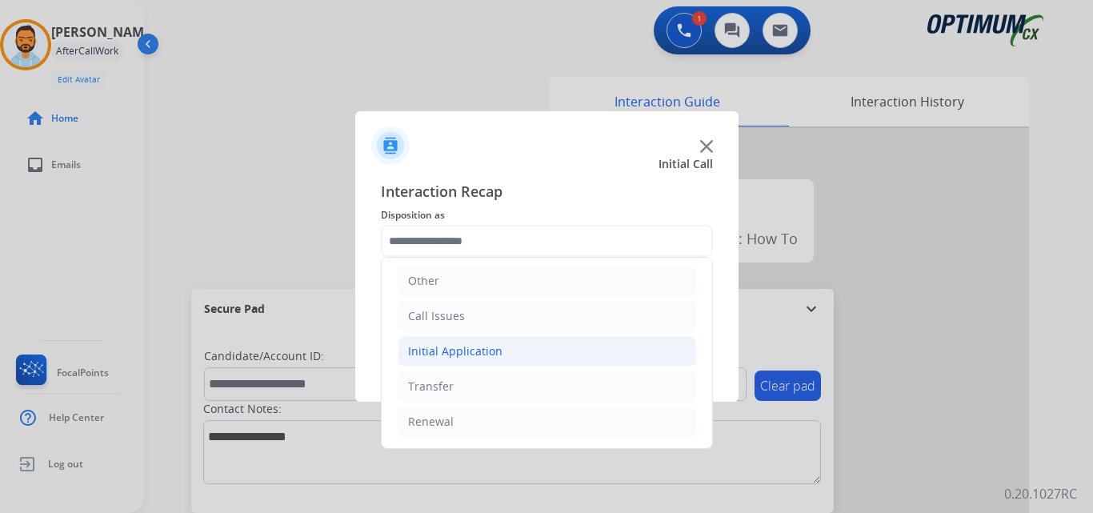
click at [541, 362] on li "Initial Application" at bounding box center [547, 351] width 298 height 30
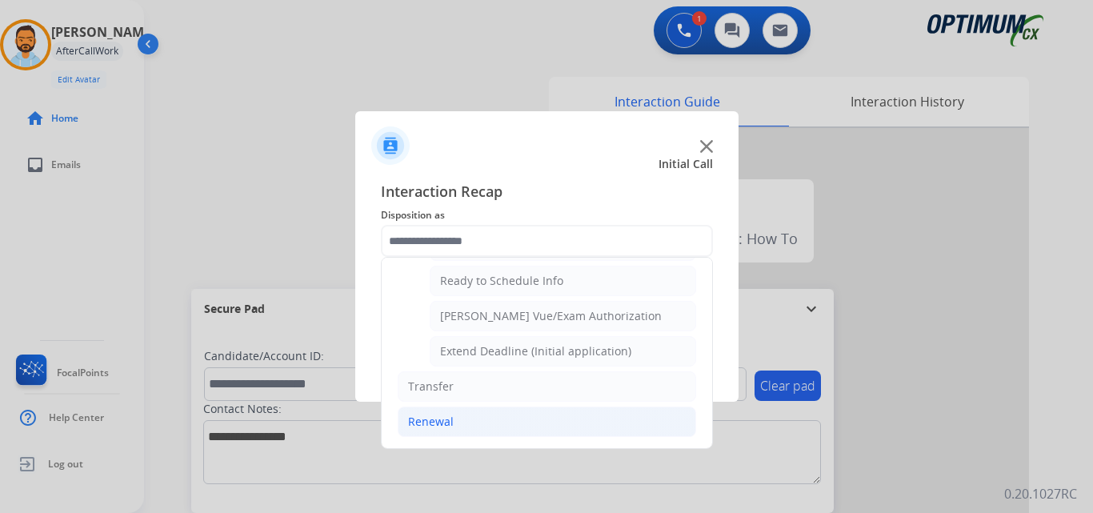
click at [483, 423] on li "Renewal" at bounding box center [547, 422] width 298 height 30
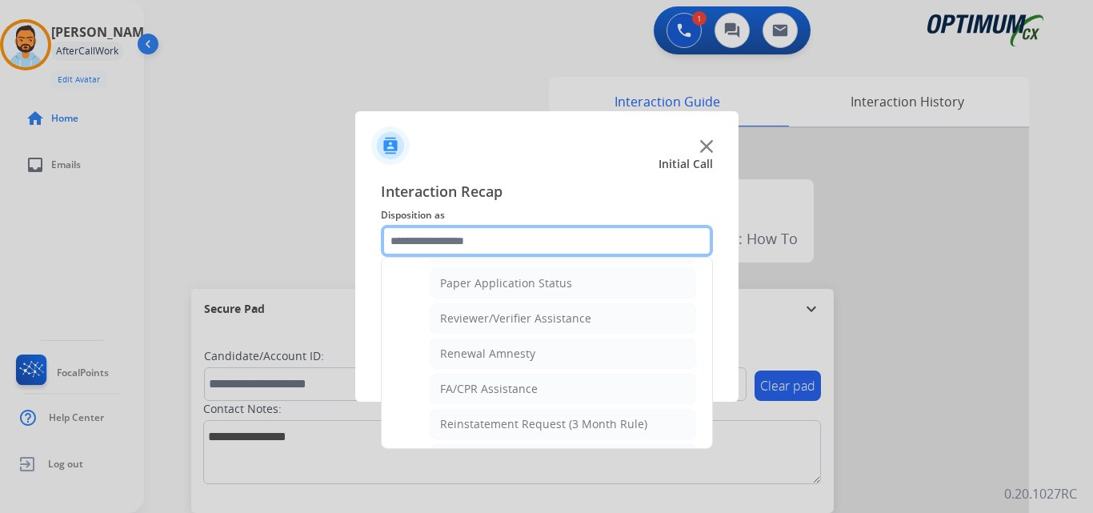
scroll to position [579, 0]
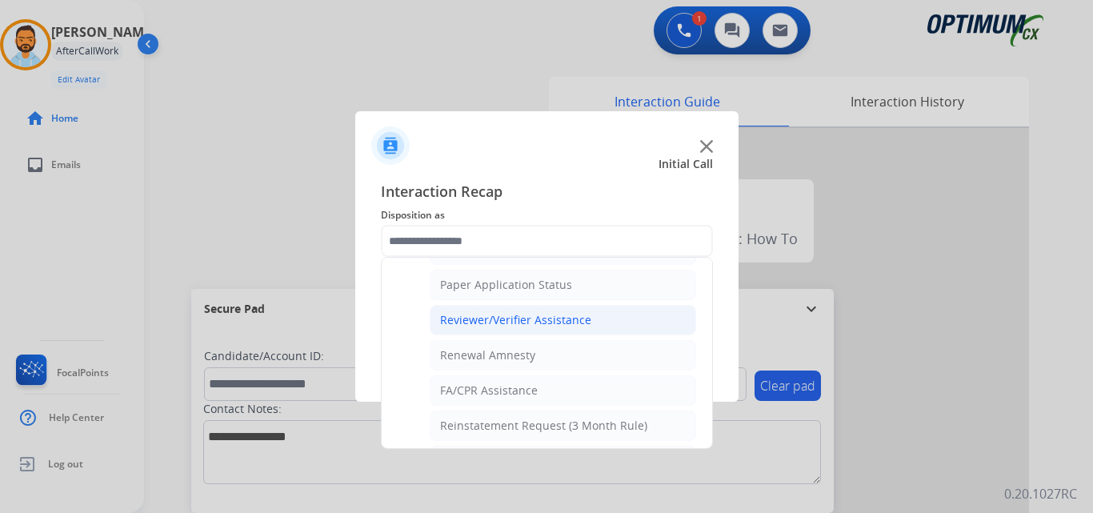
click at [567, 320] on div "Reviewer/Verifier Assistance" at bounding box center [515, 320] width 151 height 16
type input "**********"
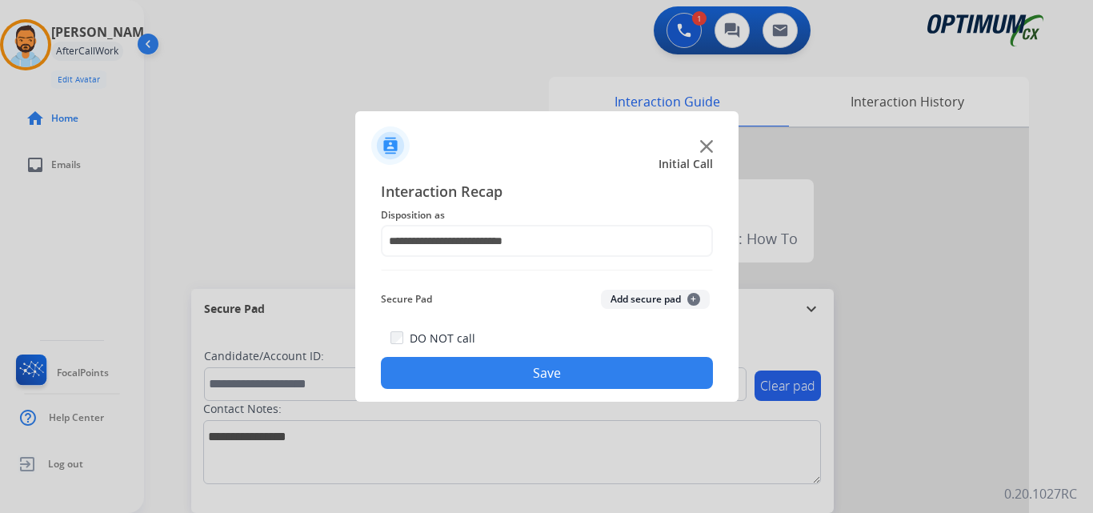
click at [557, 366] on button "Save" at bounding box center [547, 373] width 332 height 32
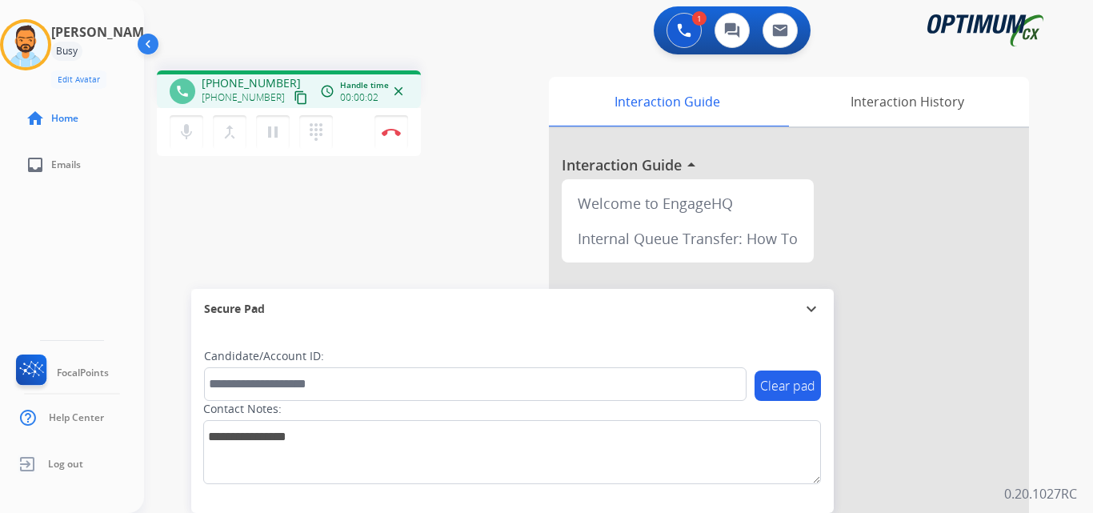
click at [294, 90] on mat-icon "content_copy" at bounding box center [301, 97] width 14 height 14
click at [291, 98] on button "content_copy" at bounding box center [300, 97] width 19 height 19
click at [394, 136] on button "Disconnect" at bounding box center [391, 132] width 34 height 34
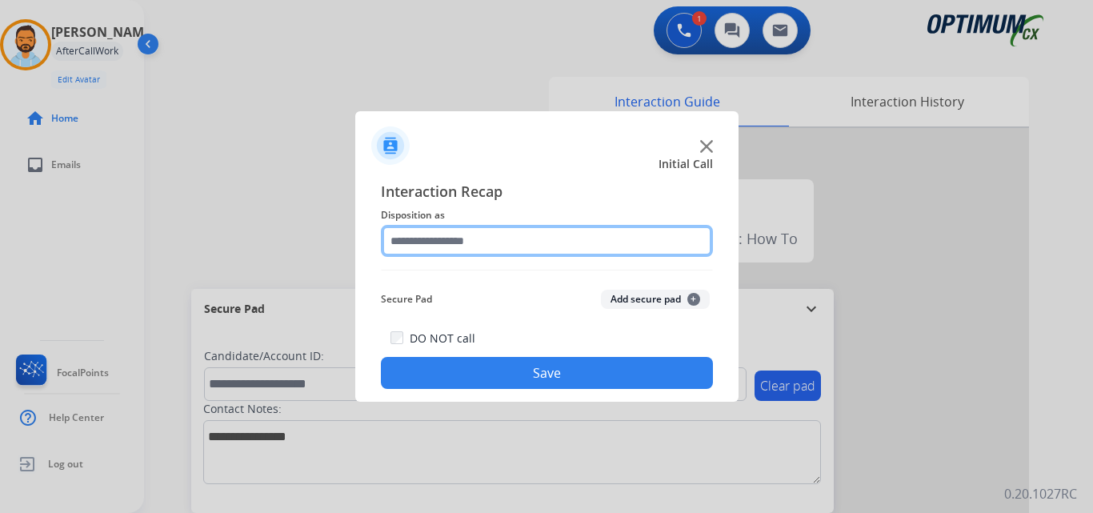
click at [593, 236] on input "text" at bounding box center [547, 241] width 332 height 32
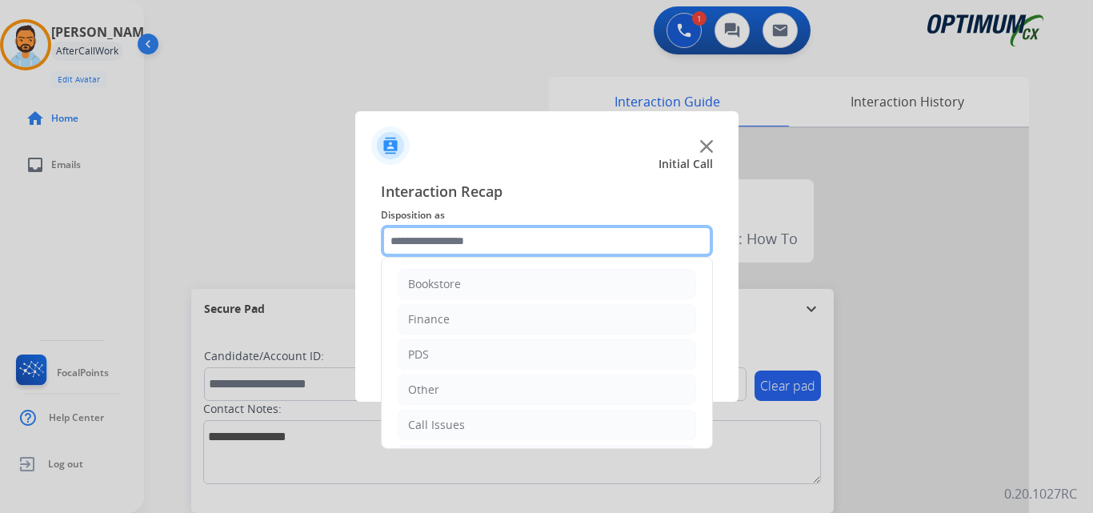
scroll to position [109, 0]
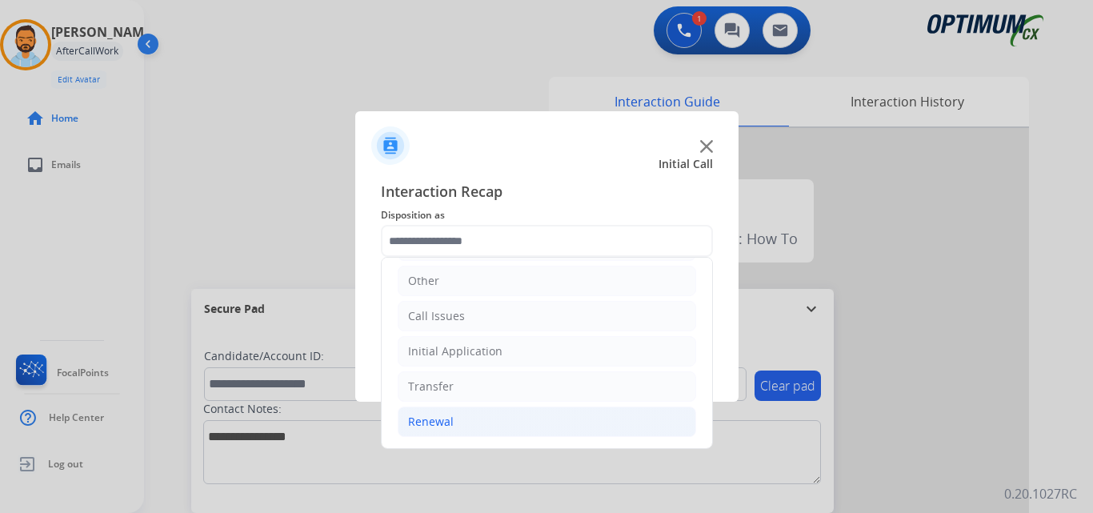
click at [512, 422] on li "Renewal" at bounding box center [547, 422] width 298 height 30
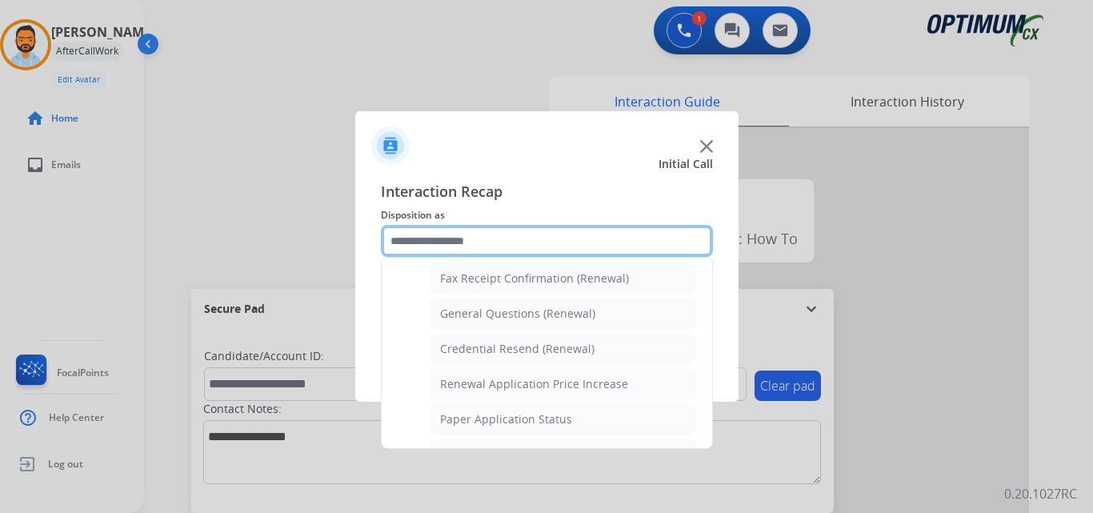
scroll to position [442, 0]
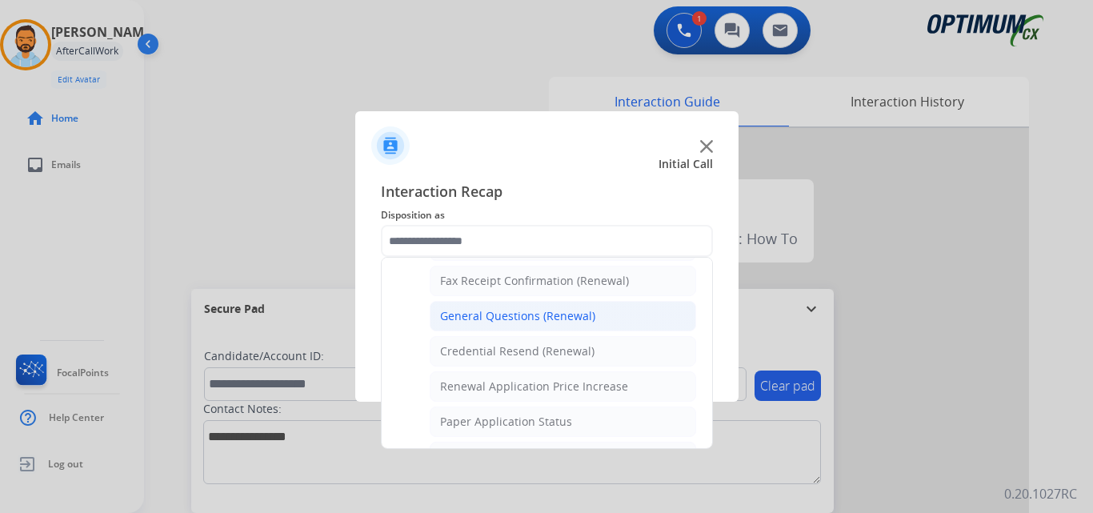
click at [559, 322] on div "General Questions (Renewal)" at bounding box center [517, 316] width 155 height 16
type input "**********"
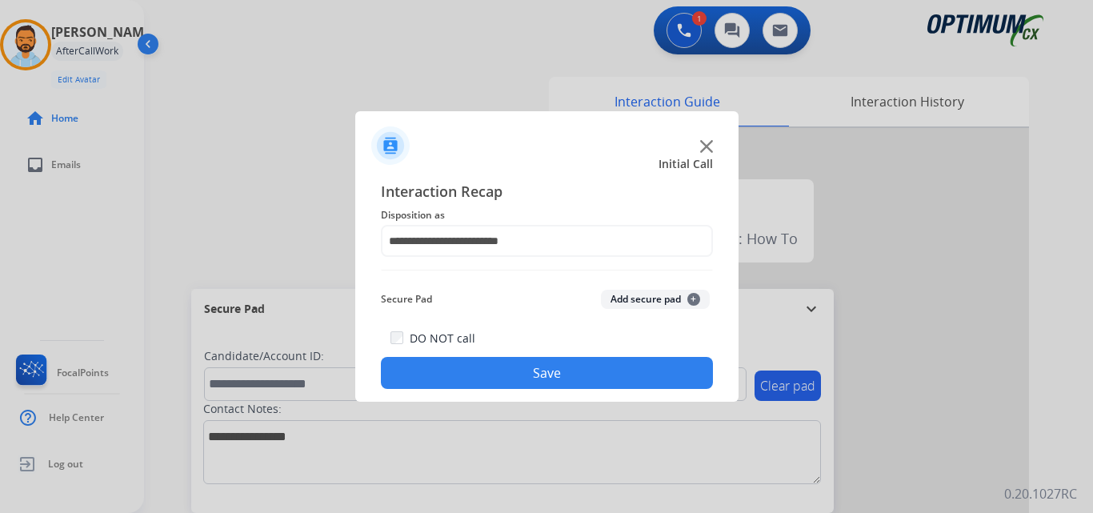
click at [559, 372] on button "Save" at bounding box center [547, 373] width 332 height 32
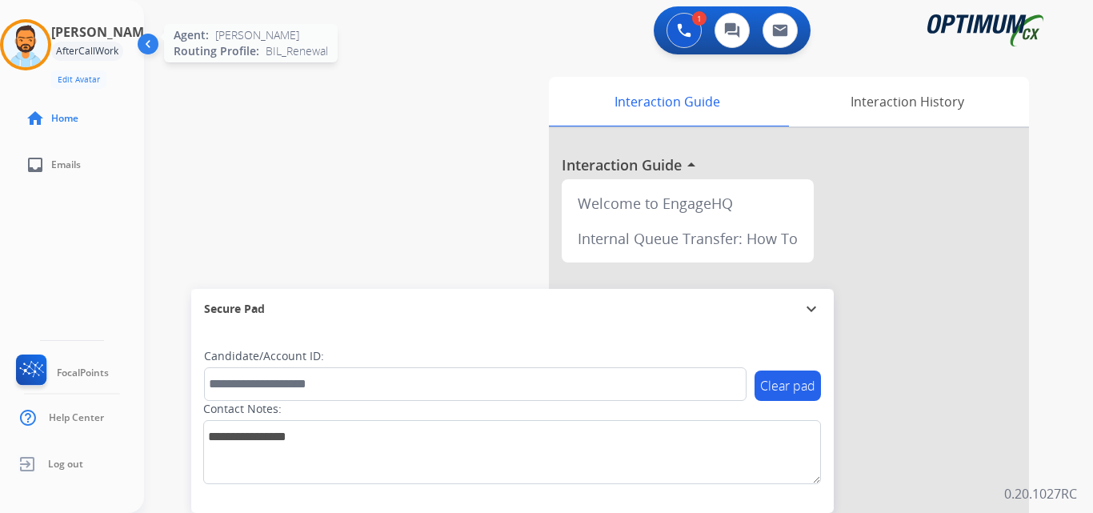
click at [40, 50] on img at bounding box center [25, 44] width 45 height 45
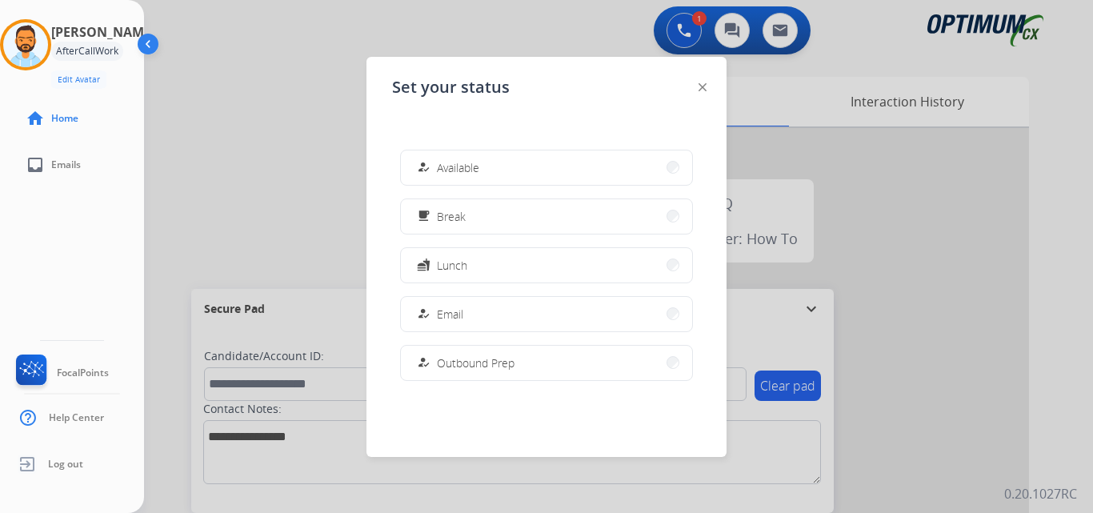
click at [244, 131] on div at bounding box center [546, 256] width 1093 height 513
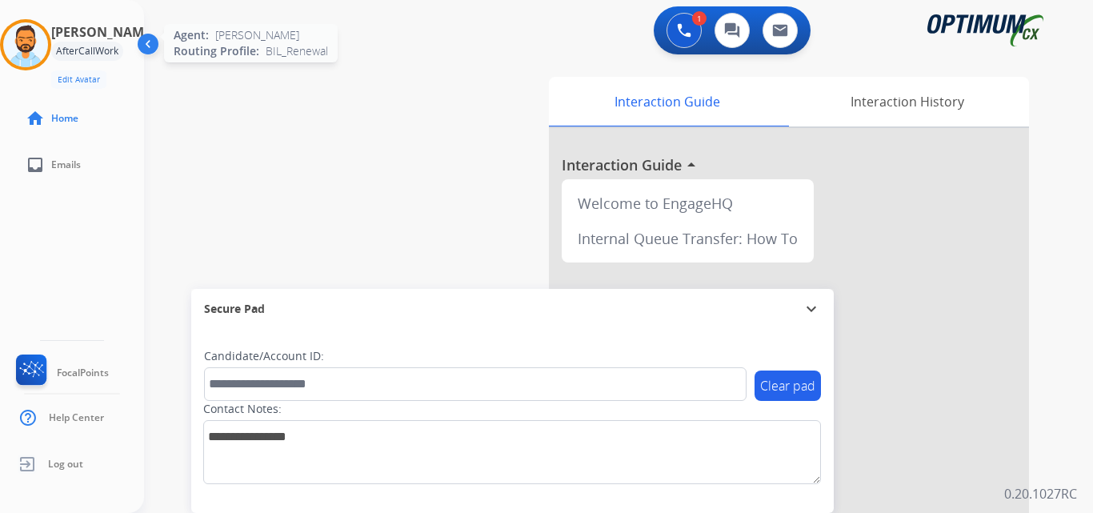
click at [30, 55] on img at bounding box center [25, 44] width 45 height 45
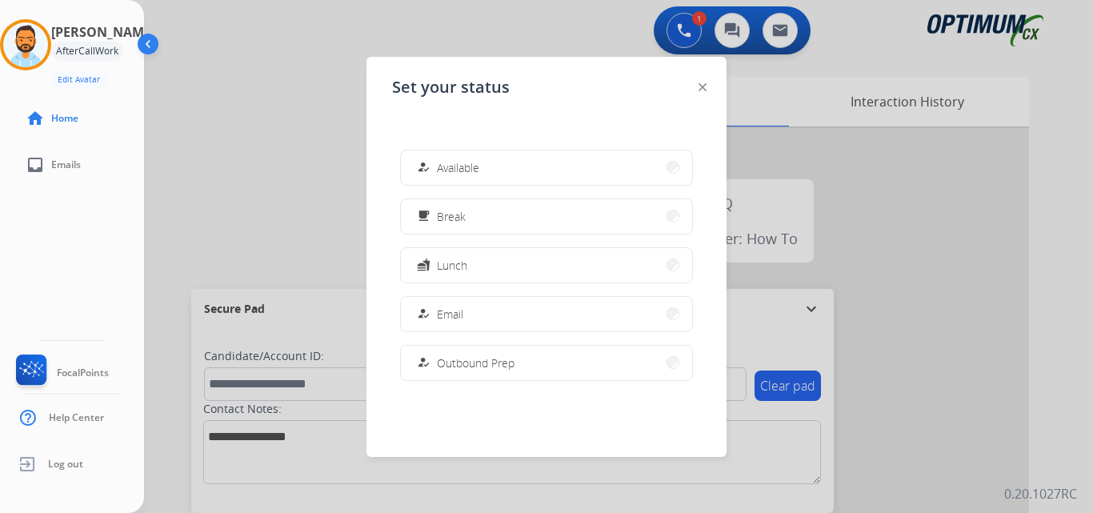
click at [231, 95] on div at bounding box center [546, 256] width 1093 height 513
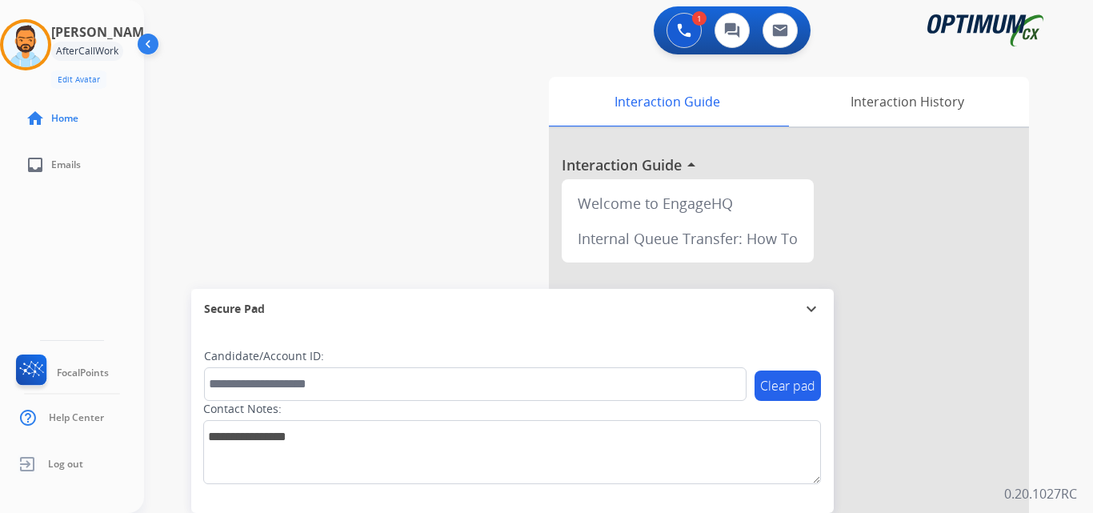
click at [234, 126] on div "swap_horiz Break voice bridge close_fullscreen Connect 3-Way Call merge_type Se…" at bounding box center [599, 391] width 911 height 667
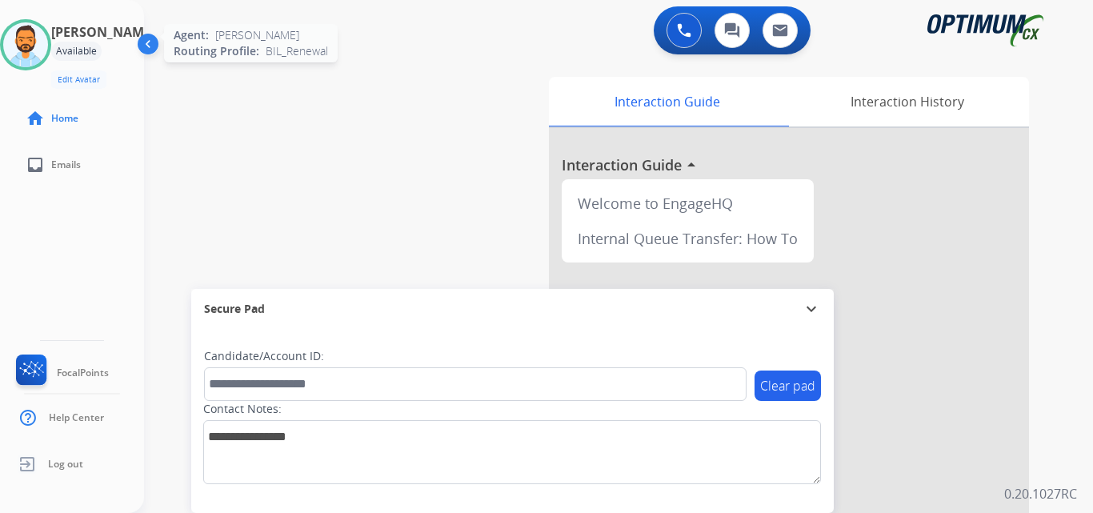
click at [31, 38] on img at bounding box center [25, 44] width 45 height 45
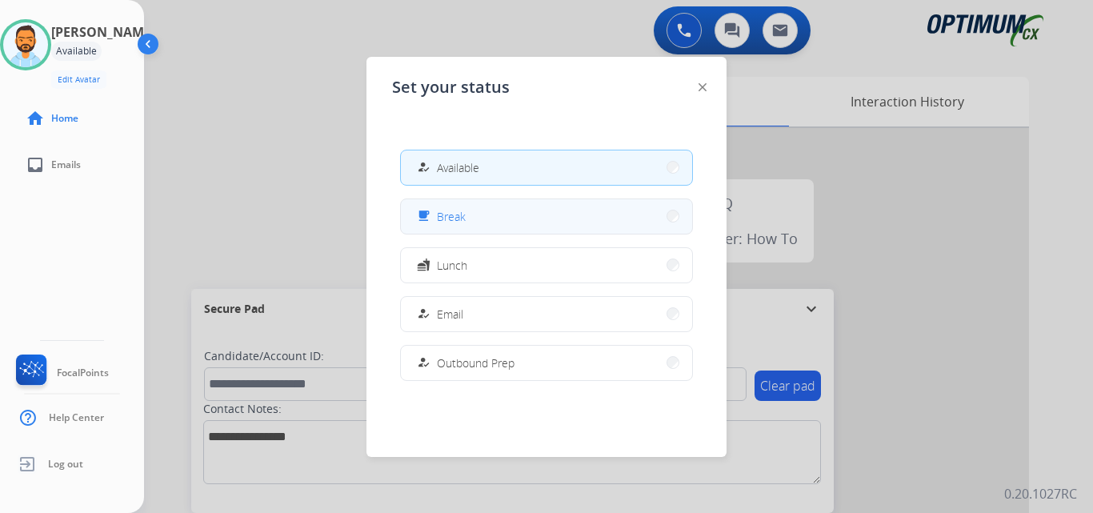
click at [490, 214] on button "free_breakfast Break" at bounding box center [546, 216] width 291 height 34
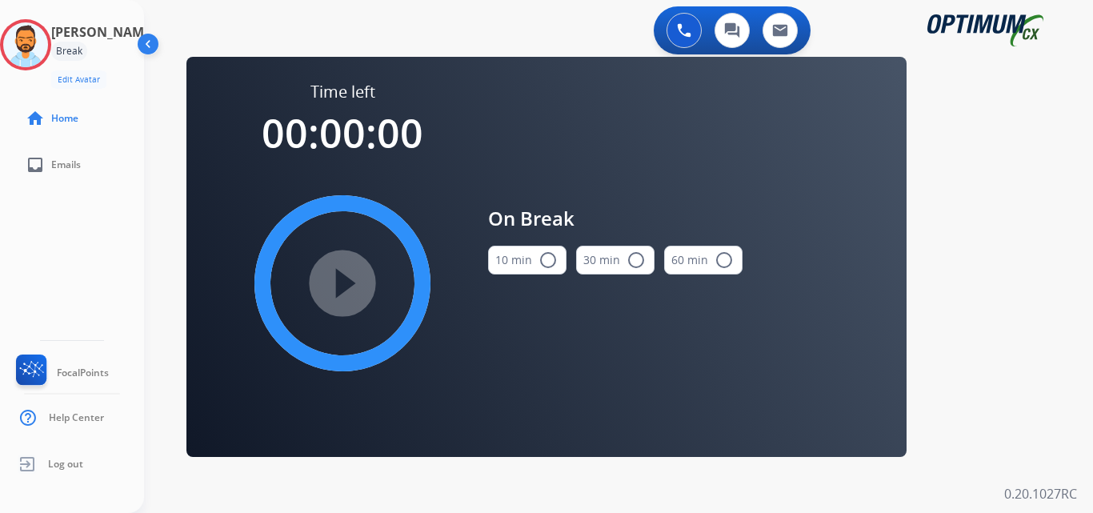
click at [551, 261] on mat-icon "radio_button_unchecked" at bounding box center [548, 259] width 19 height 19
click at [333, 274] on mat-icon "play_circle_filled" at bounding box center [342, 283] width 19 height 19
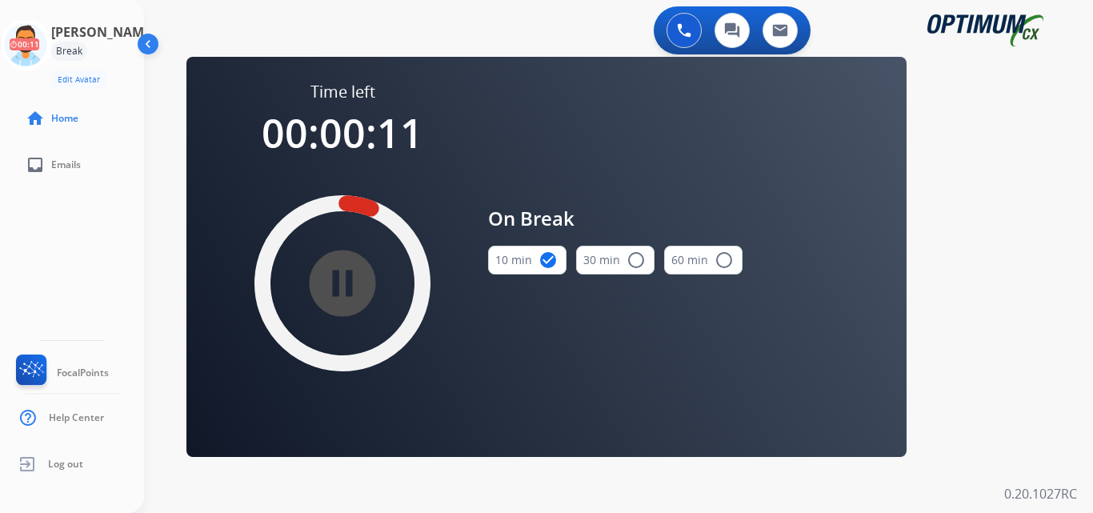
click at [40, 73] on div "Juan Pablo Break Edit Avatar 00:11 Agent: Juan Pablo Routing Profile: BIL_Renew…" at bounding box center [72, 54] width 144 height 70
click at [41, 60] on icon at bounding box center [26, 45] width 52 height 52
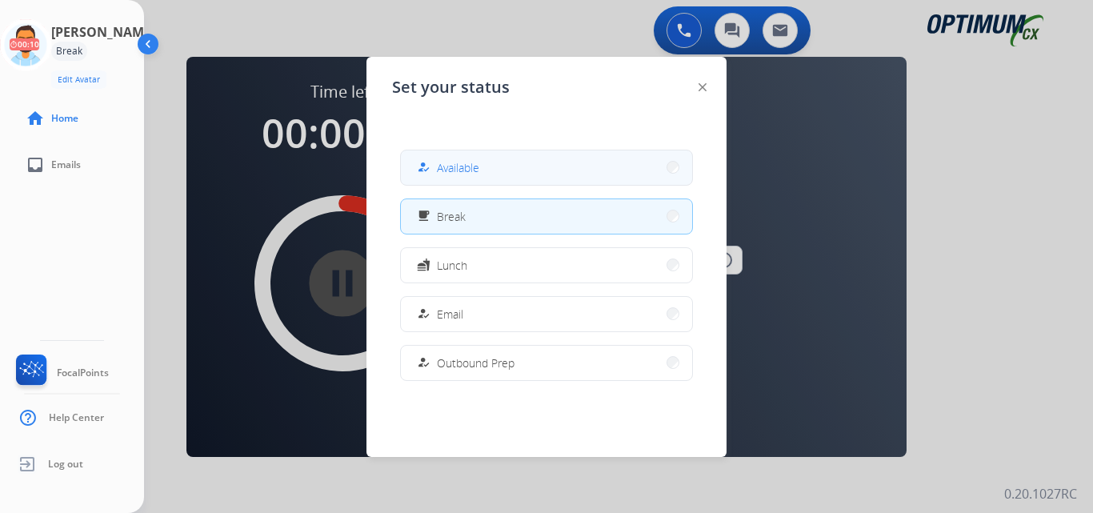
click at [549, 168] on button "how_to_reg Available" at bounding box center [546, 167] width 291 height 34
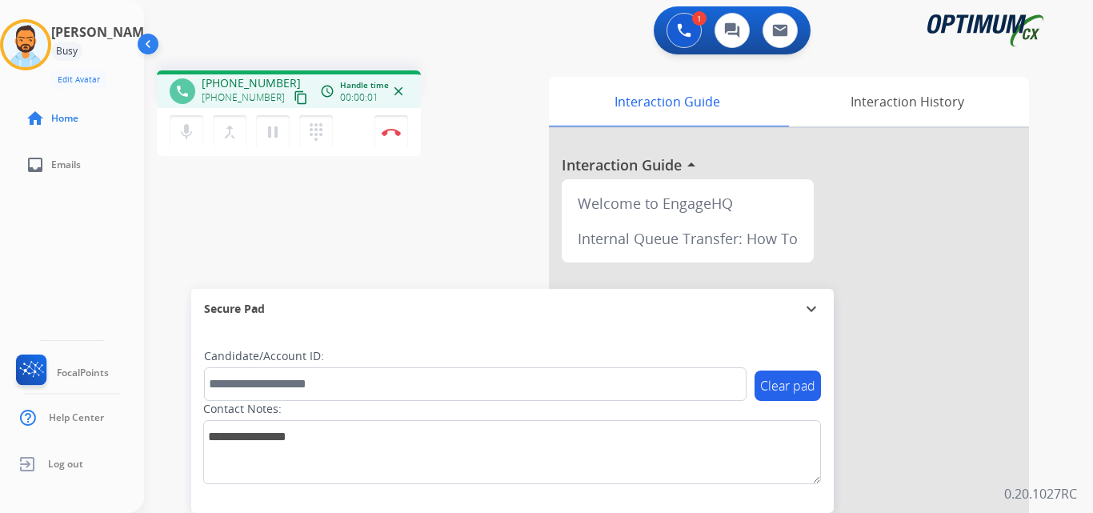
click at [294, 95] on mat-icon "content_copy" at bounding box center [301, 97] width 14 height 14
click at [396, 138] on button "Disconnect" at bounding box center [391, 132] width 34 height 34
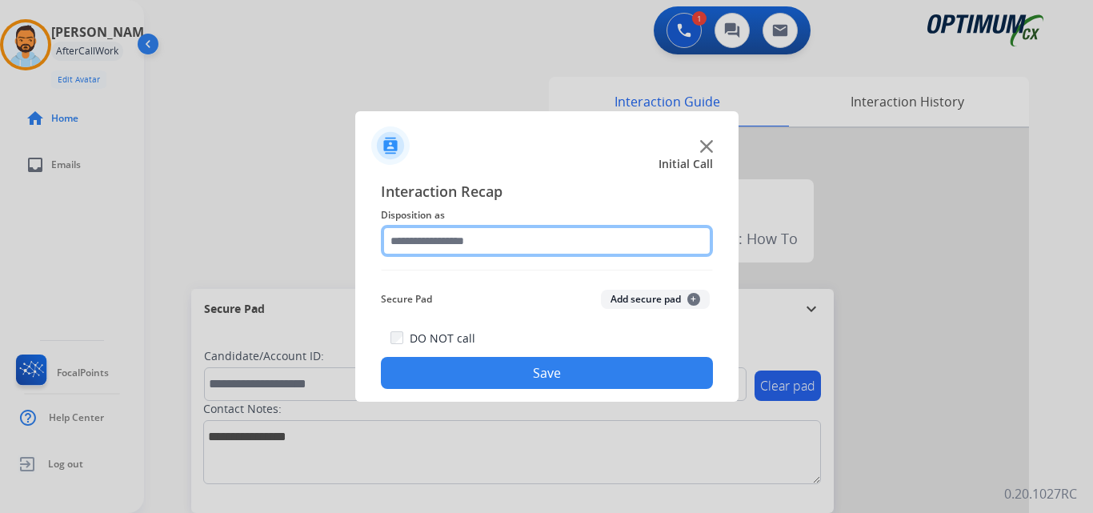
click at [603, 244] on input "text" at bounding box center [547, 241] width 332 height 32
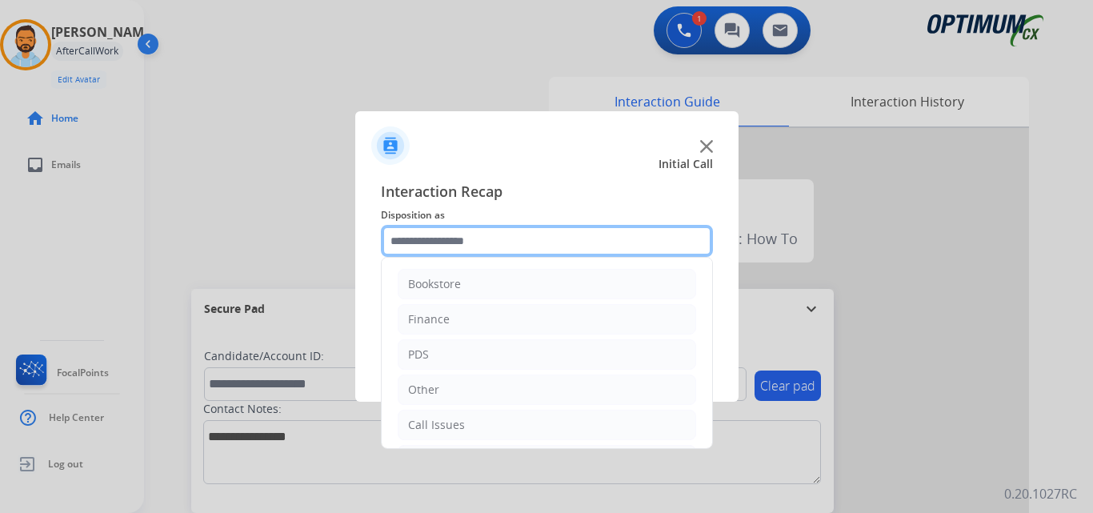
scroll to position [109, 0]
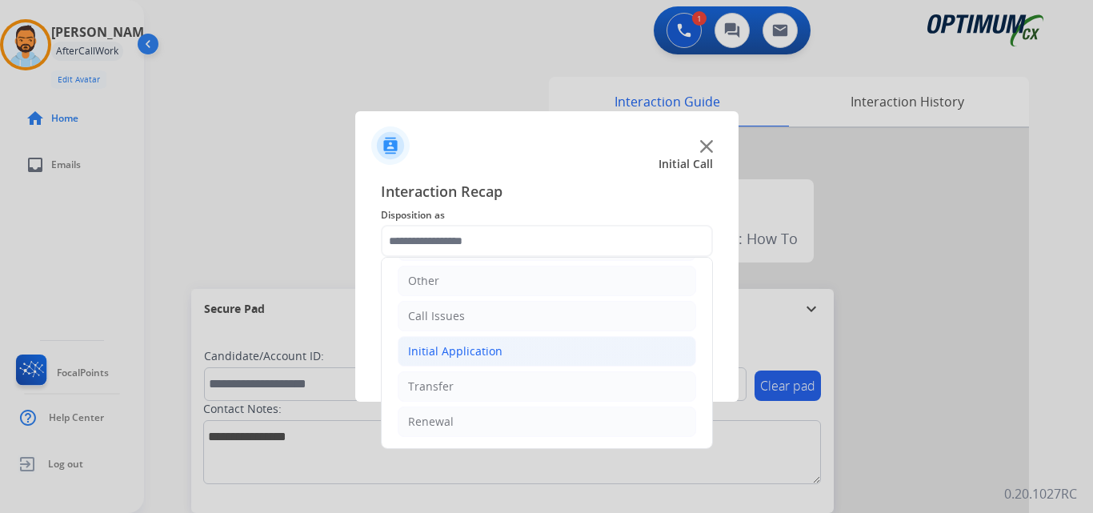
click at [496, 354] on div "Initial Application" at bounding box center [455, 351] width 94 height 16
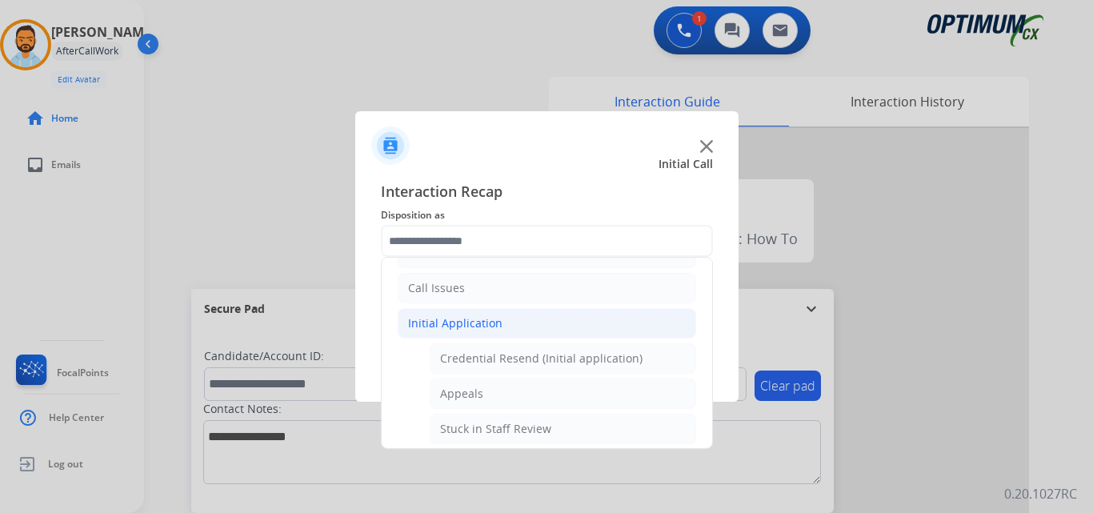
click at [513, 326] on li "Initial Application" at bounding box center [547, 323] width 298 height 30
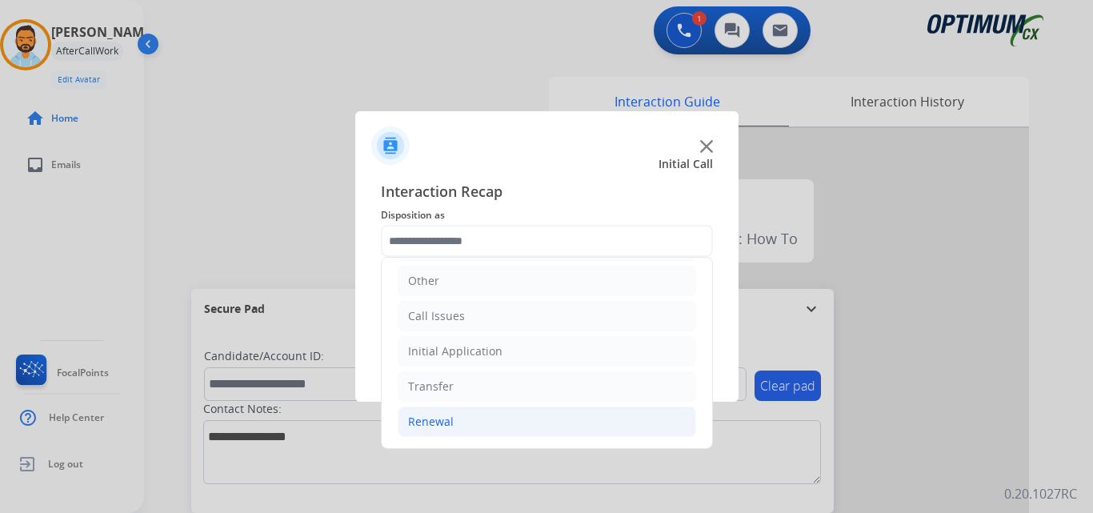
click at [491, 417] on li "Renewal" at bounding box center [547, 422] width 298 height 30
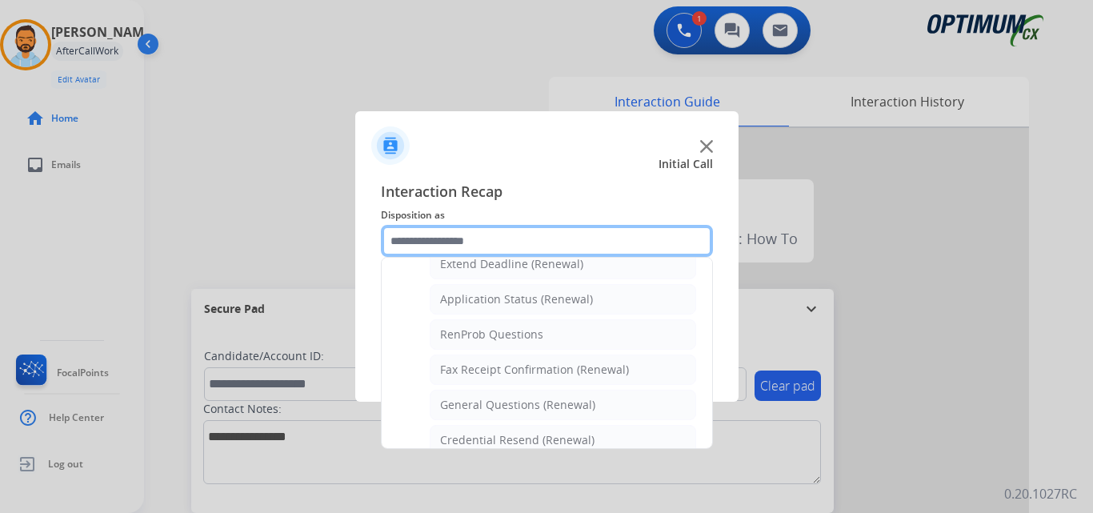
scroll to position [618, 0]
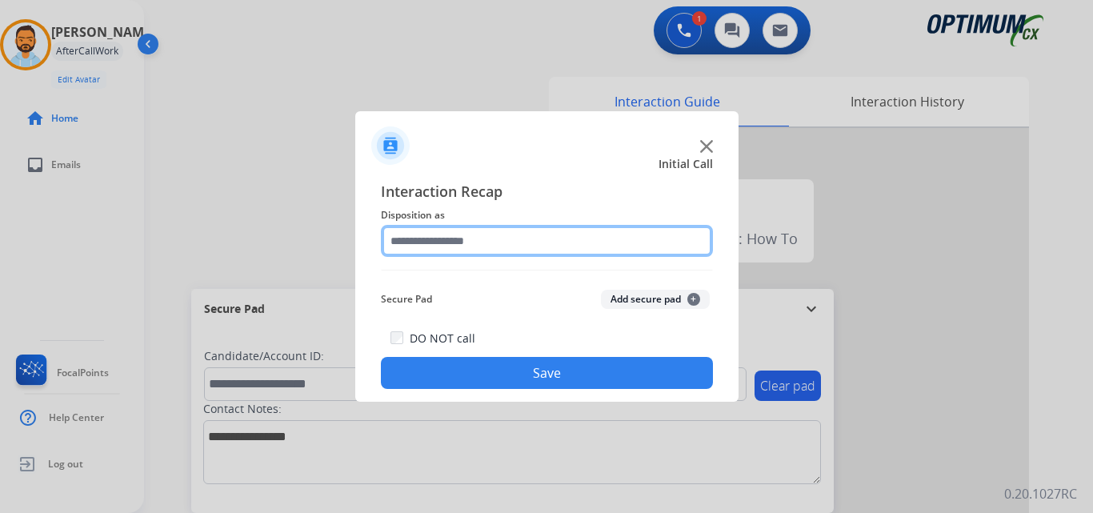
click at [527, 247] on input "text" at bounding box center [547, 241] width 332 height 32
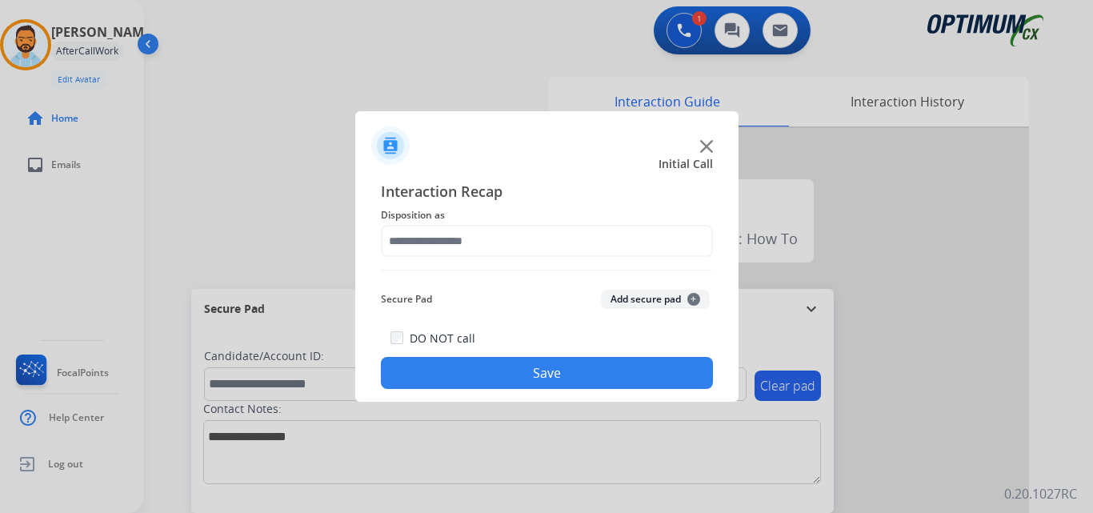
click at [563, 181] on span "Interaction Recap" at bounding box center [547, 193] width 332 height 26
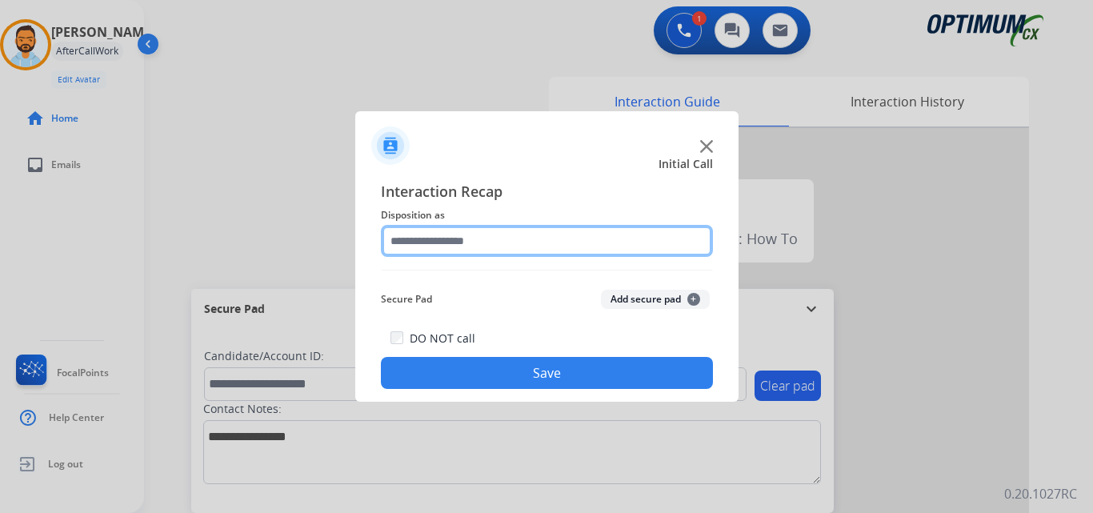
click at [547, 234] on input "text" at bounding box center [547, 241] width 332 height 32
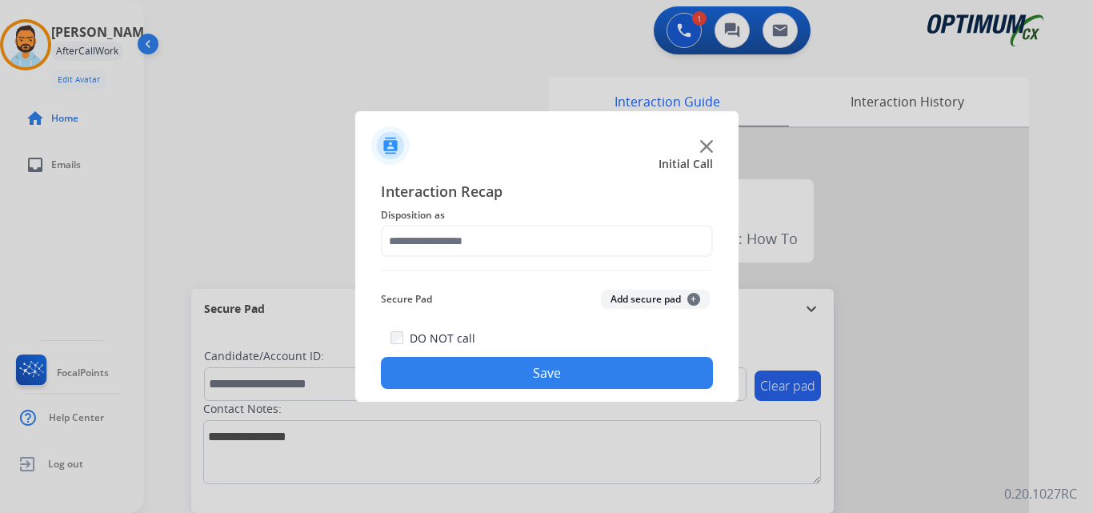
click at [509, 156] on div "Initial Call" at bounding box center [533, 164] width 383 height 16
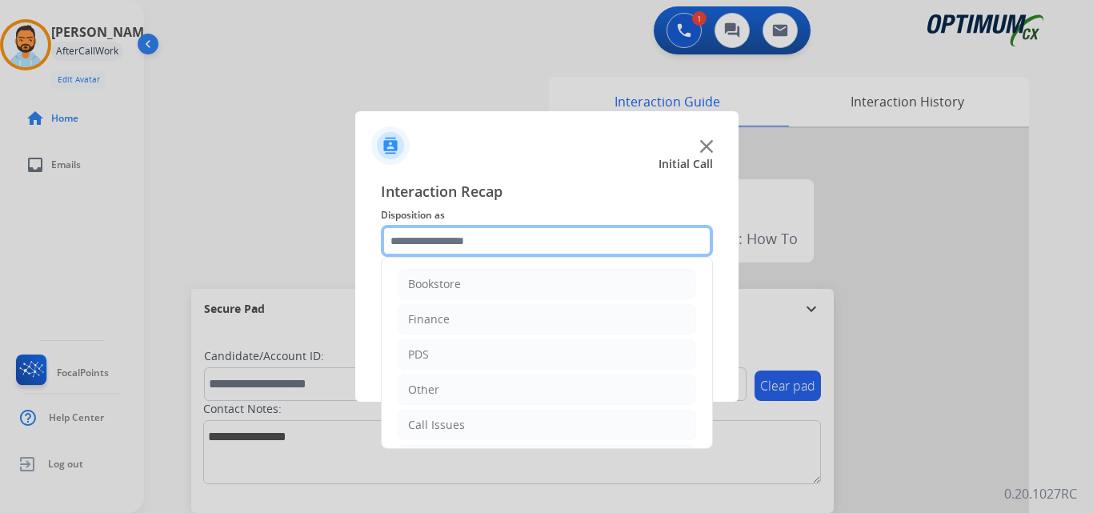
click at [507, 246] on input "text" at bounding box center [547, 241] width 332 height 32
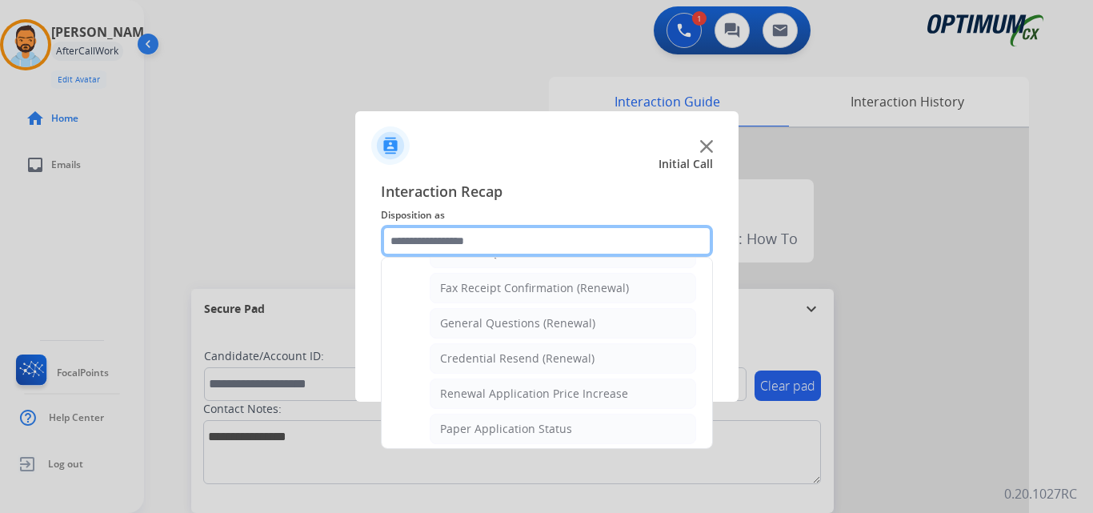
scroll to position [434, 0]
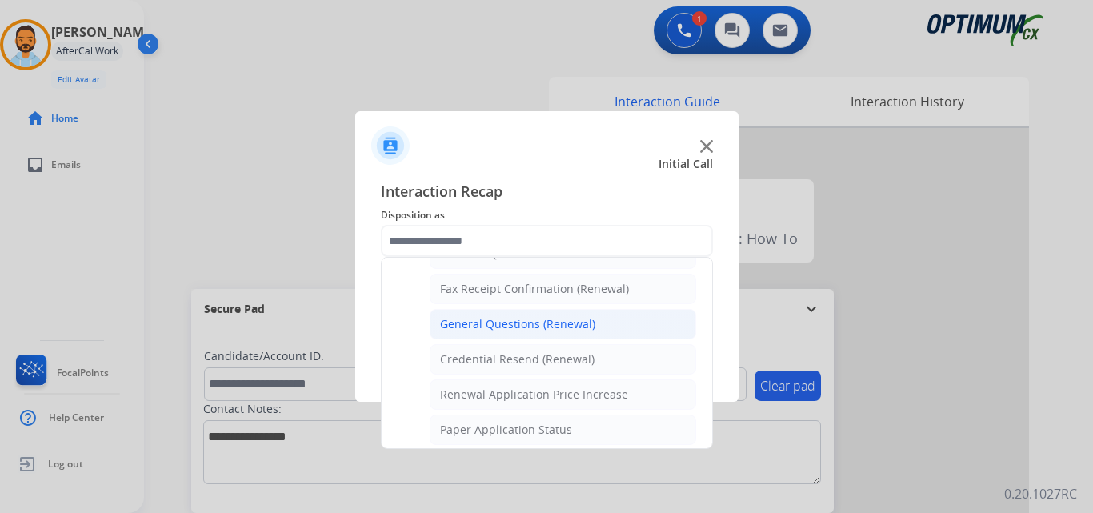
click at [529, 326] on div "General Questions (Renewal)" at bounding box center [517, 324] width 155 height 16
type input "**********"
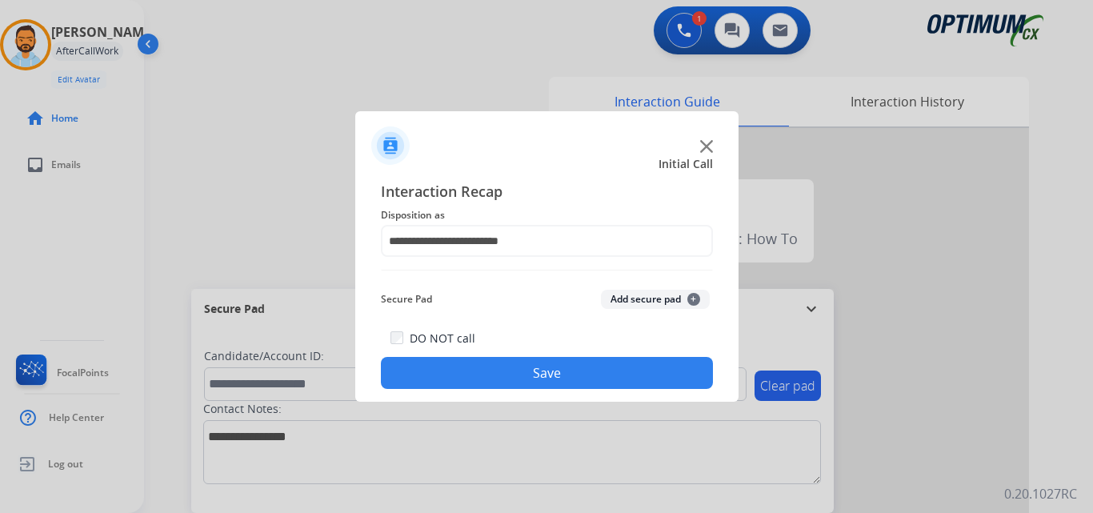
click at [511, 378] on button "Save" at bounding box center [547, 373] width 332 height 32
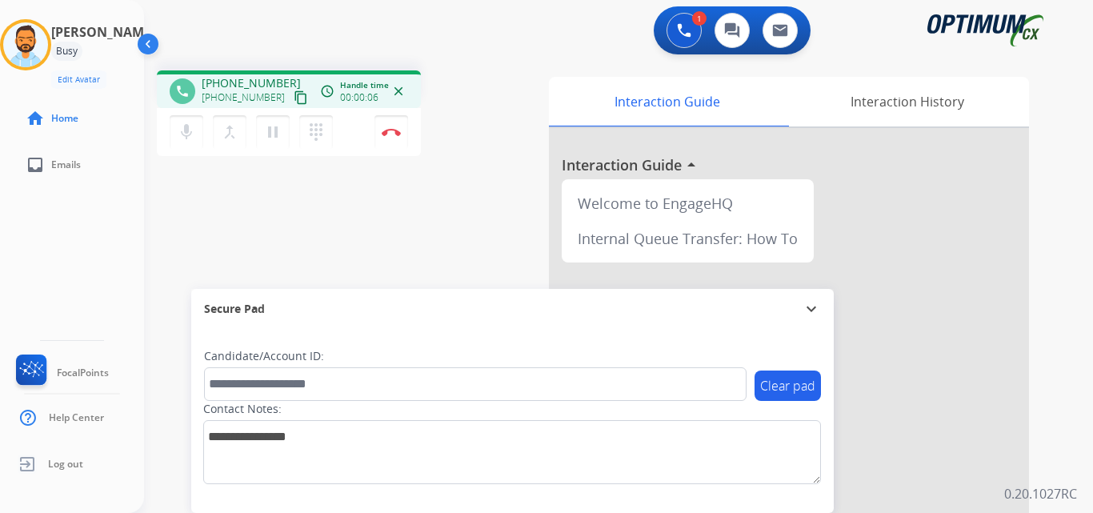
click at [294, 98] on mat-icon "content_copy" at bounding box center [301, 97] width 14 height 14
click at [392, 137] on button "Disconnect" at bounding box center [391, 132] width 34 height 34
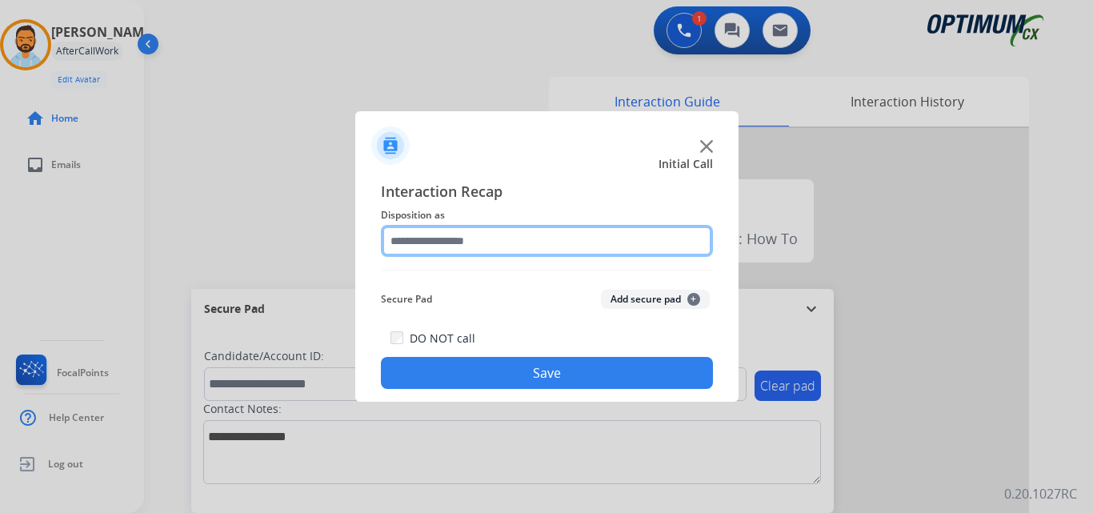
click at [555, 254] on input "text" at bounding box center [547, 241] width 332 height 32
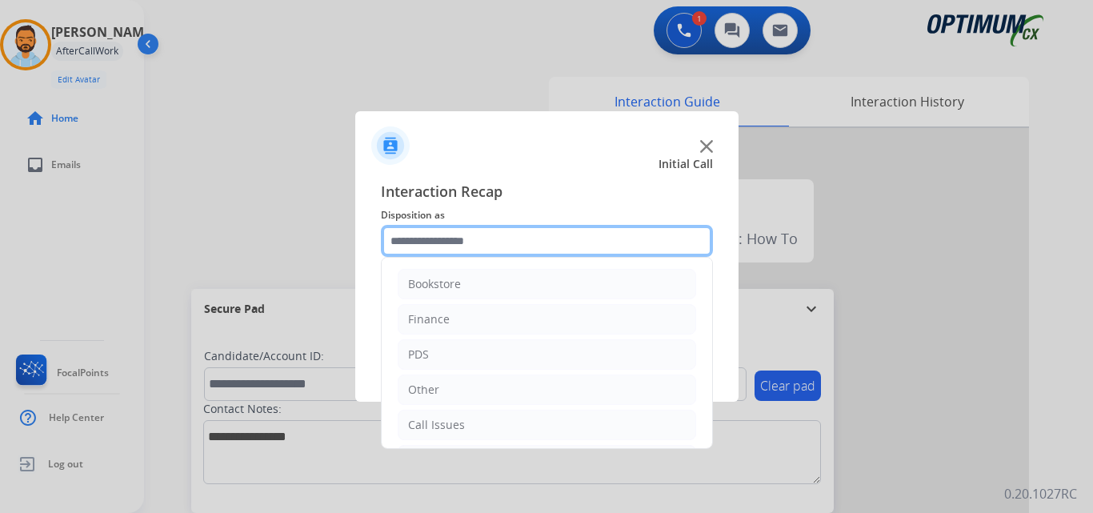
scroll to position [109, 0]
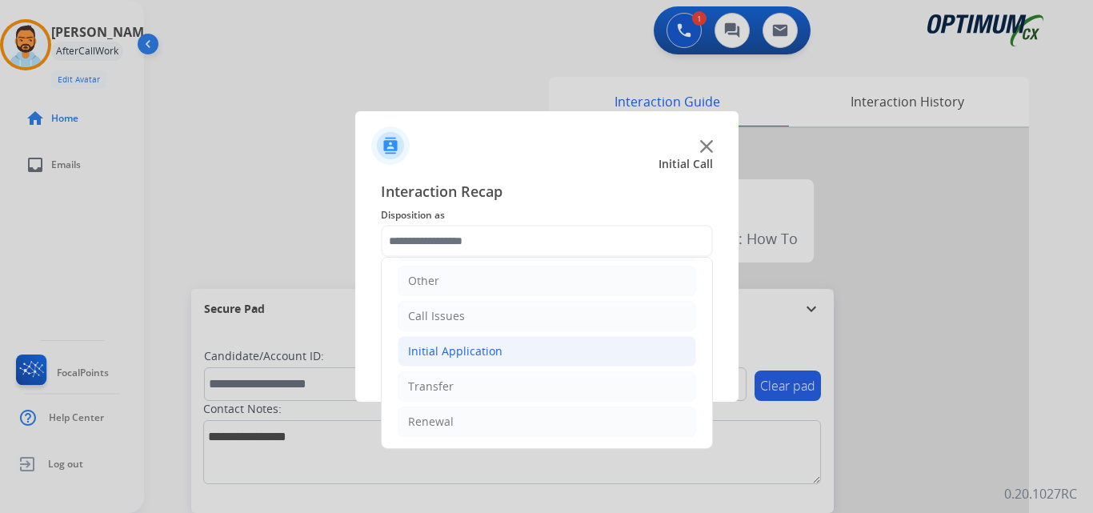
click at [471, 354] on div "Initial Application" at bounding box center [455, 351] width 94 height 16
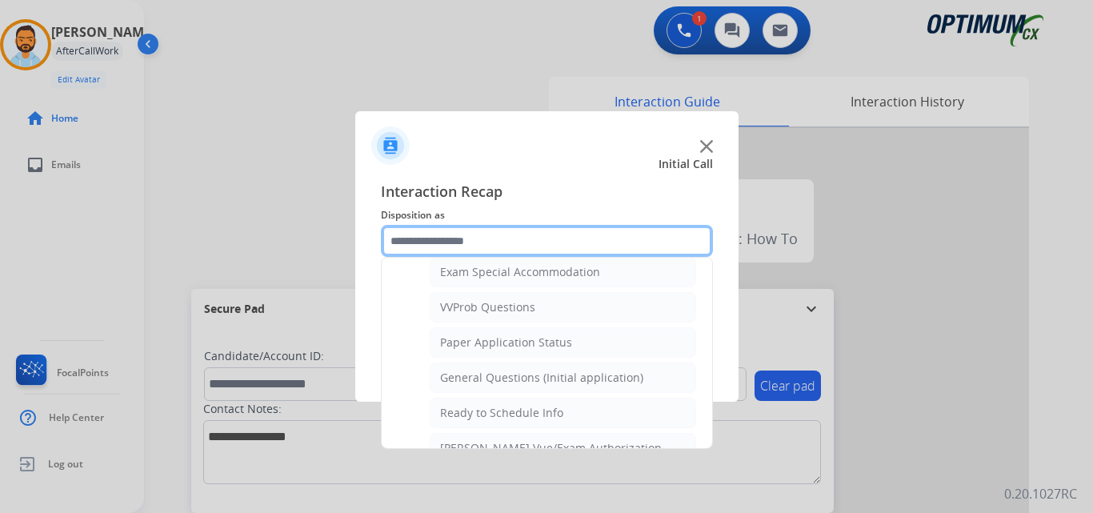
scroll to position [827, 0]
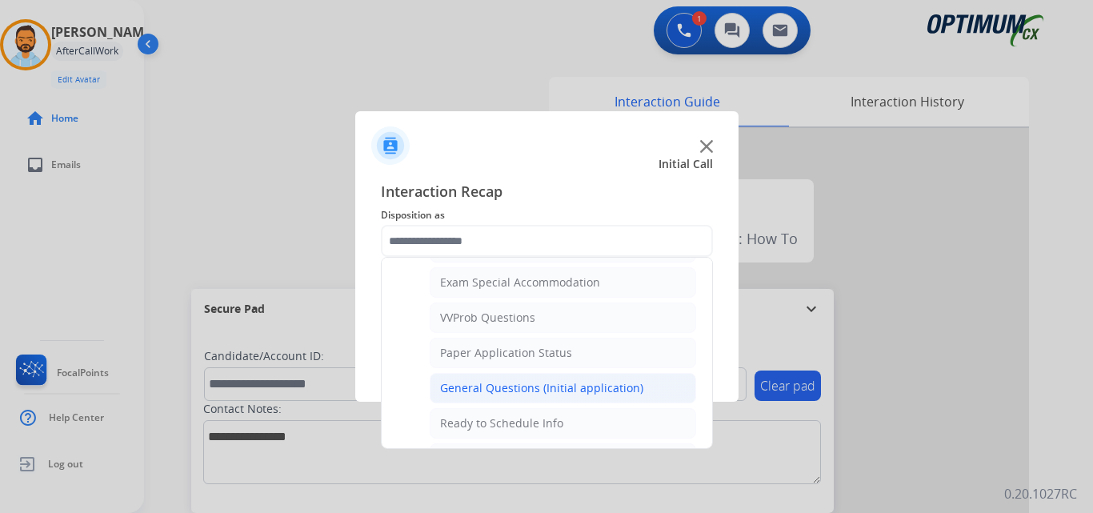
click at [519, 389] on div "General Questions (Initial application)" at bounding box center [541, 388] width 203 height 16
type input "**********"
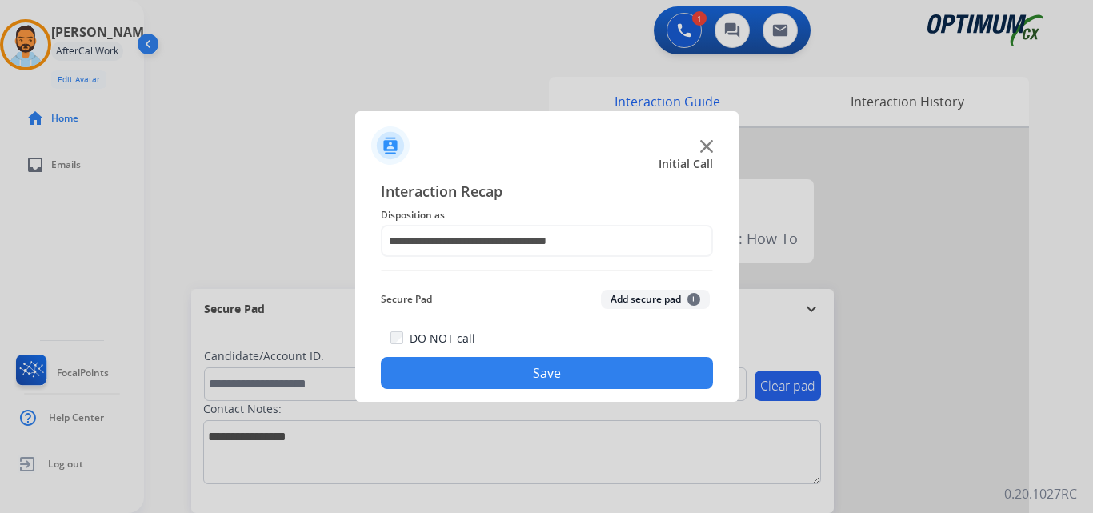
click at [499, 387] on button "Save" at bounding box center [547, 373] width 332 height 32
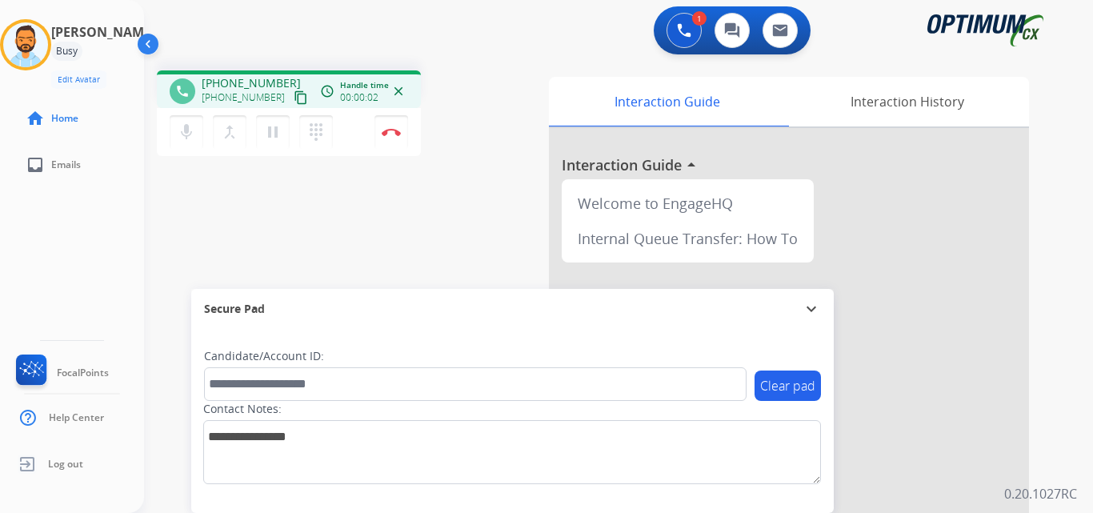
click at [294, 98] on mat-icon "content_copy" at bounding box center [301, 97] width 14 height 14
click at [391, 123] on button "Disconnect" at bounding box center [391, 132] width 34 height 34
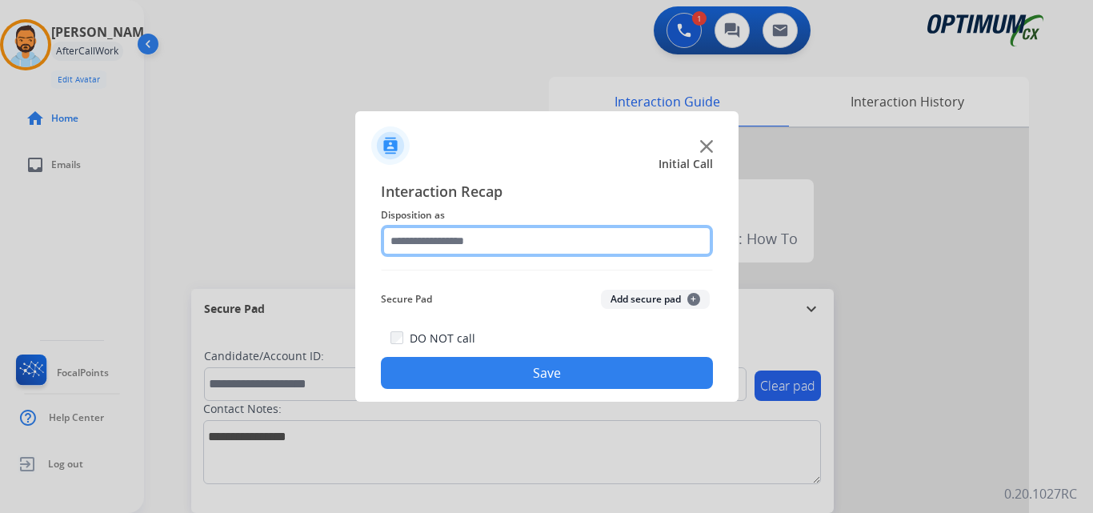
click at [535, 234] on input "text" at bounding box center [547, 241] width 332 height 32
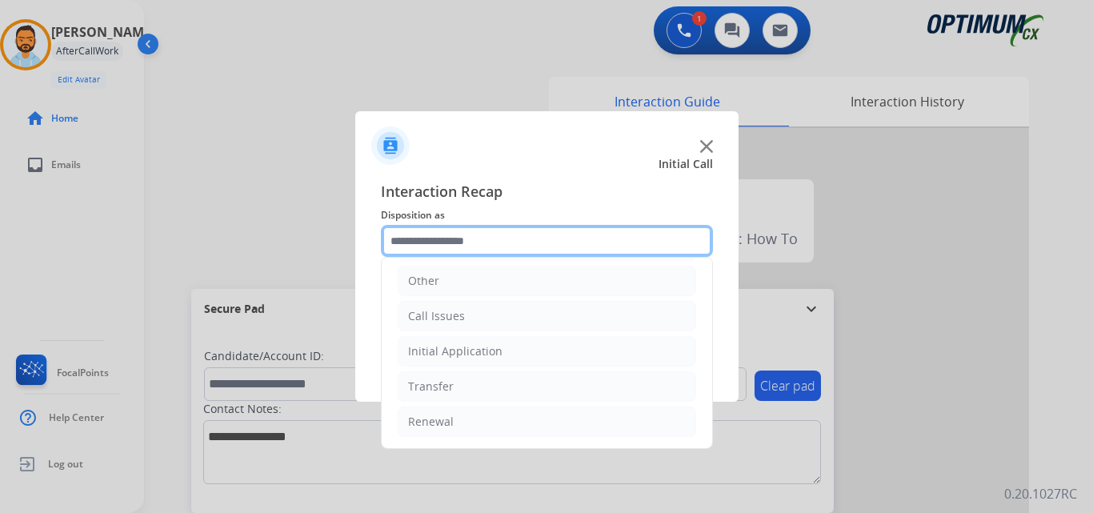
scroll to position [0, 0]
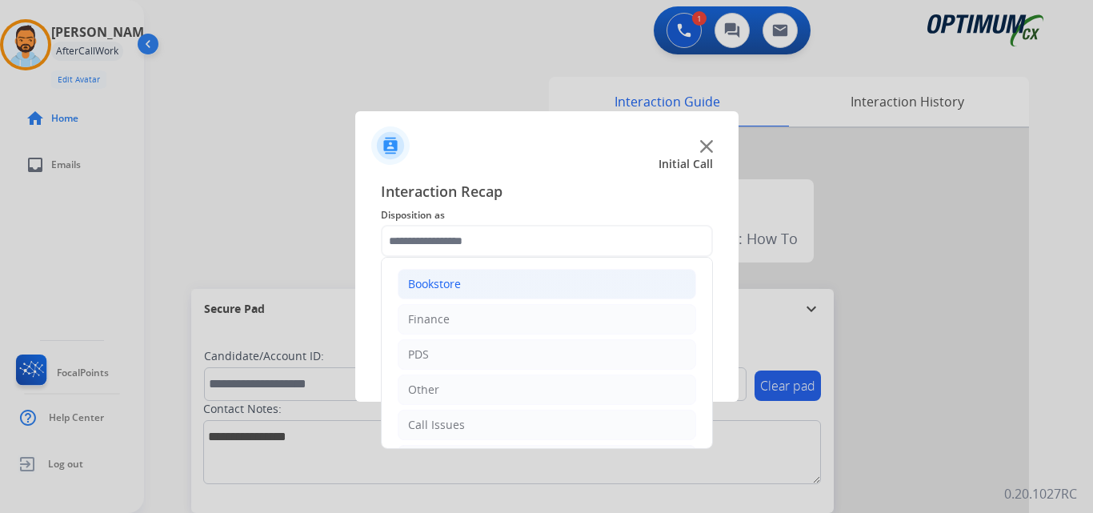
click at [493, 278] on li "Bookstore" at bounding box center [547, 284] width 298 height 30
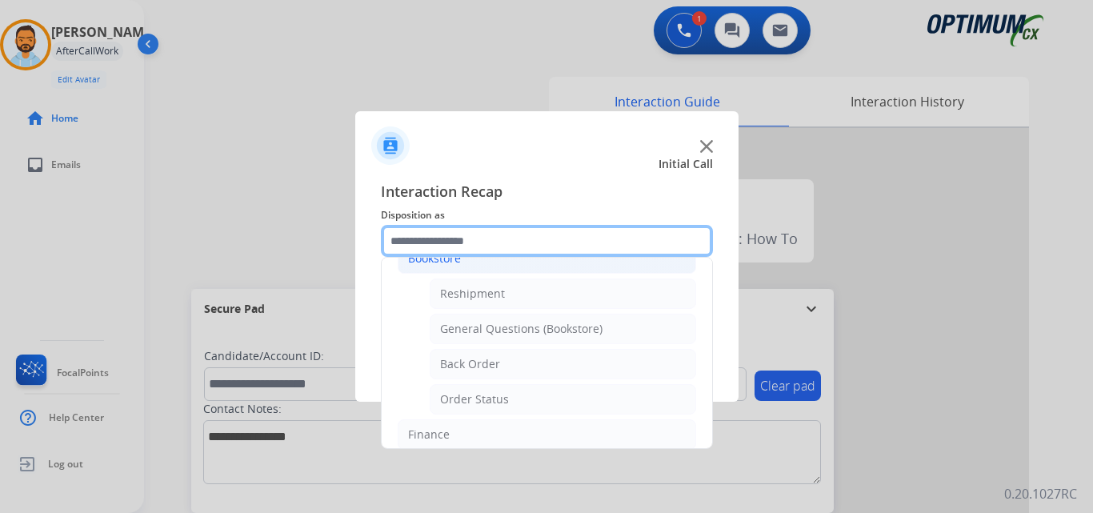
scroll to position [22, 0]
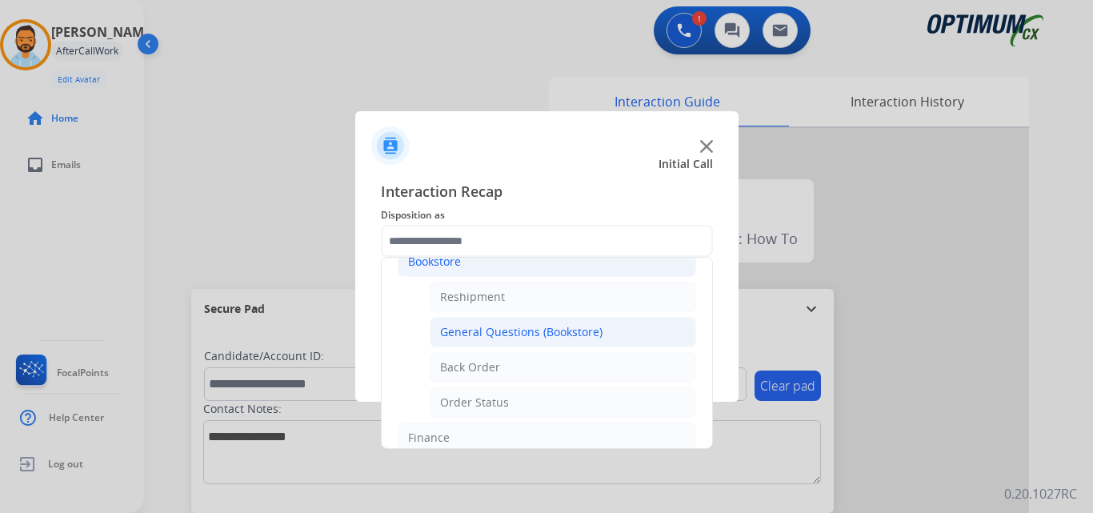
click at [551, 336] on div "General Questions (Bookstore)" at bounding box center [521, 332] width 162 height 16
type input "**********"
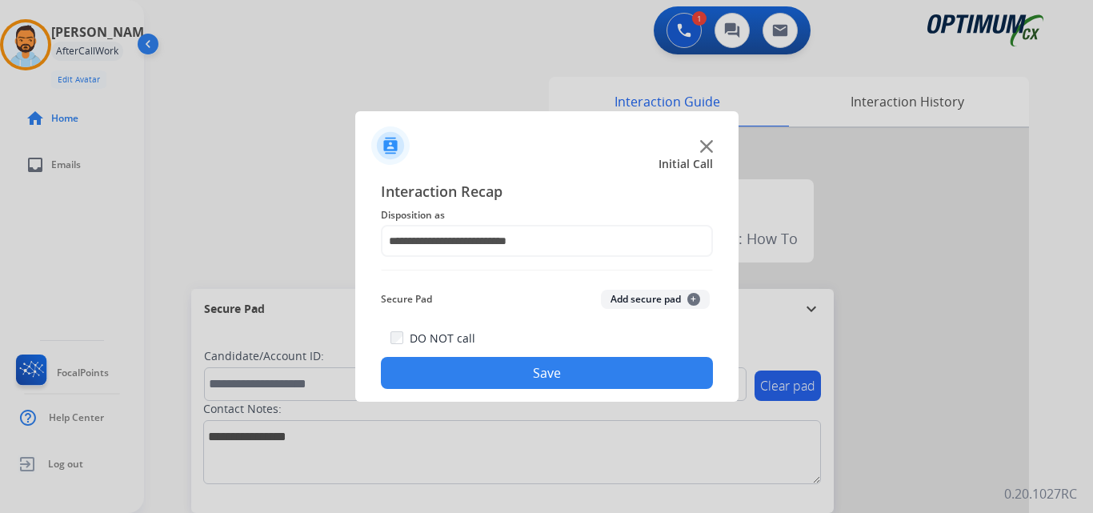
click at [514, 372] on button "Save" at bounding box center [547, 373] width 332 height 32
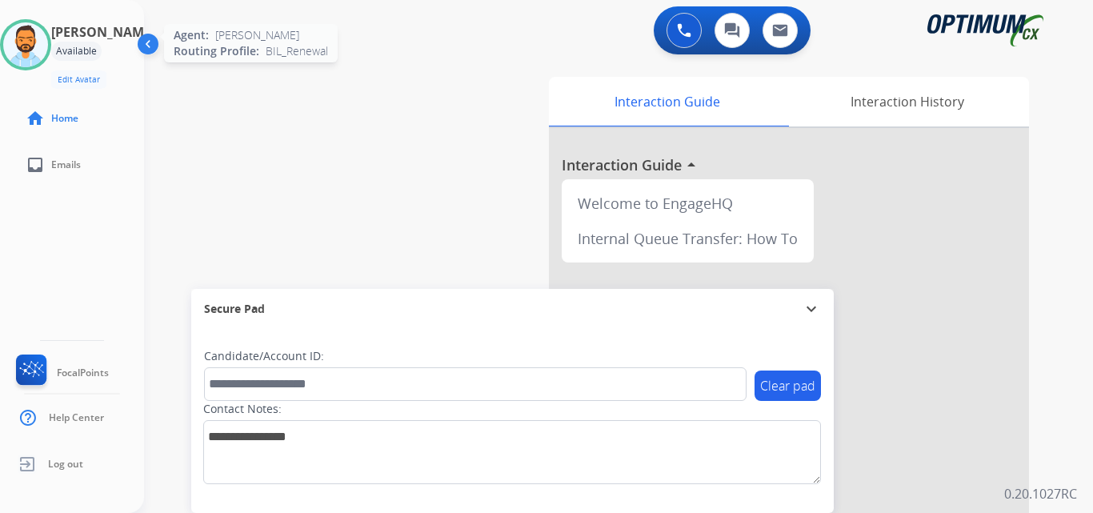
click at [44, 34] on img at bounding box center [25, 44] width 45 height 45
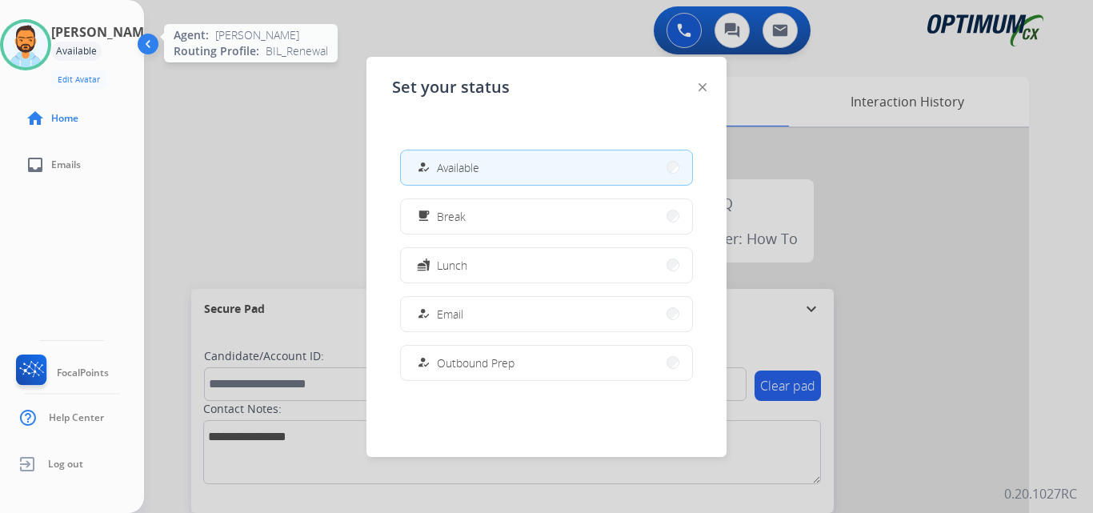
scroll to position [399, 0]
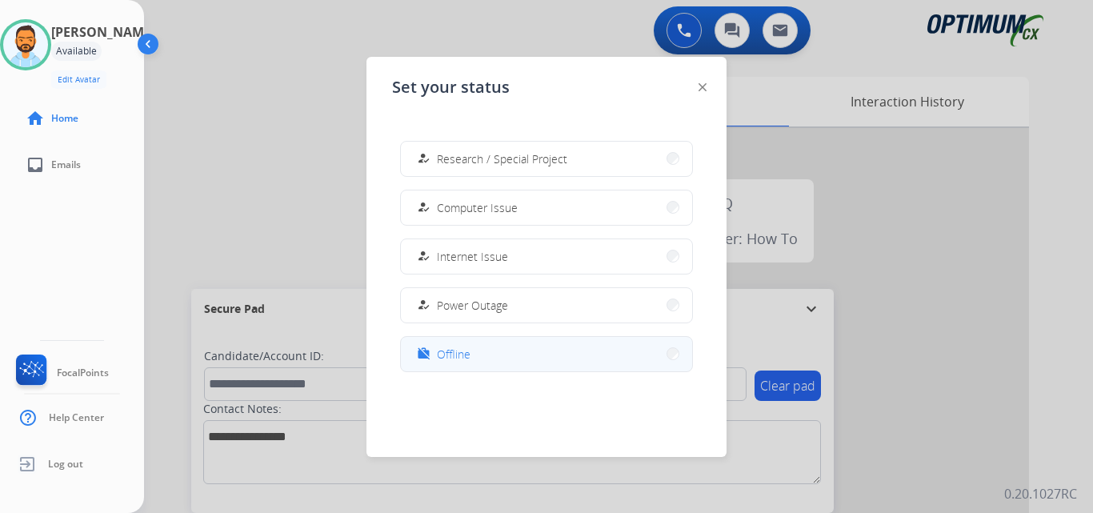
click at [501, 345] on button "work_off Offline" at bounding box center [546, 354] width 291 height 34
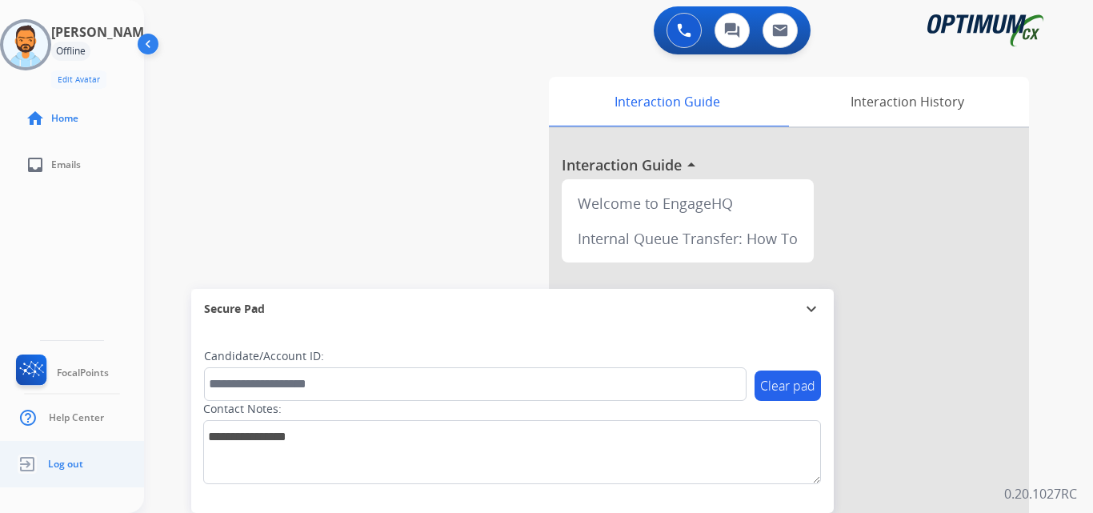
click at [68, 470] on span "Log out" at bounding box center [65, 464] width 35 height 13
